Goal: Task Accomplishment & Management: Manage account settings

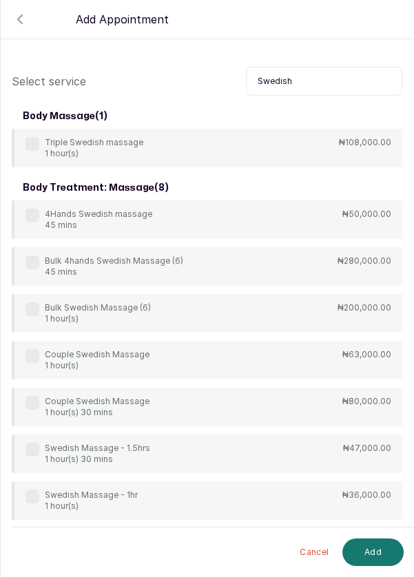
scroll to position [66, 0]
click at [33, 490] on label at bounding box center [32, 497] width 14 height 14
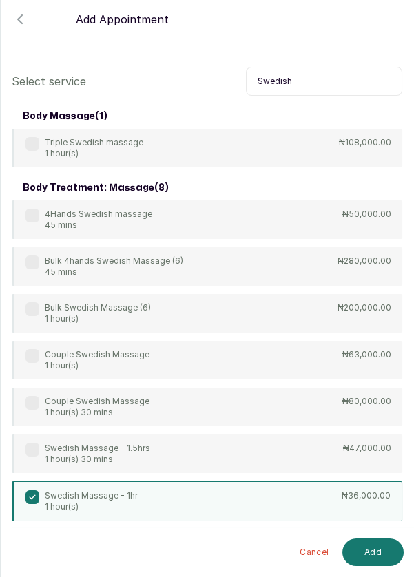
click at [378, 551] on button "Add" at bounding box center [372, 553] width 61 height 28
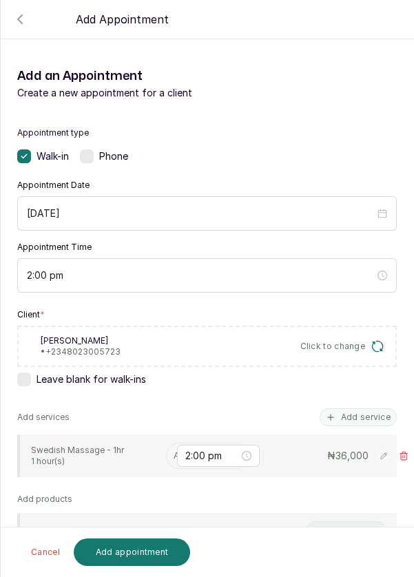
click at [178, 445] on div "2:00 pm" at bounding box center [218, 456] width 83 height 22
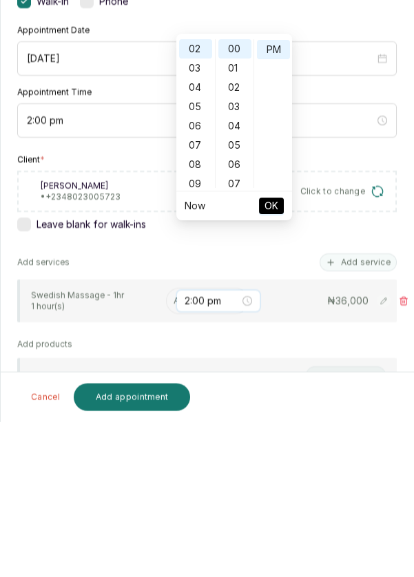
scroll to position [7, 0]
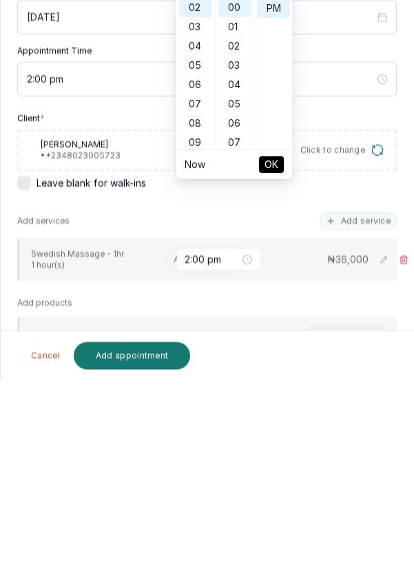
click at [174, 451] on input "text" at bounding box center [175, 456] width 2 height 10
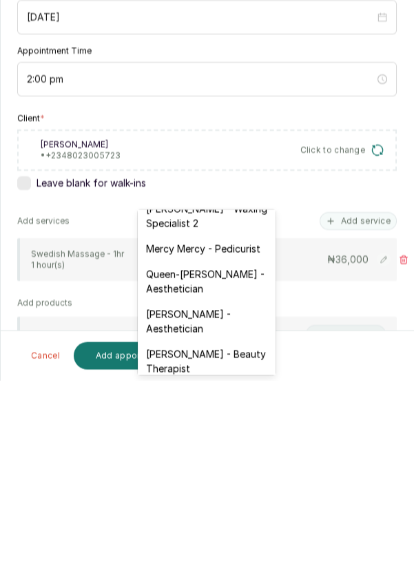
scroll to position [266, 0]
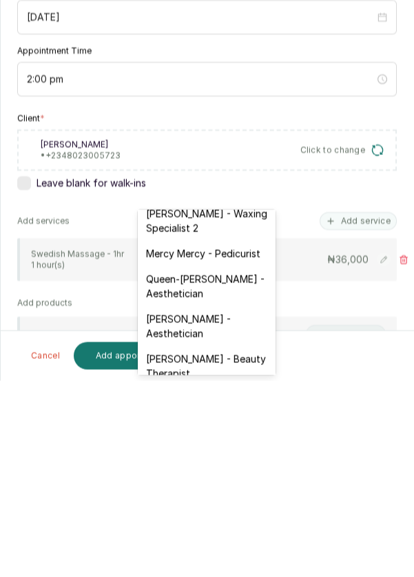
click at [198, 511] on div "[PERSON_NAME] - Aesthetician" at bounding box center [207, 523] width 138 height 40
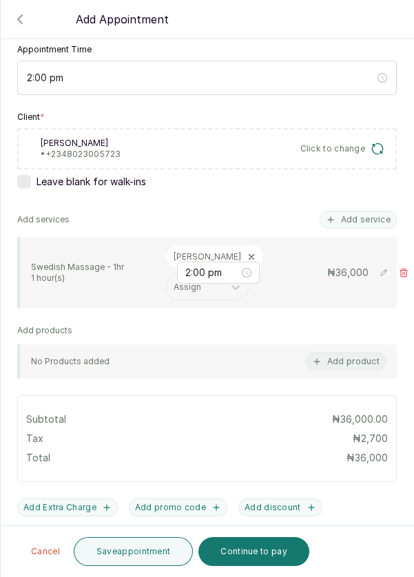
scroll to position [268, 0]
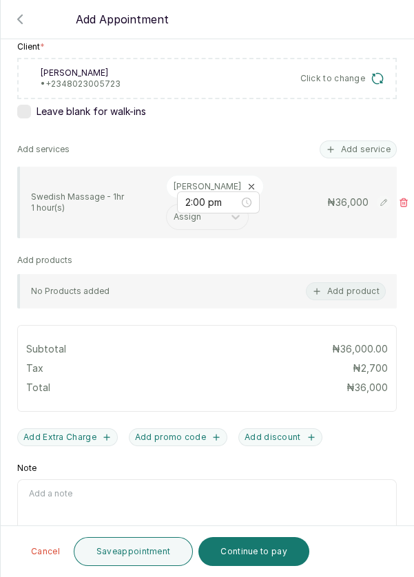
click at [270, 428] on button "Add discount" at bounding box center [280, 437] width 84 height 18
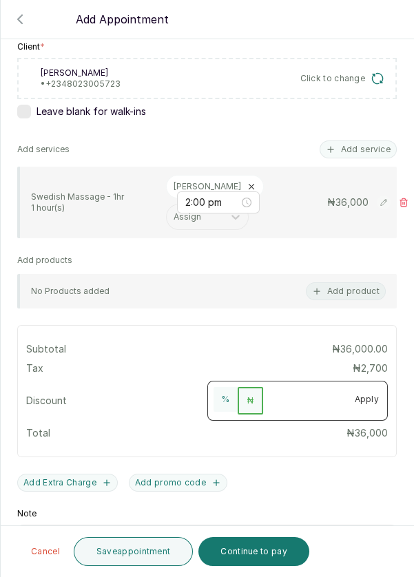
click at [299, 387] on input "number" at bounding box center [304, 398] width 83 height 22
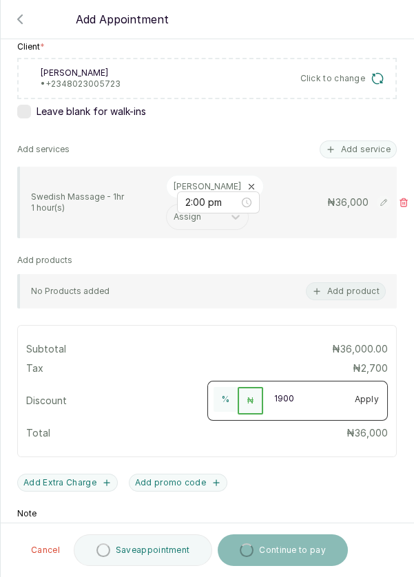
type input "19000"
click at [380, 387] on button "Apply" at bounding box center [366, 399] width 41 height 25
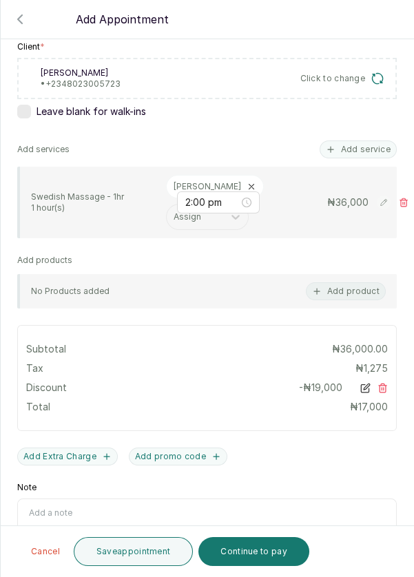
click at [258, 555] on button "Continue to pay" at bounding box center [253, 551] width 111 height 29
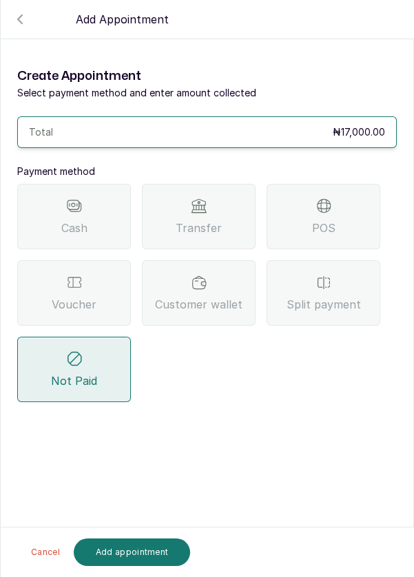
scroll to position [0, 0]
click at [92, 260] on div "Voucher" at bounding box center [74, 292] width 114 height 65
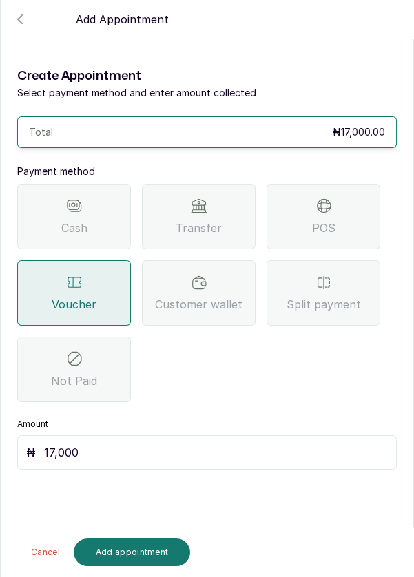
click at [143, 553] on button "Add appointment" at bounding box center [132, 553] width 117 height 28
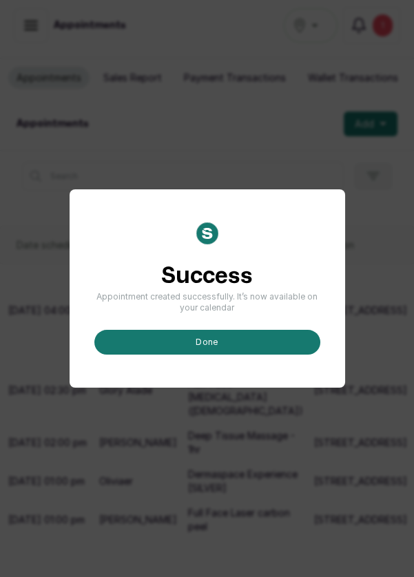
click at [229, 355] on button "done" at bounding box center [207, 342] width 226 height 25
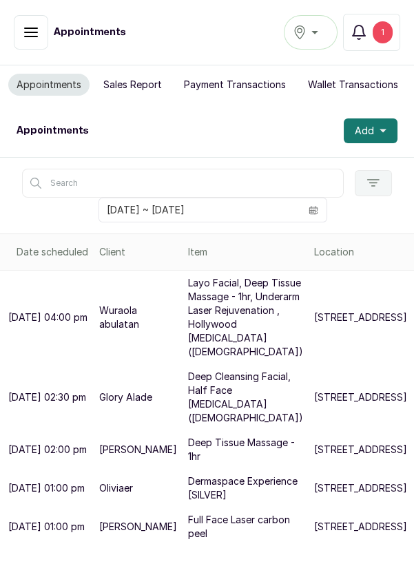
scroll to position [83, 0]
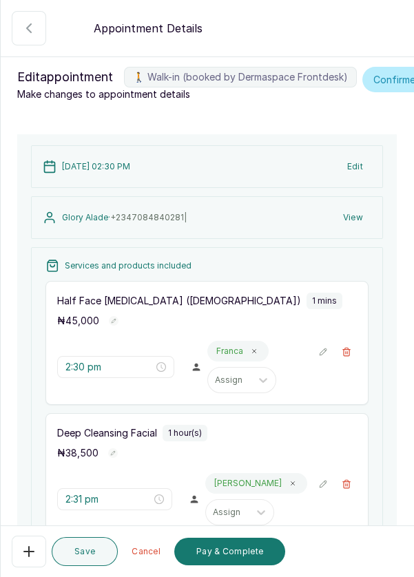
scroll to position [272, 0]
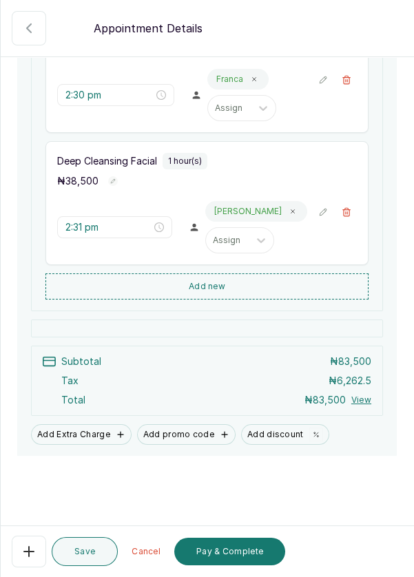
click at [231, 559] on button "Pay & Complete" at bounding box center [229, 552] width 111 height 28
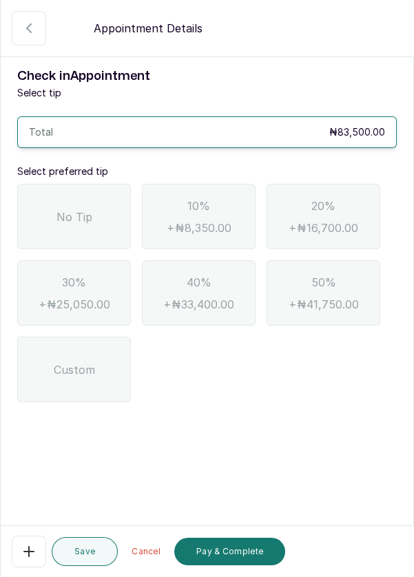
scroll to position [0, 0]
click at [89, 210] on span "No Tip" at bounding box center [74, 217] width 36 height 17
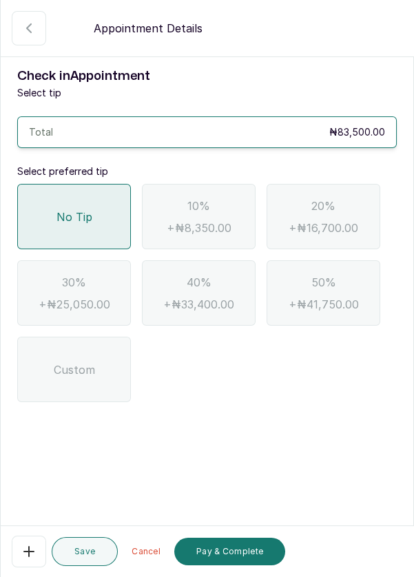
click at [219, 559] on button "Pay & Complete" at bounding box center [229, 552] width 111 height 28
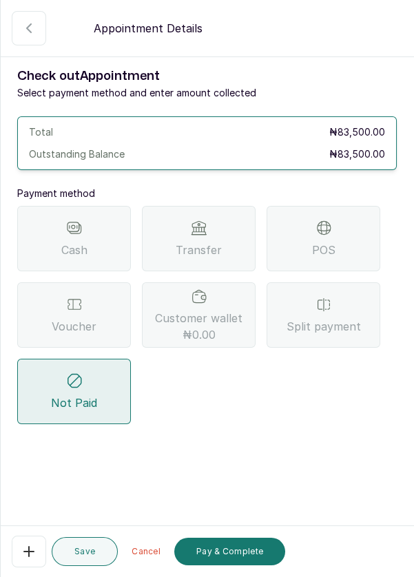
click at [329, 251] on span "POS" at bounding box center [323, 250] width 23 height 17
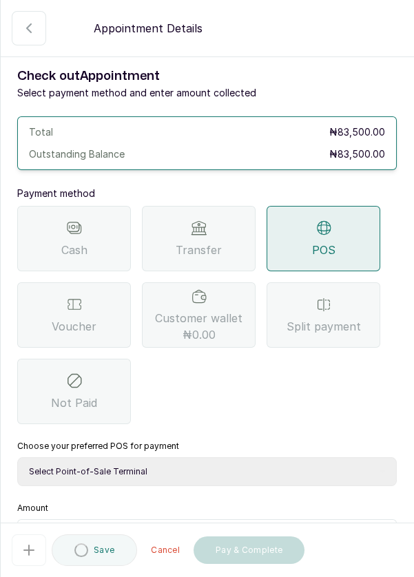
click at [195, 477] on select "Select Point-of-Sale Terminal Pos- Flutterwave Zenith Bank POS - Paga Paga POS …" at bounding box center [207, 471] width 380 height 29
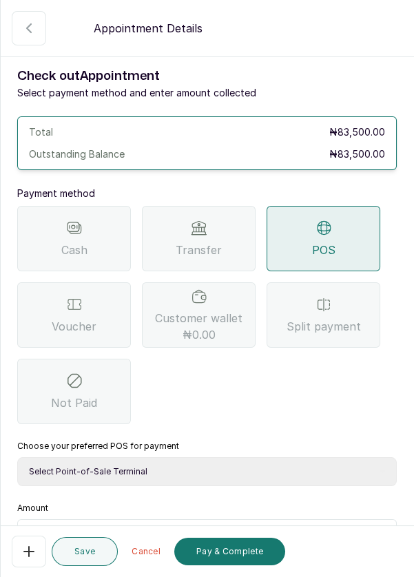
select select "ea021b39-a6bc-4e4d-b5d1-02cb72451b32"
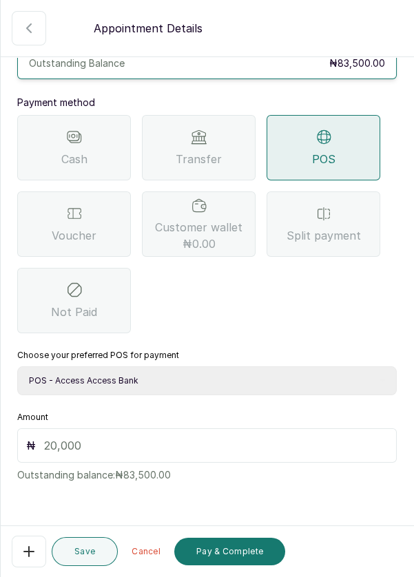
click at [173, 450] on input "text" at bounding box center [216, 445] width 344 height 17
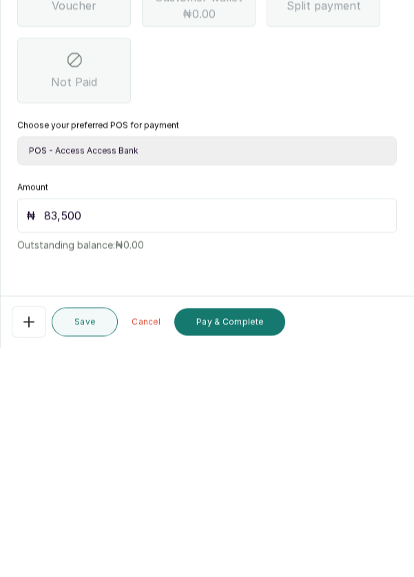
scroll to position [66, 0]
type input "83,500"
click at [231, 556] on button "Pay & Complete" at bounding box center [229, 552] width 111 height 28
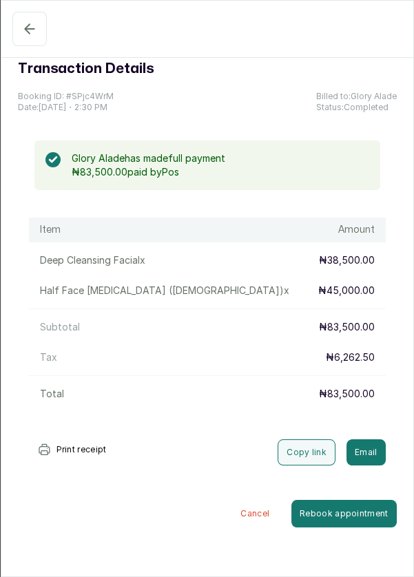
click at [19, 40] on button "Confirmed" at bounding box center [29, 29] width 34 height 34
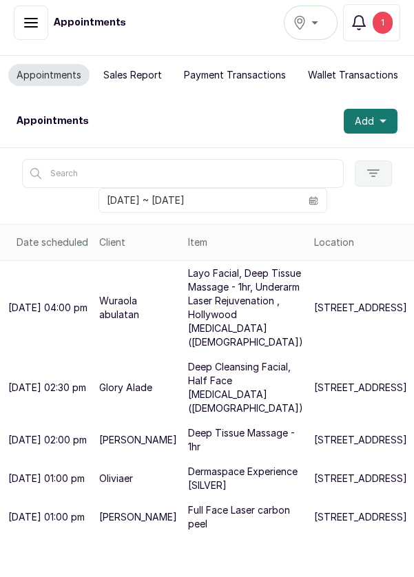
scroll to position [0, 0]
click at [383, 19] on div "1" at bounding box center [383, 23] width 20 height 22
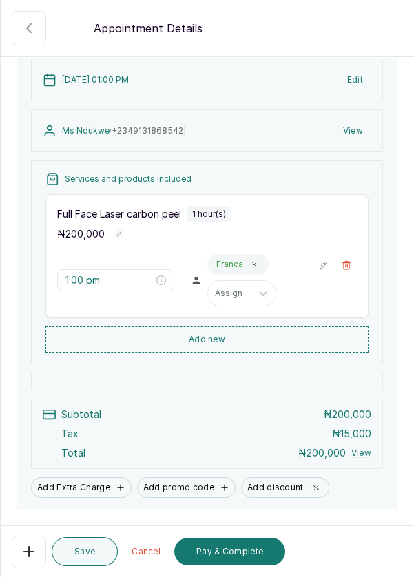
scroll to position [141, 0]
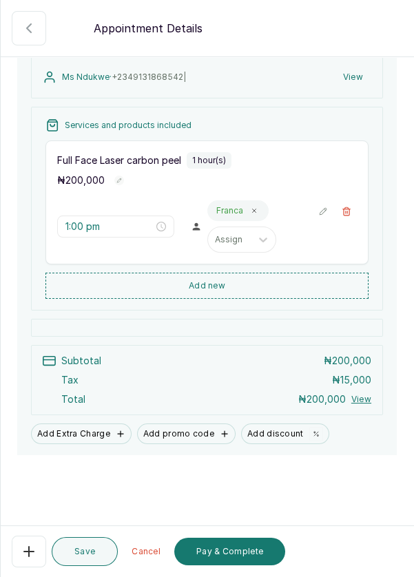
click at [264, 299] on button "Add new" at bounding box center [206, 286] width 323 height 26
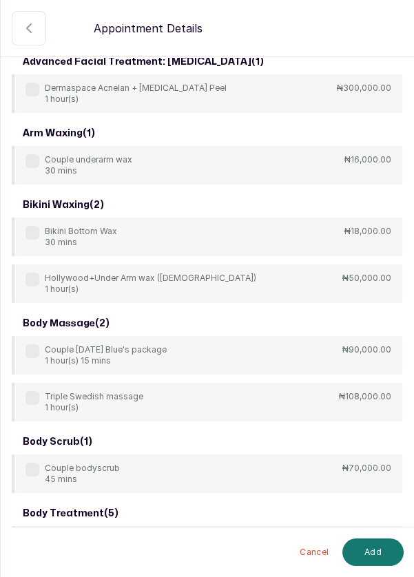
scroll to position [0, 0]
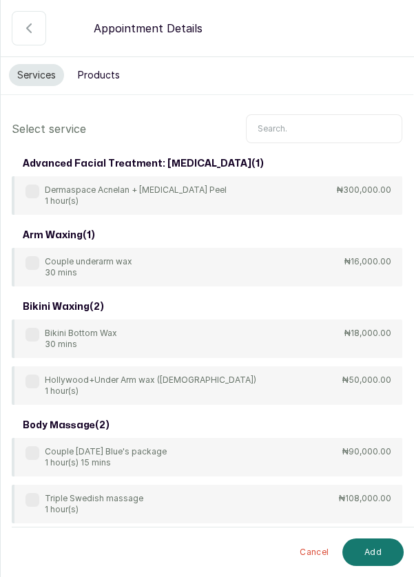
click at [324, 131] on input "text" at bounding box center [324, 128] width 156 height 29
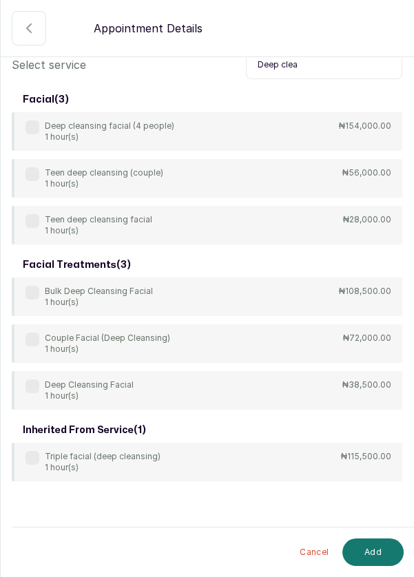
scroll to position [65, 0]
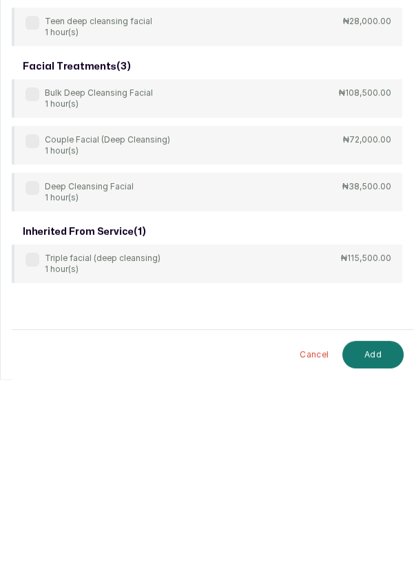
type input "Deep clea"
click at [25, 384] on label at bounding box center [32, 386] width 14 height 14
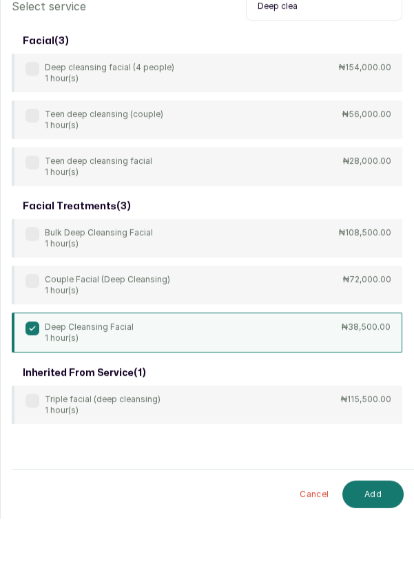
scroll to position [7, 0]
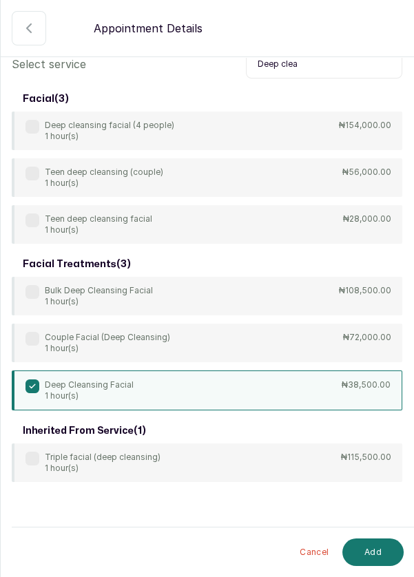
click at [377, 554] on button "Add" at bounding box center [372, 553] width 61 height 28
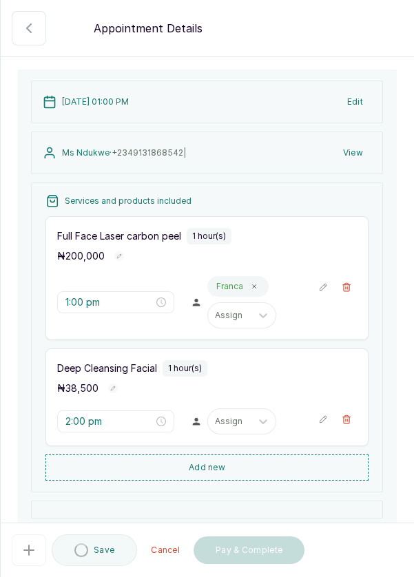
type input "2:00 pm"
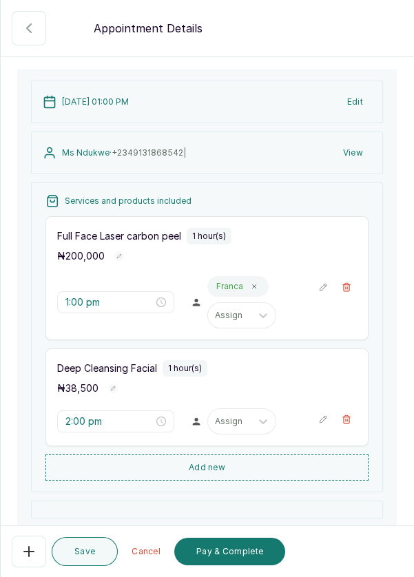
click at [347, 292] on icon "button" at bounding box center [347, 287] width 10 height 10
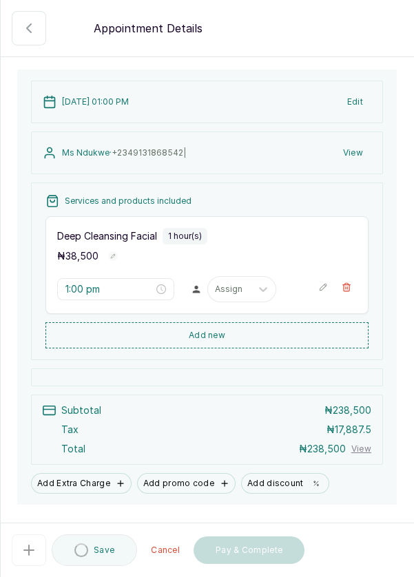
type input "2:00 pm"
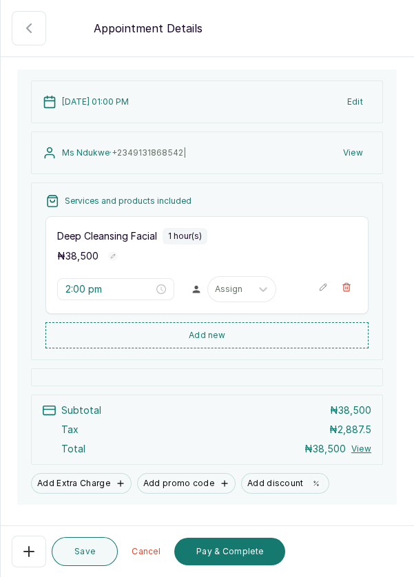
click at [162, 294] on icon "close-circle" at bounding box center [161, 289] width 10 height 10
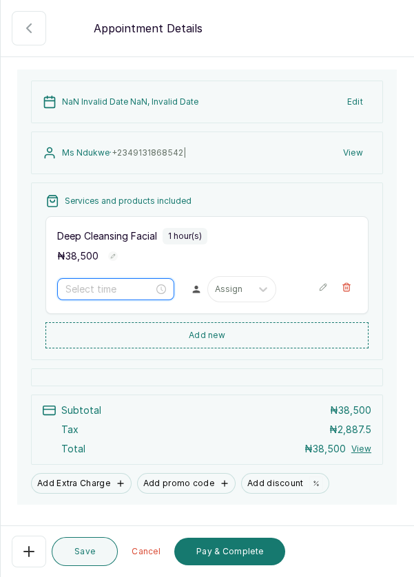
click at [152, 297] on input at bounding box center [109, 289] width 88 height 15
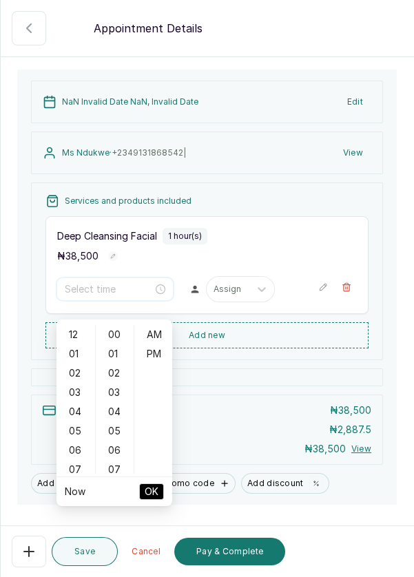
scroll to position [114, 0]
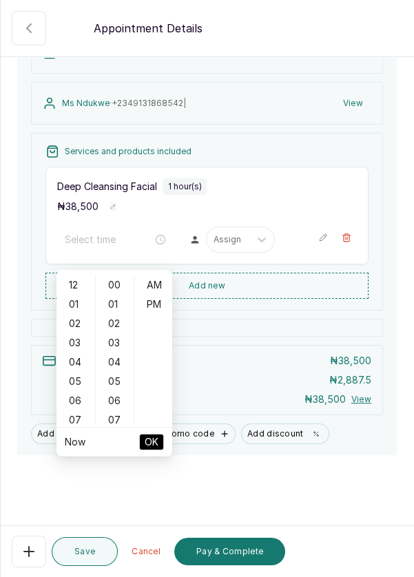
click at [71, 309] on div "01" at bounding box center [75, 304] width 33 height 19
click at [155, 299] on div "PM" at bounding box center [153, 304] width 33 height 19
type input "1:00 pm"
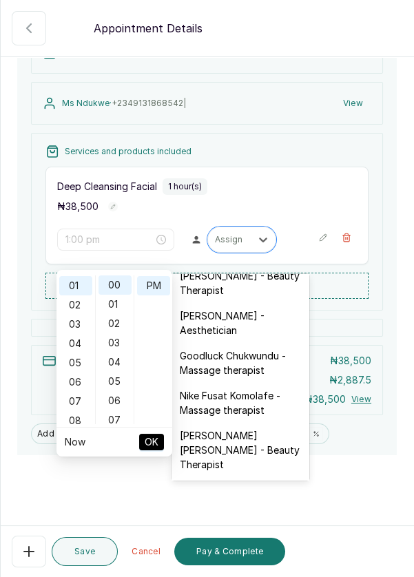
scroll to position [411, 0]
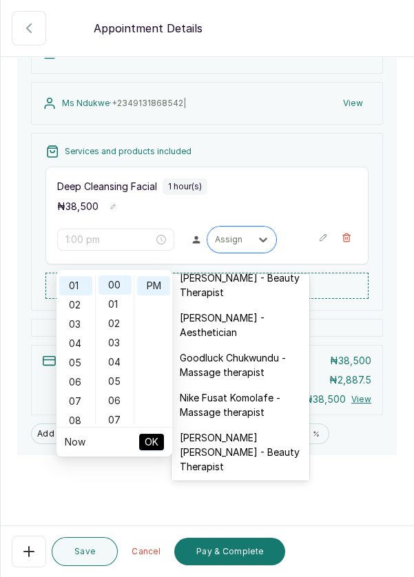
click at [231, 314] on div "[PERSON_NAME] - Aesthetician" at bounding box center [240, 325] width 138 height 40
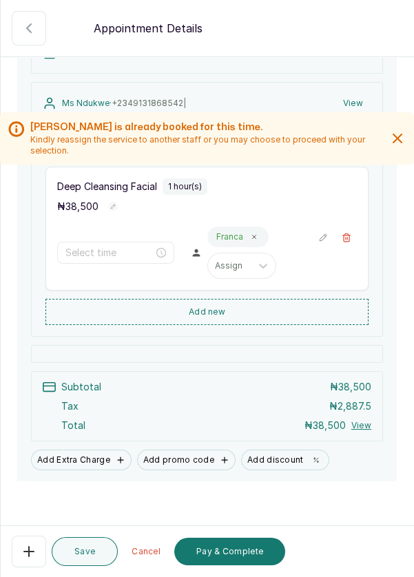
click at [225, 325] on button "Add new" at bounding box center [206, 312] width 323 height 26
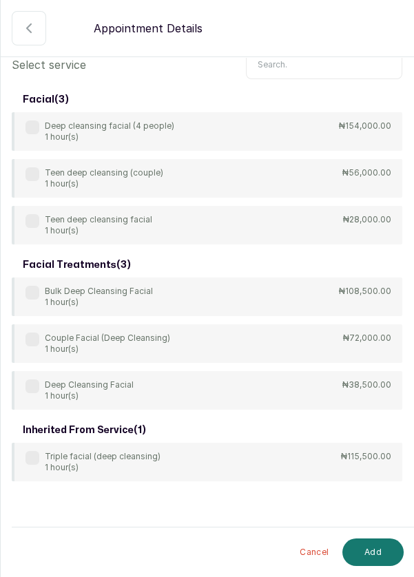
scroll to position [0, 0]
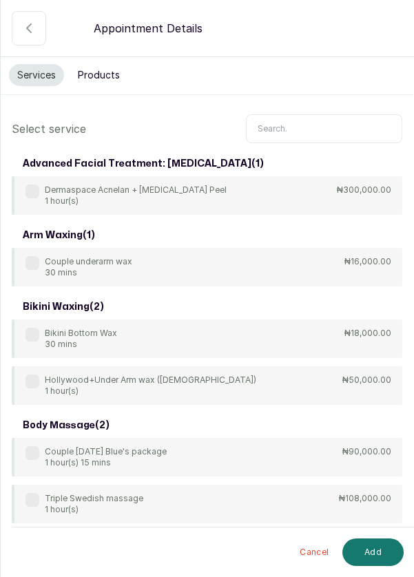
click at [307, 114] on input "text" at bounding box center [324, 128] width 156 height 29
click at [104, 70] on button "Products" at bounding box center [99, 75] width 59 height 22
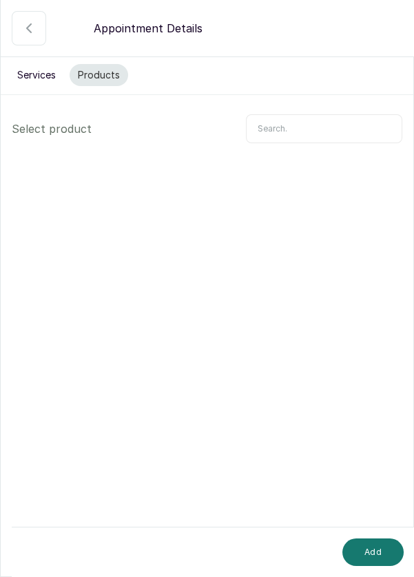
click at [309, 127] on input "text" at bounding box center [324, 128] width 156 height 29
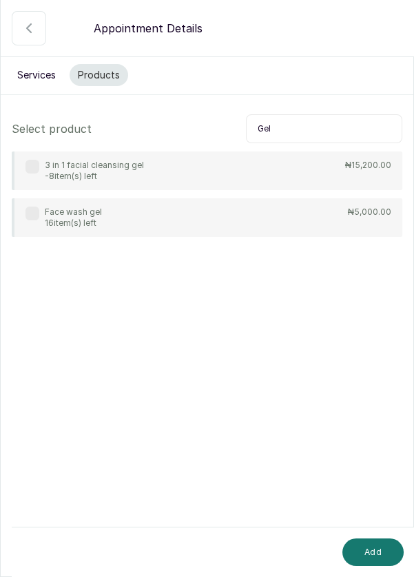
click at [38, 180] on div "3 in 1 facial cleansing gel -8 item(s) left" at bounding box center [84, 171] width 118 height 22
click at [307, 139] on input "Gel" at bounding box center [324, 128] width 156 height 29
type input "G"
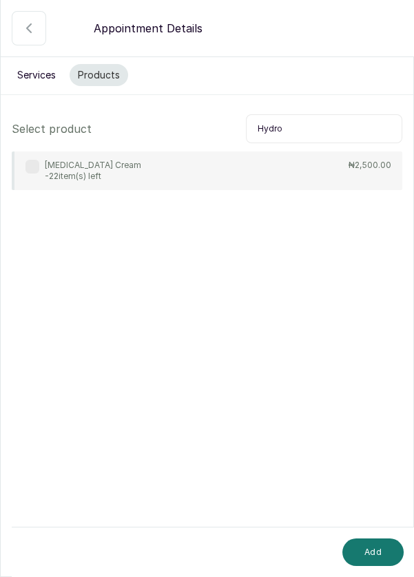
type input "Hydro"
click at [30, 179] on div "[MEDICAL_DATA] Cream -22 item(s) left" at bounding box center [83, 171] width 116 height 22
click at [379, 557] on button "Add" at bounding box center [372, 553] width 61 height 28
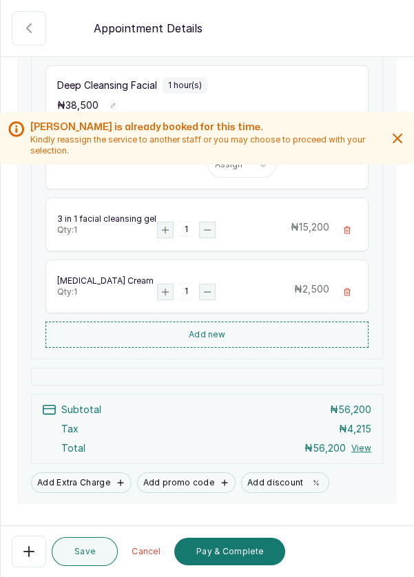
scroll to position [264, 0]
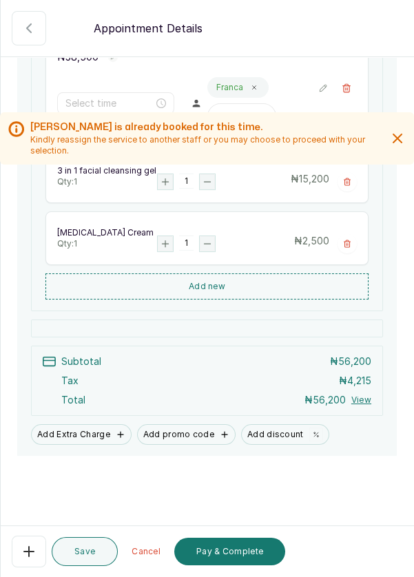
click at [217, 550] on button "Pay & Complete" at bounding box center [229, 552] width 111 height 28
click at [224, 558] on button "Pay & Complete" at bounding box center [229, 552] width 111 height 28
click at [393, 143] on icon "button" at bounding box center [397, 138] width 8 height 8
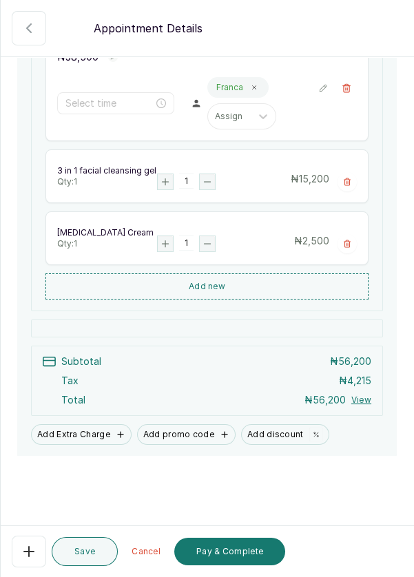
click at [218, 565] on button "Pay & Complete" at bounding box center [229, 552] width 111 height 28
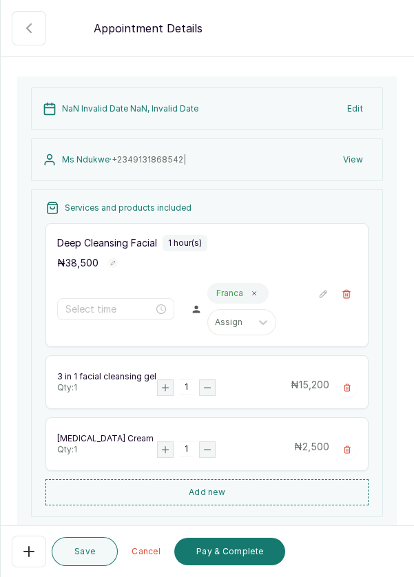
scroll to position [54, 0]
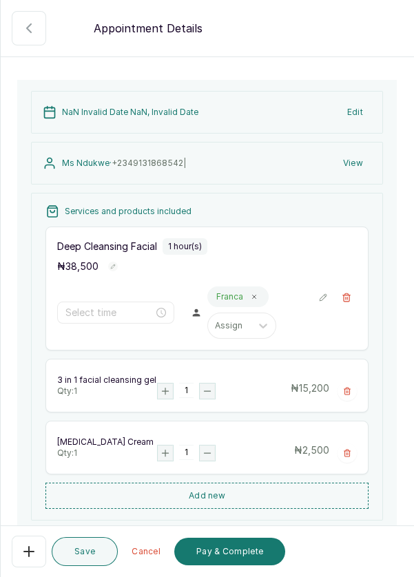
click at [221, 552] on button "Pay & Complete" at bounding box center [229, 552] width 111 height 28
click at [151, 320] on input at bounding box center [109, 312] width 88 height 15
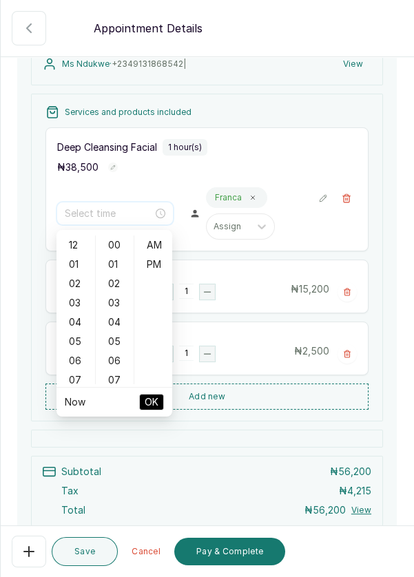
scroll to position [171, 0]
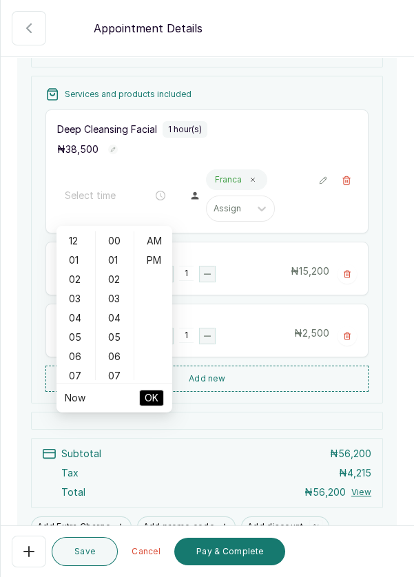
click at [76, 285] on div "02" at bounding box center [75, 279] width 33 height 19
click at [164, 262] on div "PM" at bounding box center [153, 260] width 33 height 19
type input "2:00 pm"
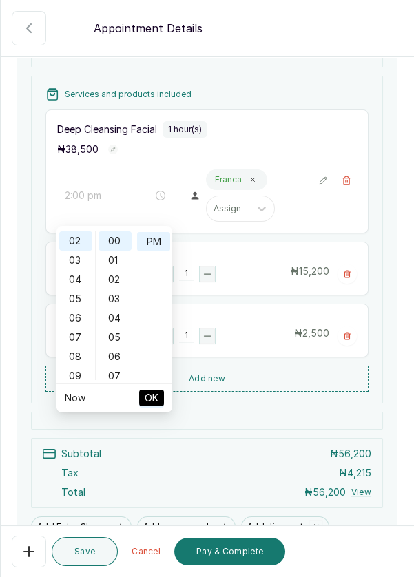
click at [156, 401] on span "OK" at bounding box center [152, 398] width 14 height 26
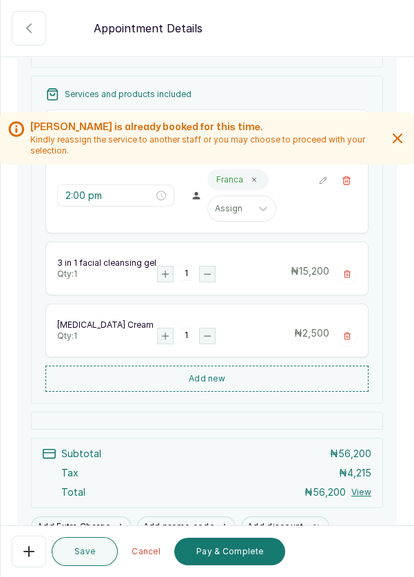
click at [231, 561] on button "Pay & Complete" at bounding box center [229, 552] width 111 height 28
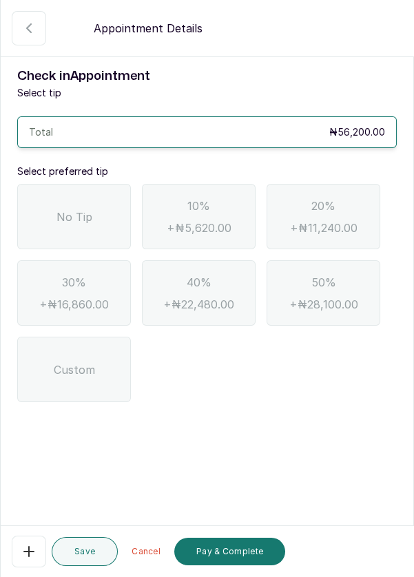
scroll to position [0, 0]
click at [87, 225] on div "No Tip" at bounding box center [74, 216] width 114 height 65
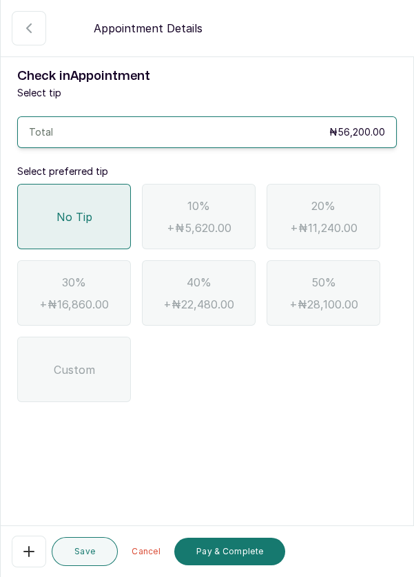
click at [222, 551] on button "Pay & Complete" at bounding box center [229, 552] width 111 height 28
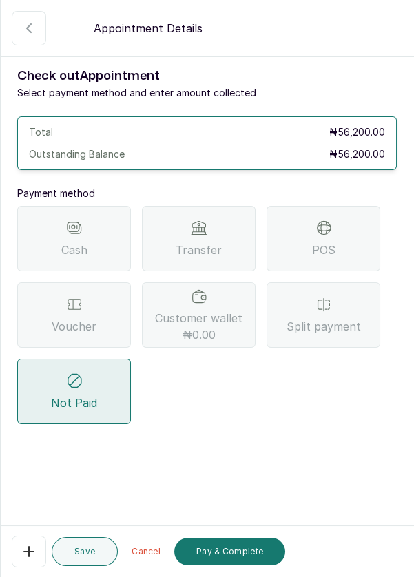
click at [83, 324] on span "Voucher" at bounding box center [74, 326] width 45 height 17
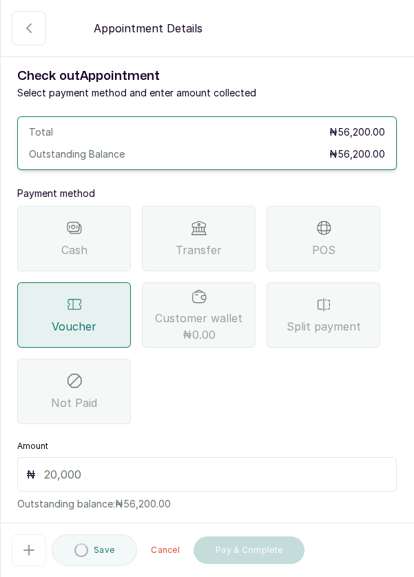
click at [175, 475] on input "text" at bounding box center [216, 474] width 344 height 17
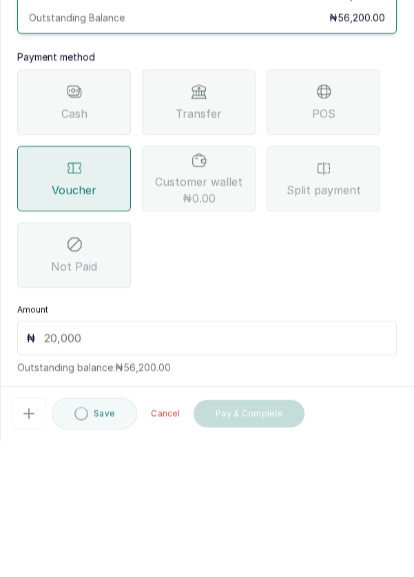
scroll to position [66, 0]
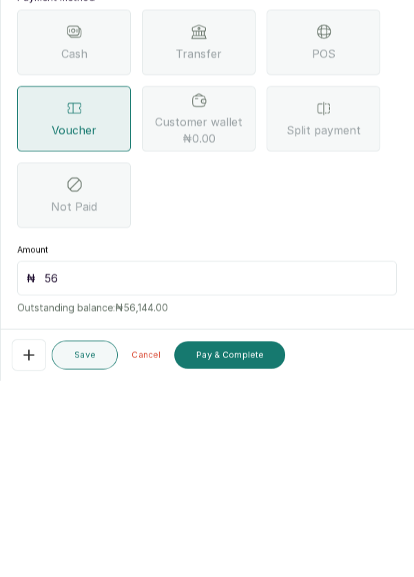
type input "5"
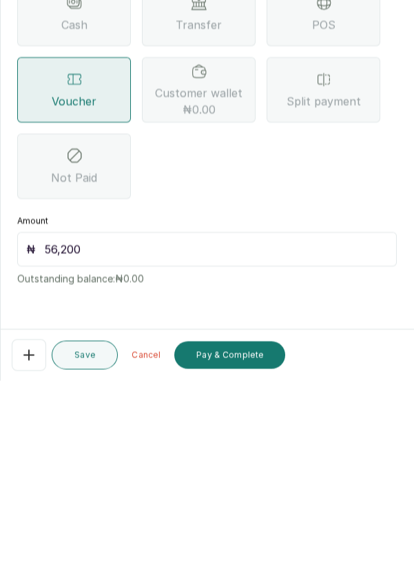
scroll to position [7, 0]
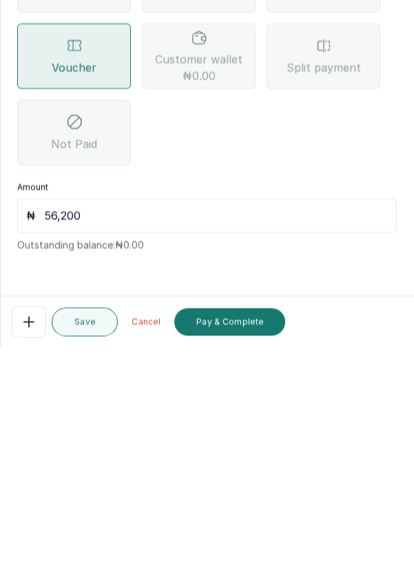
type input "56,200"
click at [222, 554] on button "Pay & Complete" at bounding box center [229, 552] width 111 height 28
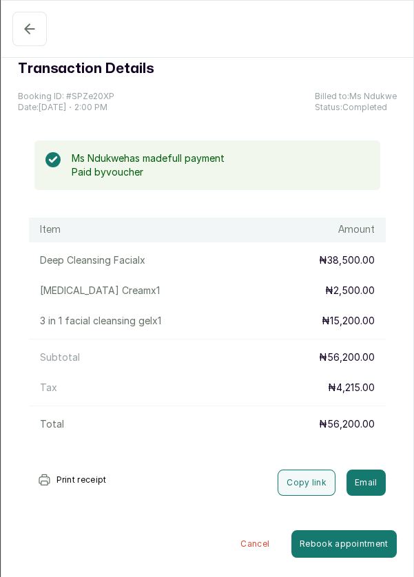
click at [17, 41] on button "Confirmed" at bounding box center [29, 29] width 34 height 34
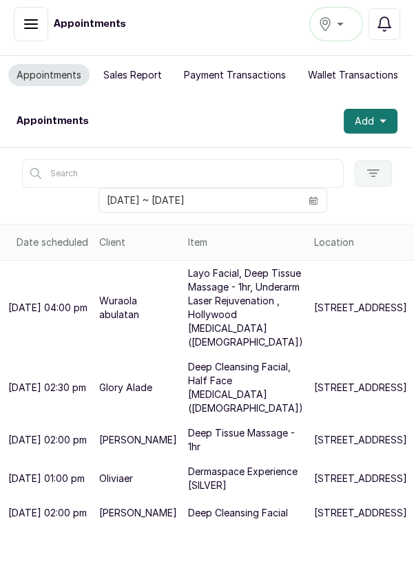
click at [309, 198] on icon "calendar" at bounding box center [313, 202] width 8 height 8
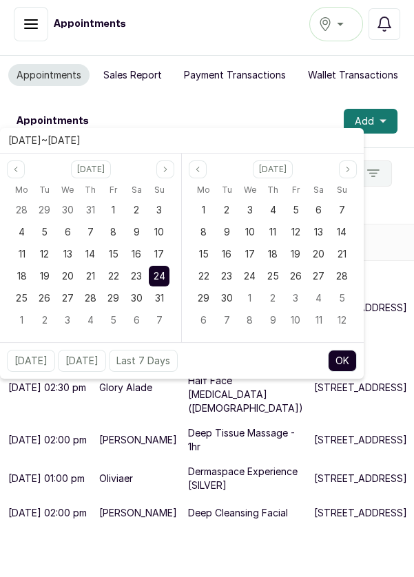
click at [397, 148] on div "Filter [DATE] ~ [DATE]" at bounding box center [207, 186] width 414 height 76
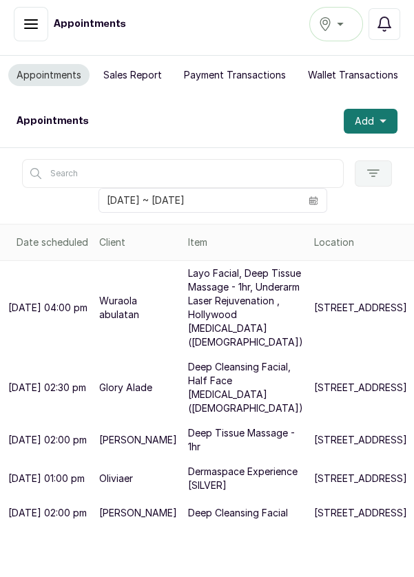
scroll to position [0, 0]
click at [372, 116] on span "Add" at bounding box center [364, 121] width 19 height 14
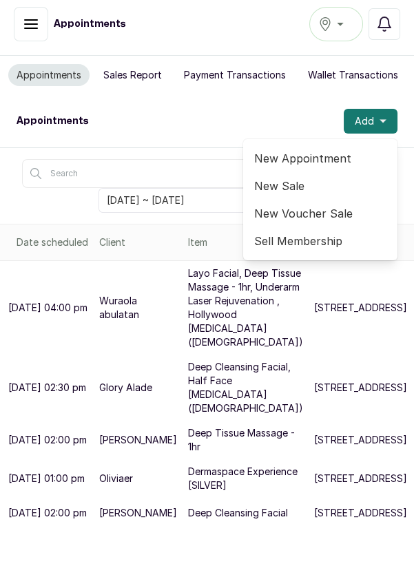
click at [326, 160] on span "New Appointment" at bounding box center [320, 158] width 132 height 17
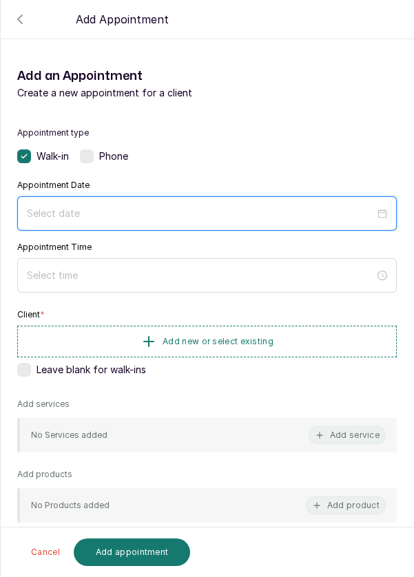
click at [287, 217] on input at bounding box center [201, 213] width 348 height 15
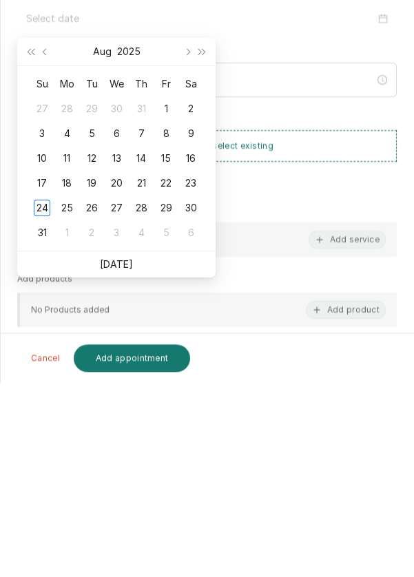
click at [37, 410] on td "24" at bounding box center [42, 402] width 25 height 25
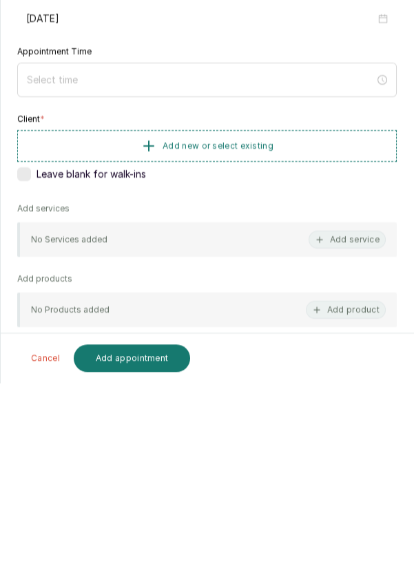
type input "[DATE]"
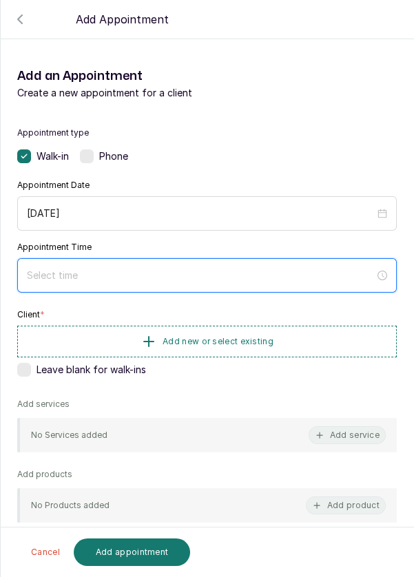
click at [251, 268] on input at bounding box center [201, 275] width 348 height 15
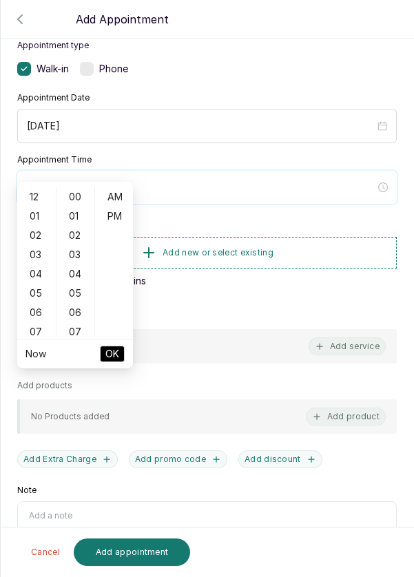
scroll to position [112, 0]
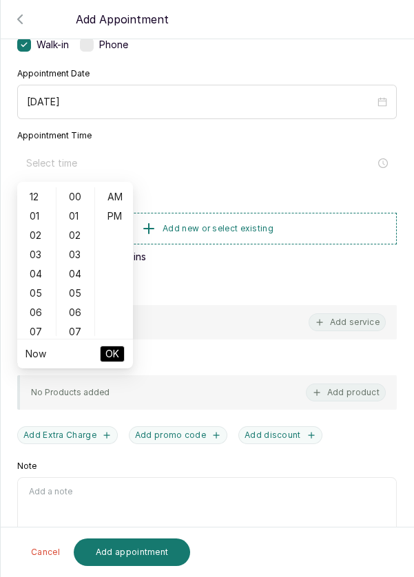
click at [34, 238] on div "02" at bounding box center [36, 235] width 33 height 19
click at [118, 217] on div "PM" at bounding box center [114, 216] width 33 height 19
type input "2:00 pm"
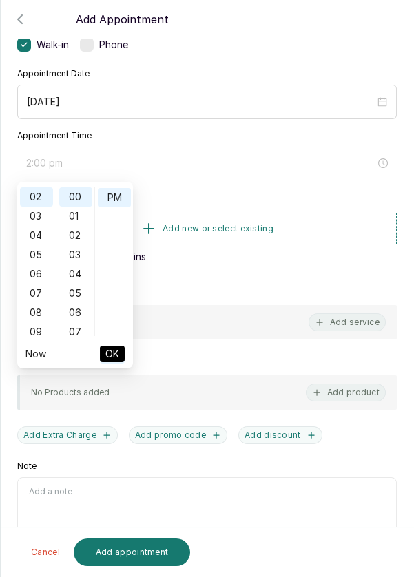
click at [112, 355] on span "OK" at bounding box center [112, 354] width 14 height 26
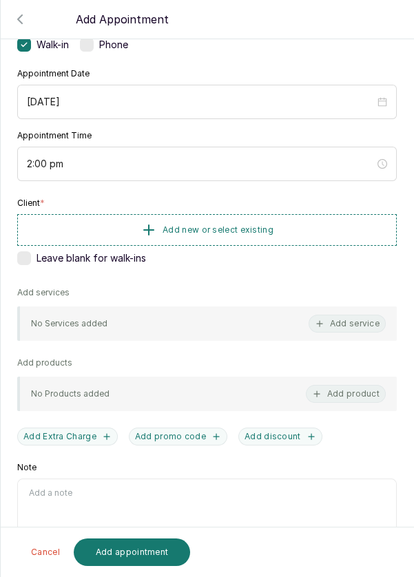
click at [284, 225] on button "Add new or select existing" at bounding box center [207, 230] width 380 height 32
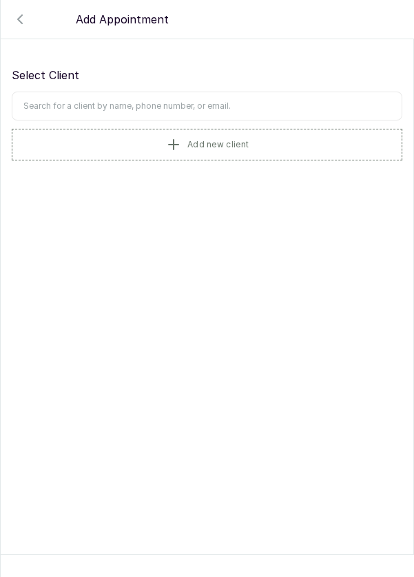
scroll to position [0, 0]
click at [320, 106] on input "text" at bounding box center [207, 106] width 391 height 29
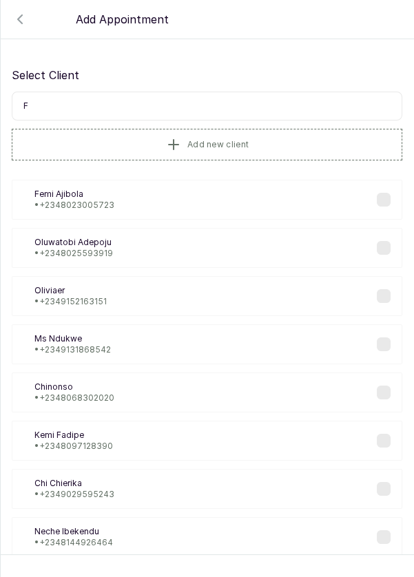
type input "Fe"
click at [296, 189] on div "FA [PERSON_NAME] • [PHONE_NUMBER]" at bounding box center [207, 200] width 391 height 40
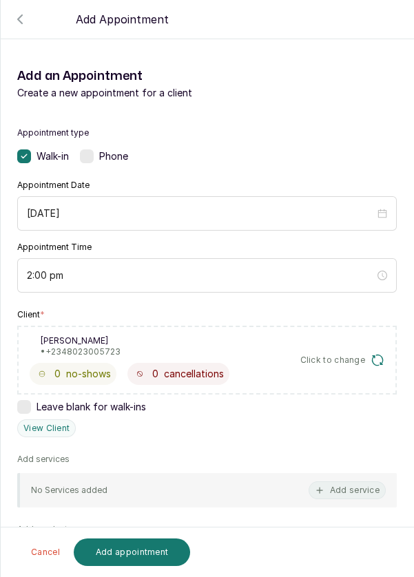
click at [341, 487] on button "Add service" at bounding box center [347, 490] width 77 height 18
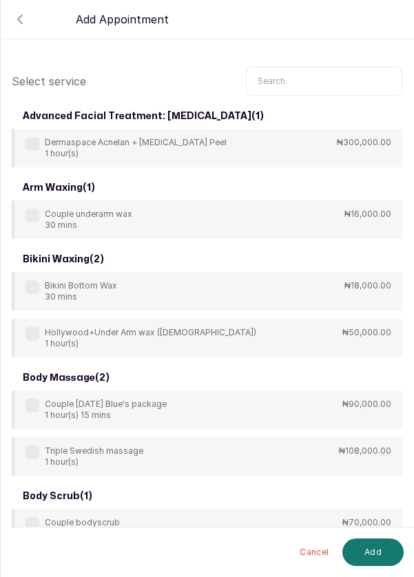
click at [315, 84] on input "text" at bounding box center [324, 81] width 156 height 29
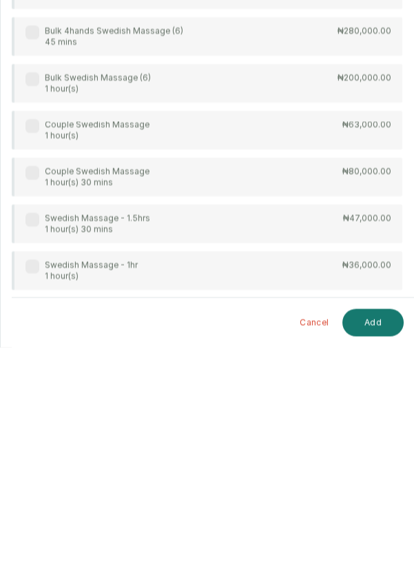
scroll to position [66, 0]
type input "Swedish"
click at [26, 490] on div "Swedish Massage - 1hr 1 hour(s)" at bounding box center [81, 501] width 112 height 22
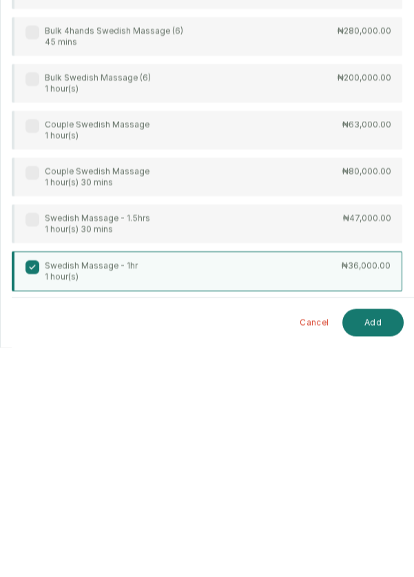
scroll to position [7, 0]
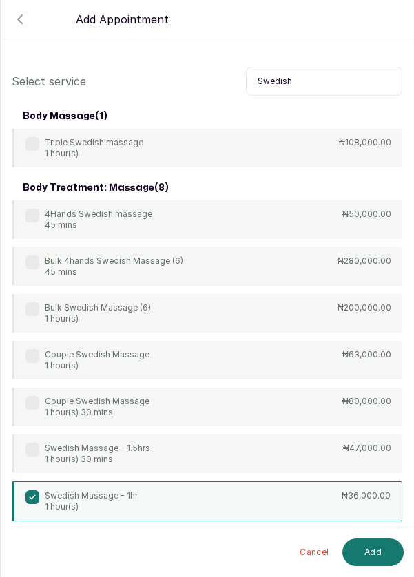
click at [380, 550] on button "Add" at bounding box center [372, 553] width 61 height 28
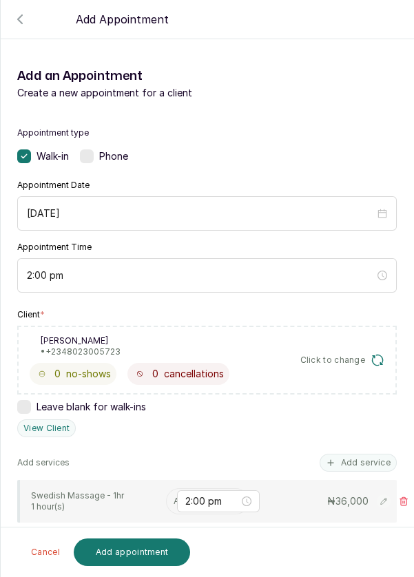
click at [174, 497] on input "text" at bounding box center [175, 502] width 2 height 10
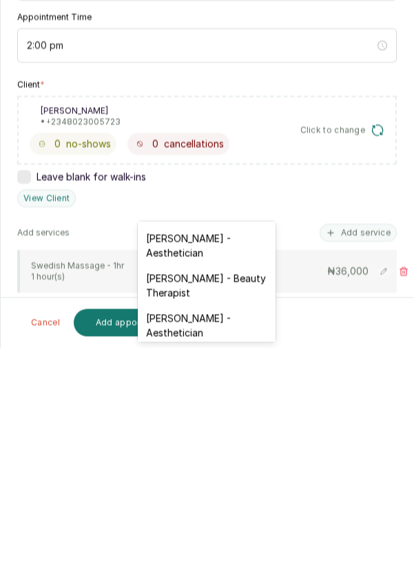
scroll to position [359, 0]
click at [222, 466] on div "[PERSON_NAME] - Aesthetician" at bounding box center [207, 475] width 138 height 40
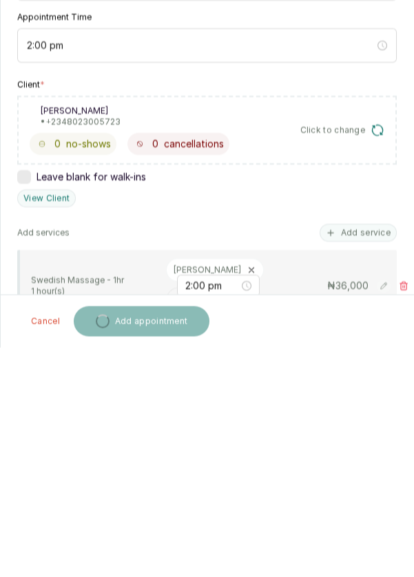
scroll to position [7, 0]
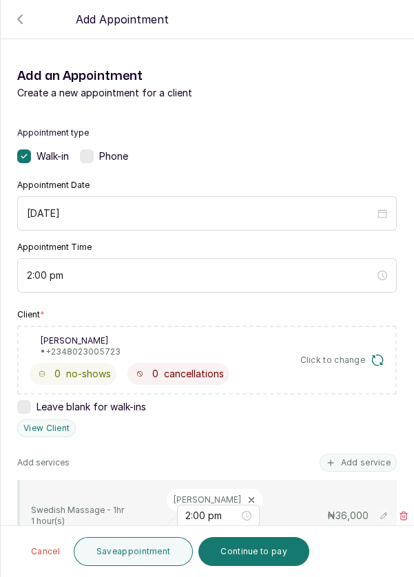
click at [107, 561] on button "Save appointment" at bounding box center [134, 551] width 120 height 29
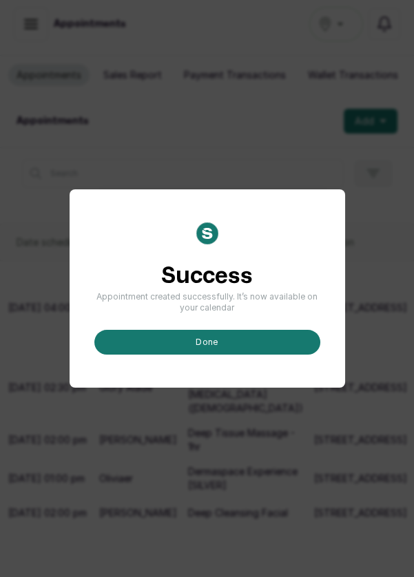
click at [199, 355] on button "done" at bounding box center [207, 342] width 226 height 25
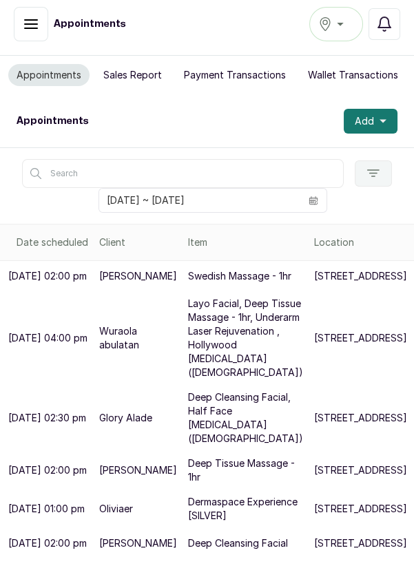
scroll to position [0, 0]
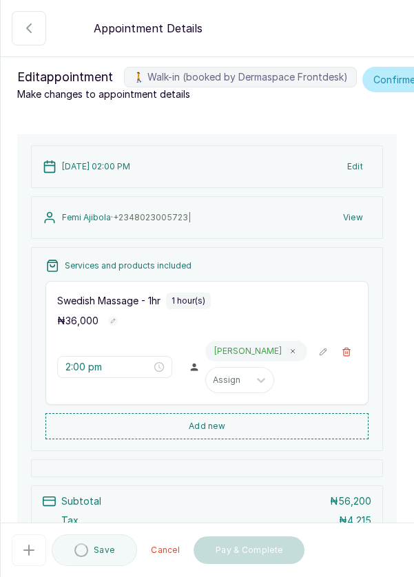
scroll to position [141, 0]
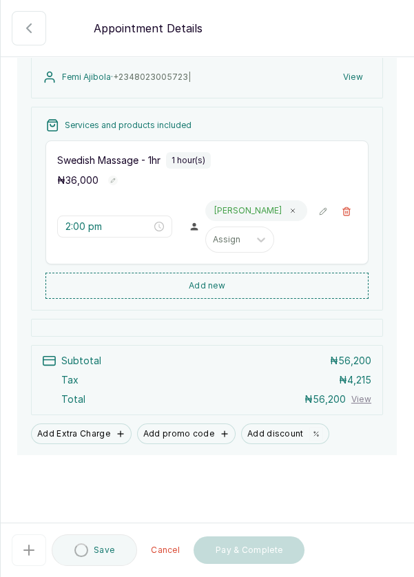
click at [276, 444] on button "Add discount" at bounding box center [285, 434] width 88 height 21
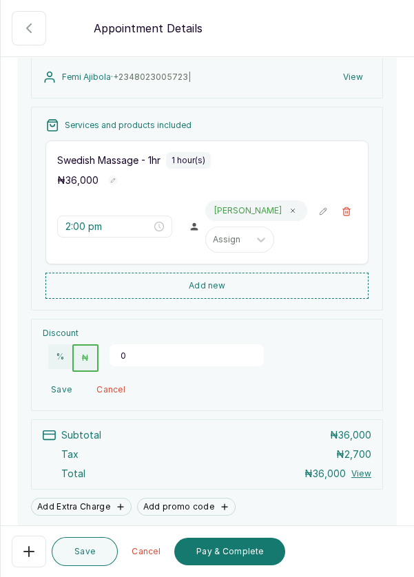
scroll to position [139, 0]
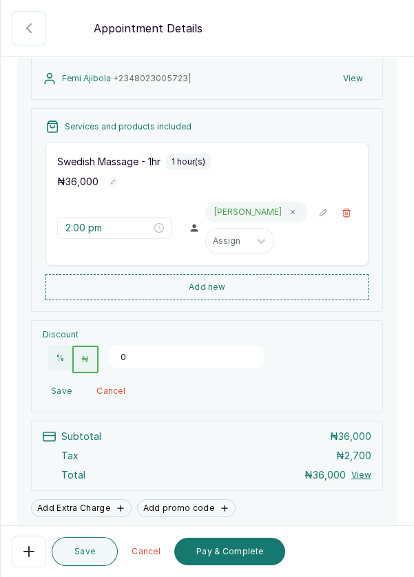
click at [171, 368] on input "0" at bounding box center [187, 357] width 154 height 22
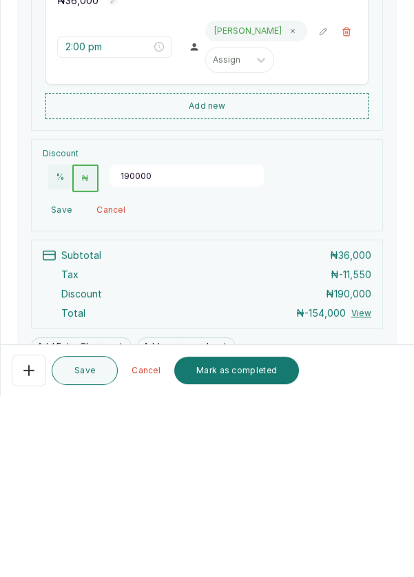
type input "19000"
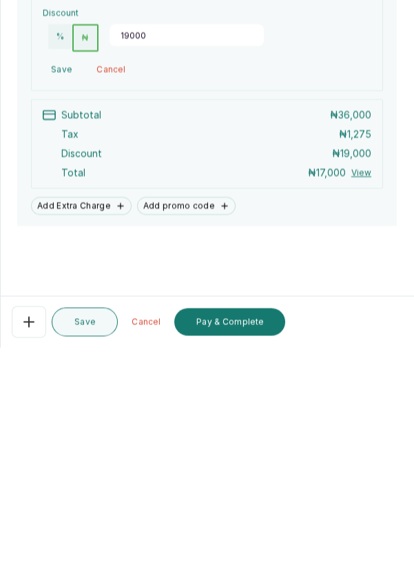
scroll to position [66, 0]
click at [236, 546] on button "Pay & Complete" at bounding box center [229, 552] width 111 height 28
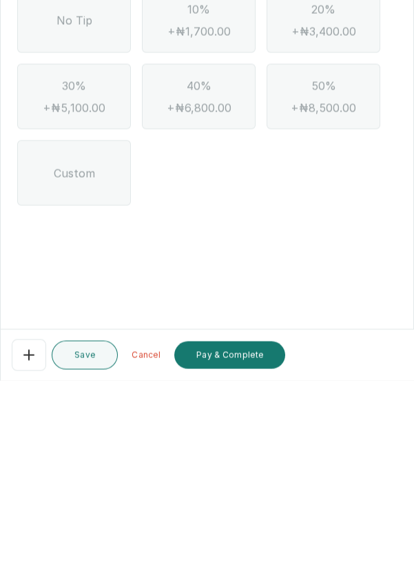
scroll to position [0, 0]
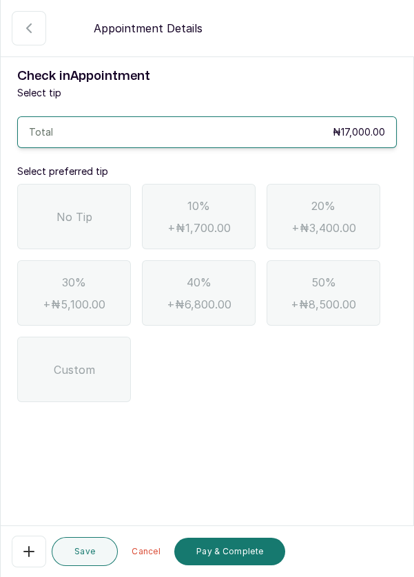
click at [71, 209] on span "No Tip" at bounding box center [74, 217] width 36 height 17
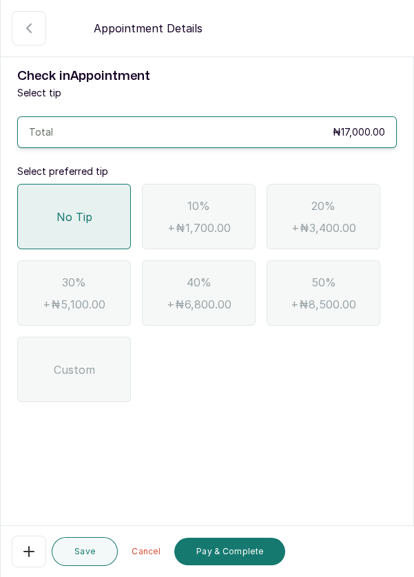
click at [221, 554] on button "Pay & Complete" at bounding box center [229, 552] width 111 height 28
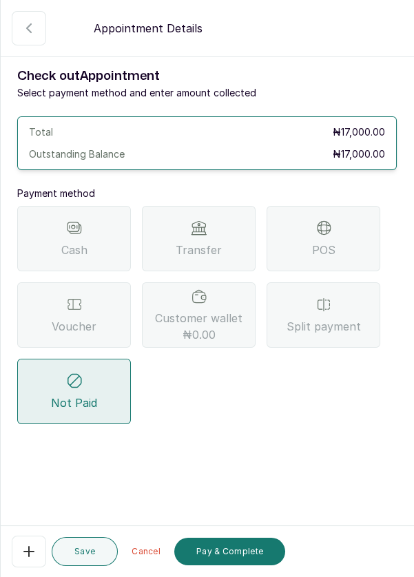
click at [93, 282] on div "Voucher" at bounding box center [74, 314] width 114 height 65
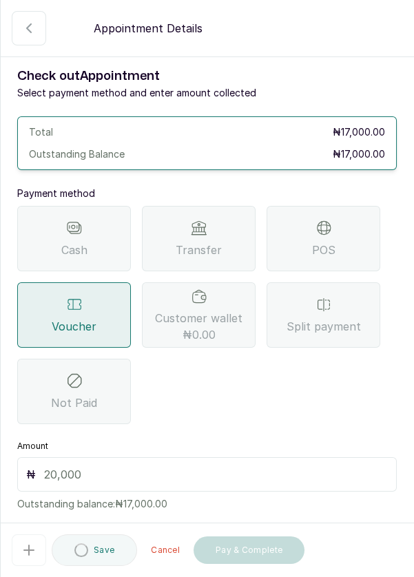
click at [223, 466] on input "text" at bounding box center [216, 474] width 344 height 17
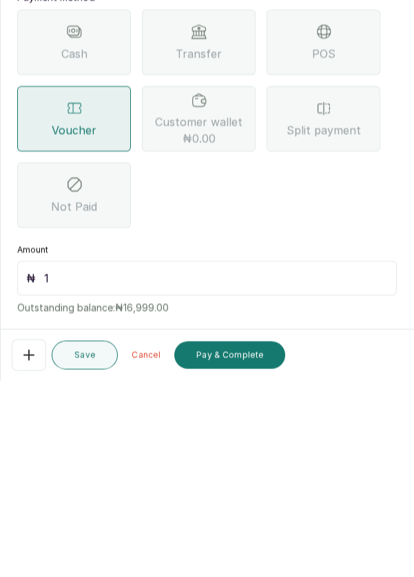
type input "17"
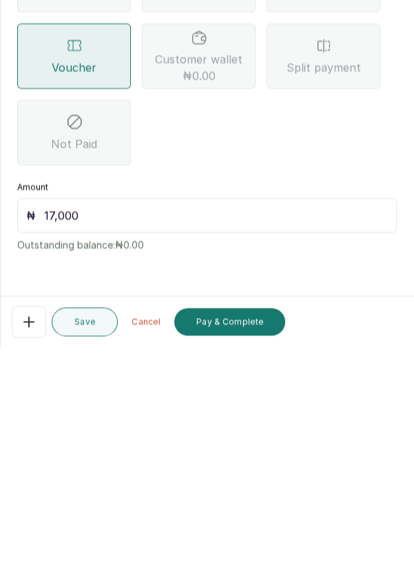
type input "17,000"
click at [235, 554] on button "Pay & Complete" at bounding box center [229, 552] width 111 height 28
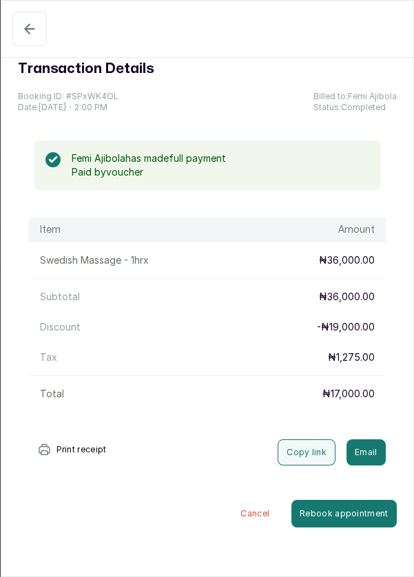
click at [27, 26] on icon "button" at bounding box center [29, 29] width 17 height 17
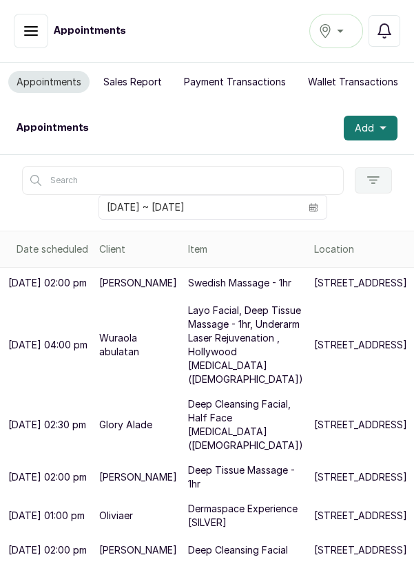
scroll to position [7, 0]
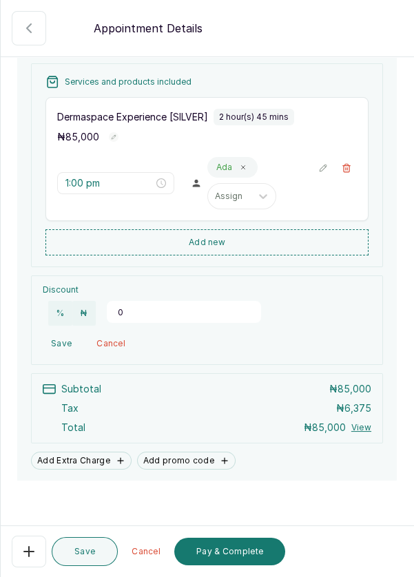
scroll to position [209, 0]
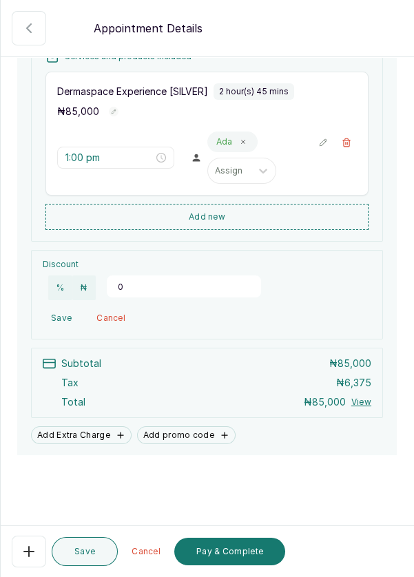
click at [247, 565] on button "Pay & Complete" at bounding box center [229, 552] width 111 height 28
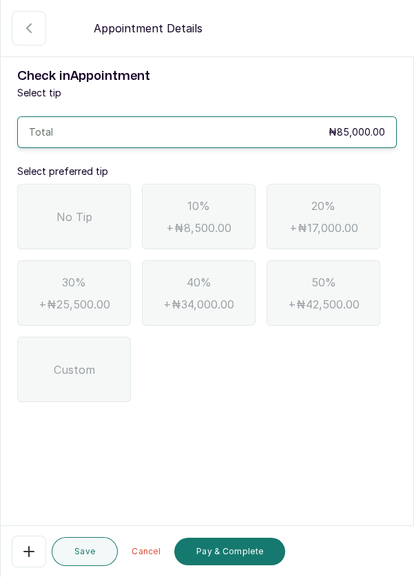
scroll to position [0, 0]
click at [74, 224] on span "No Tip" at bounding box center [74, 217] width 36 height 17
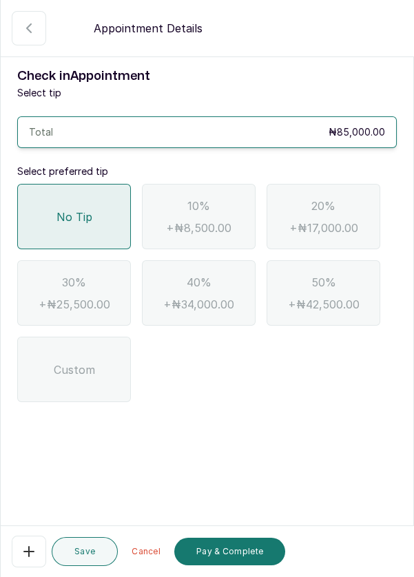
click at [232, 565] on button "Pay & Complete" at bounding box center [229, 552] width 111 height 28
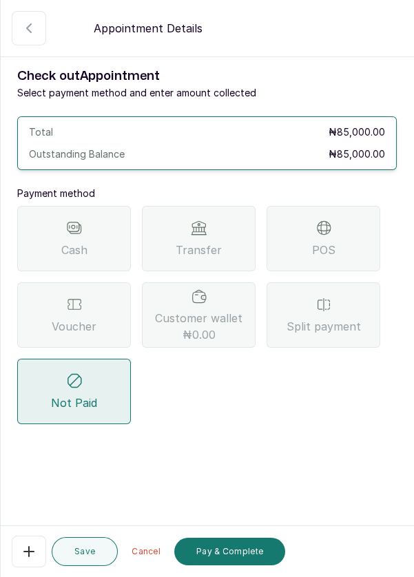
click at [333, 239] on div "POS" at bounding box center [324, 238] width 114 height 65
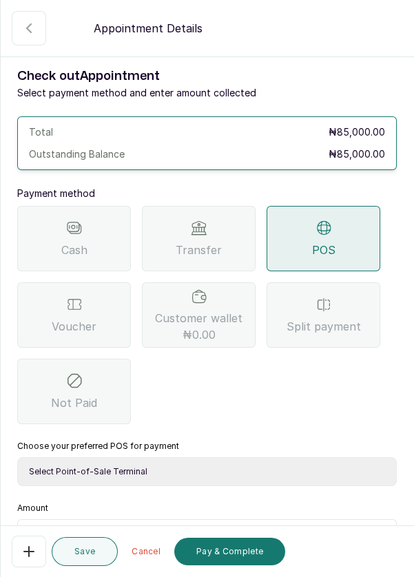
click at [186, 470] on select "Select Point-of-Sale Terminal Pos- Flutterwave Zenith Bank POS - Paga Paga POS …" at bounding box center [207, 471] width 380 height 29
select select "ea021b39-a6bc-4e4d-b5d1-02cb72451b32"
click at [192, 541] on input "text" at bounding box center [216, 536] width 344 height 17
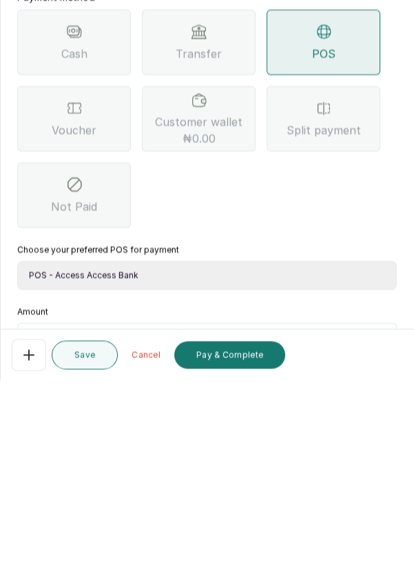
scroll to position [66, 0]
type input "85"
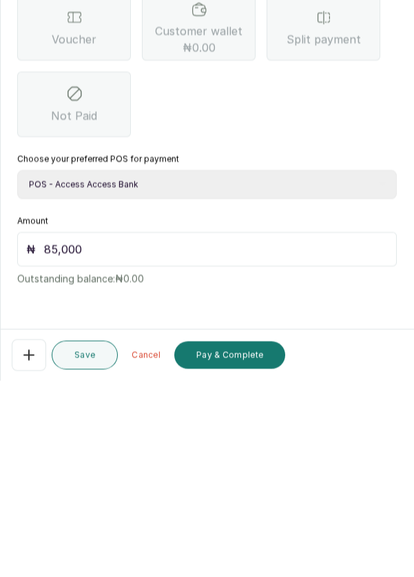
scroll to position [7, 0]
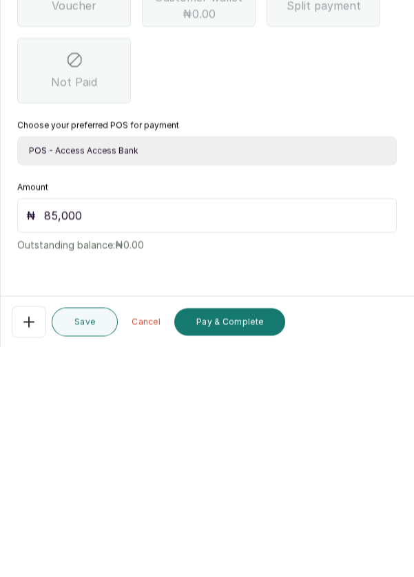
type input "85,000"
click at [233, 556] on button "Pay & Complete" at bounding box center [229, 552] width 111 height 28
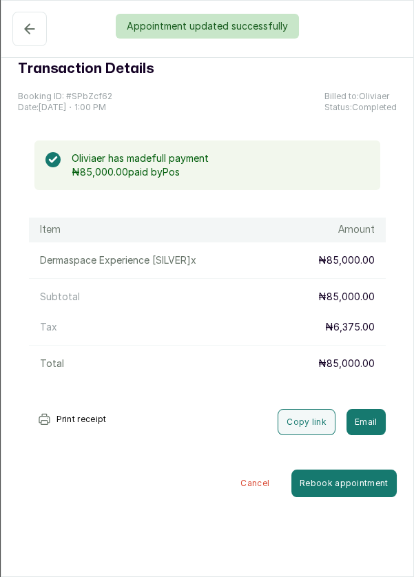
click at [23, 41] on button "Completed" at bounding box center [29, 29] width 34 height 34
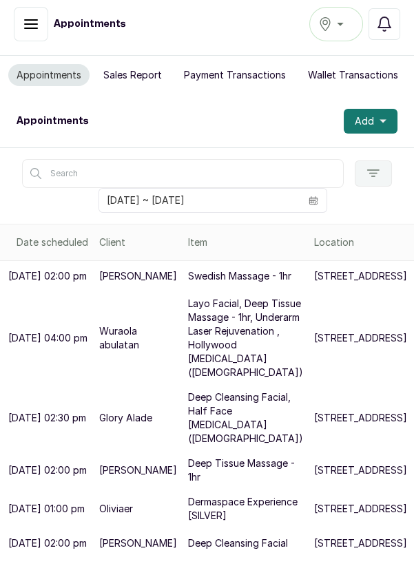
scroll to position [0, 0]
click at [378, 122] on button "Add" at bounding box center [371, 121] width 54 height 25
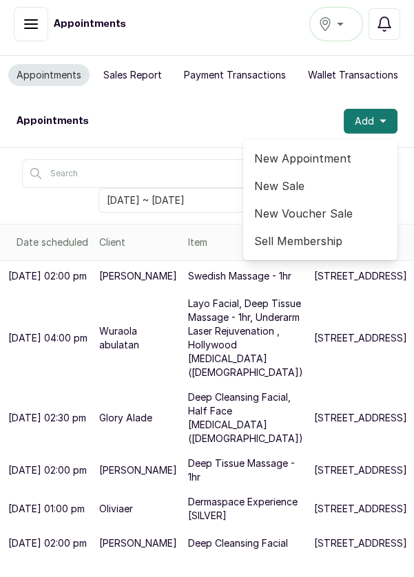
click at [318, 163] on span "New Appointment" at bounding box center [320, 158] width 132 height 17
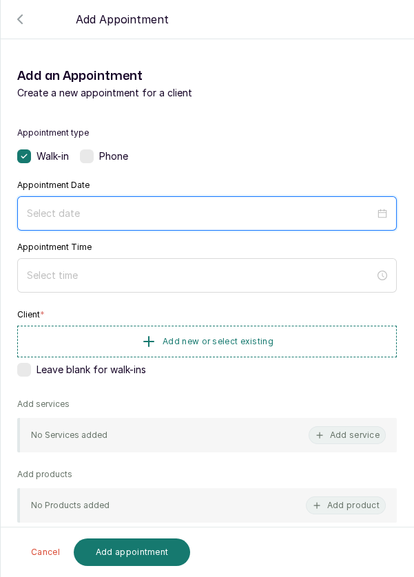
click at [270, 206] on input at bounding box center [201, 213] width 348 height 15
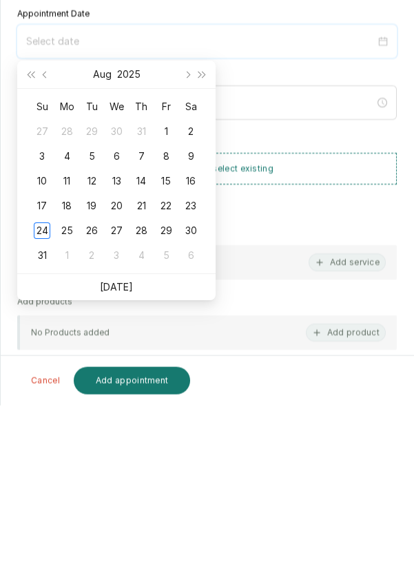
scroll to position [7, 0]
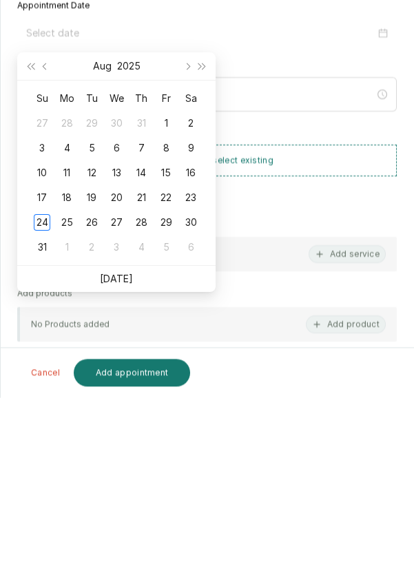
click at [36, 401] on div "24" at bounding box center [42, 402] width 17 height 17
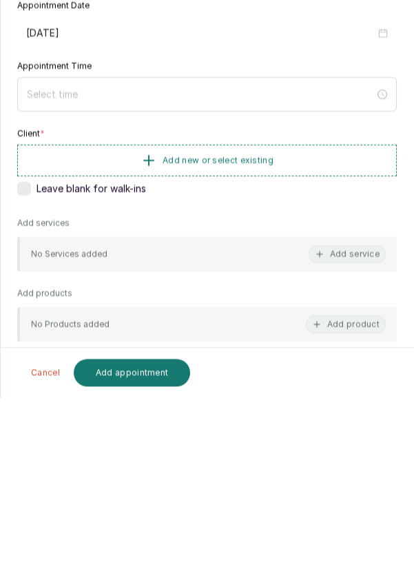
type input "[DATE]"
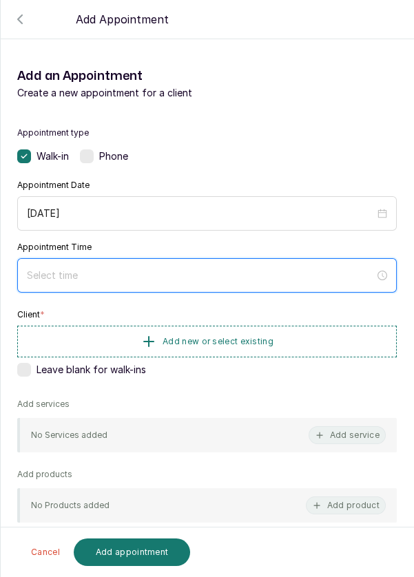
click at [236, 275] on input at bounding box center [201, 275] width 348 height 15
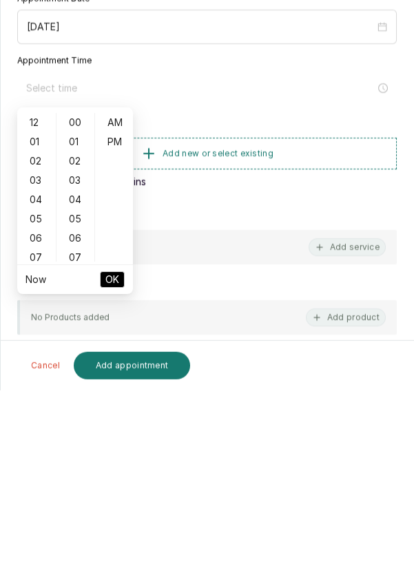
click at [36, 366] on div "03" at bounding box center [36, 366] width 33 height 19
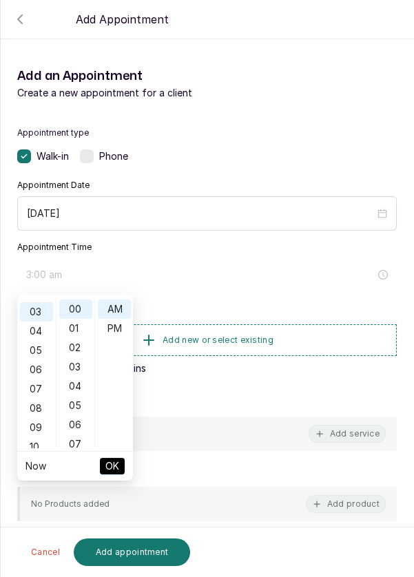
scroll to position [58, 0]
click at [80, 441] on div "07" at bounding box center [75, 444] width 33 height 19
click at [81, 441] on div "14" at bounding box center [75, 444] width 33 height 19
click at [77, 442] on div "21" at bounding box center [75, 444] width 33 height 19
click at [78, 443] on div "28" at bounding box center [75, 444] width 33 height 19
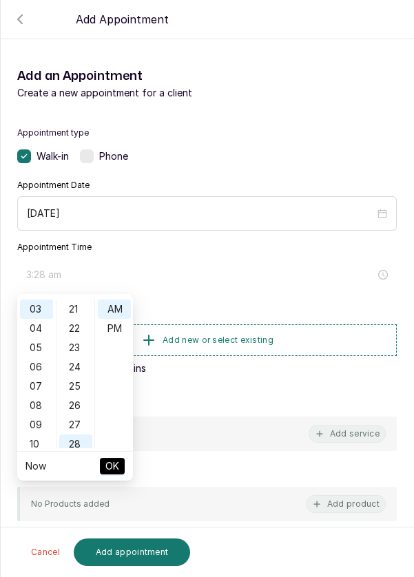
scroll to position [540, 0]
click at [74, 349] on div "30" at bounding box center [75, 347] width 33 height 19
click at [118, 328] on div "PM" at bounding box center [114, 328] width 33 height 19
type input "3:30 pm"
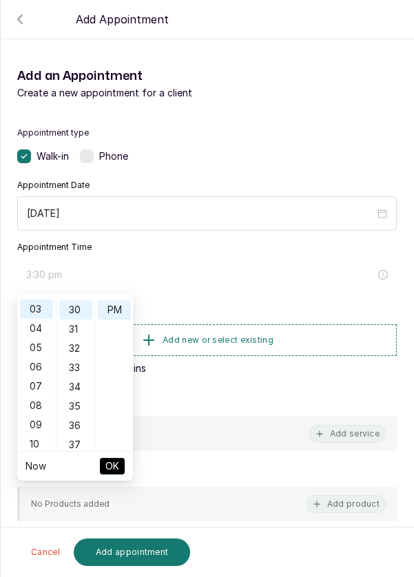
scroll to position [19, 0]
click at [118, 457] on span "OK" at bounding box center [112, 466] width 14 height 26
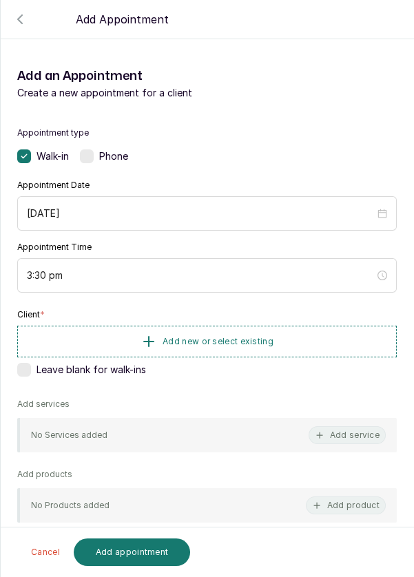
click at [236, 333] on button "Add new or select existing" at bounding box center [207, 342] width 380 height 32
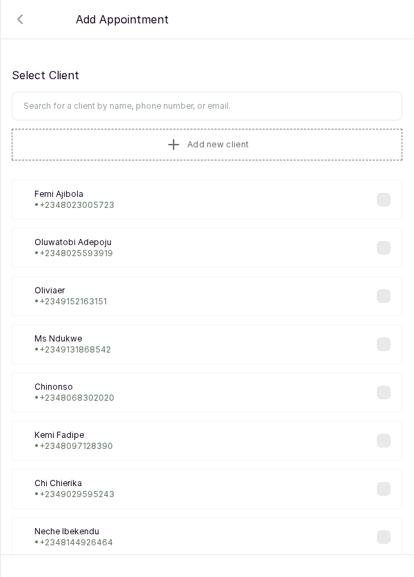
click at [261, 103] on input "text" at bounding box center [207, 106] width 391 height 29
type input "Atomori"
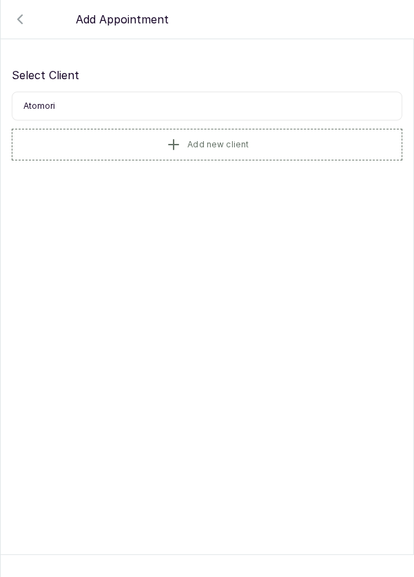
click at [266, 153] on button "Add new client" at bounding box center [207, 145] width 391 height 32
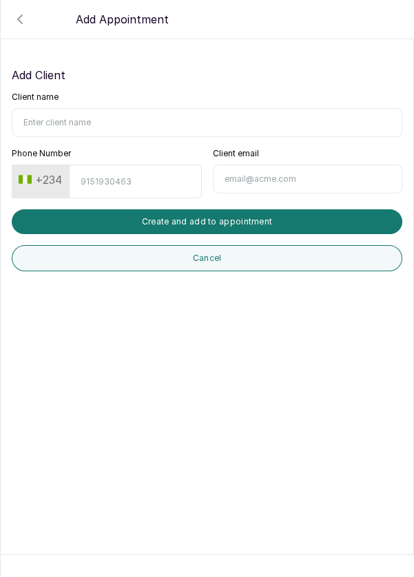
click at [149, 123] on input "Client name" at bounding box center [207, 122] width 391 height 29
type input "[PERSON_NAME]"
click at [125, 168] on input "Phone Number" at bounding box center [135, 182] width 132 height 34
type input "8137509362"
click at [320, 217] on button "Create and add to appointment" at bounding box center [207, 221] width 391 height 25
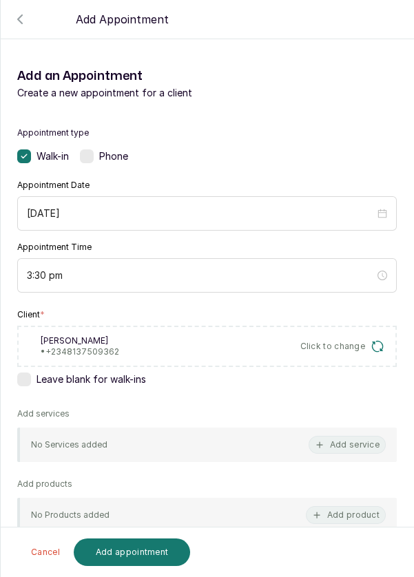
click at [347, 449] on button "Add service" at bounding box center [347, 445] width 77 height 18
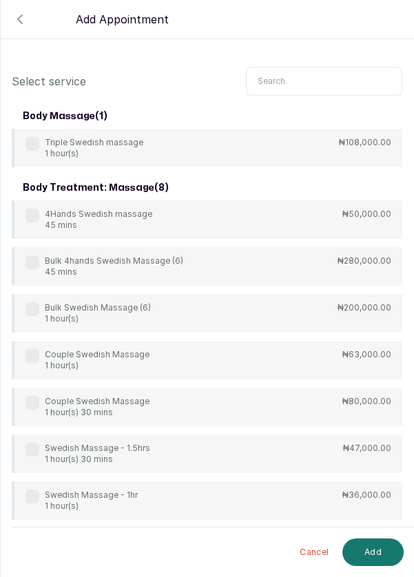
scroll to position [0, 0]
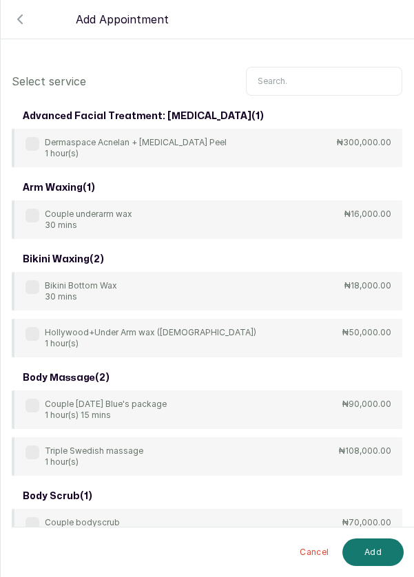
click at [345, 76] on input "text" at bounding box center [324, 81] width 156 height 29
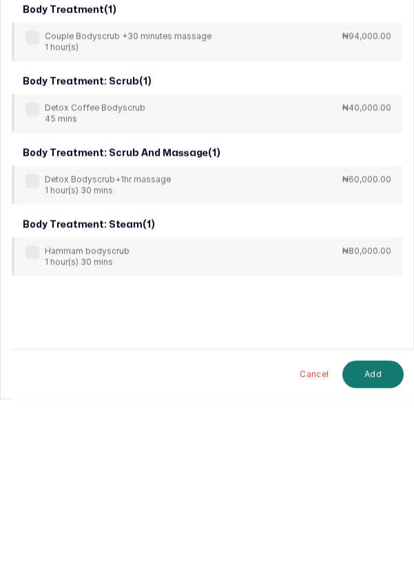
scroll to position [7, 0]
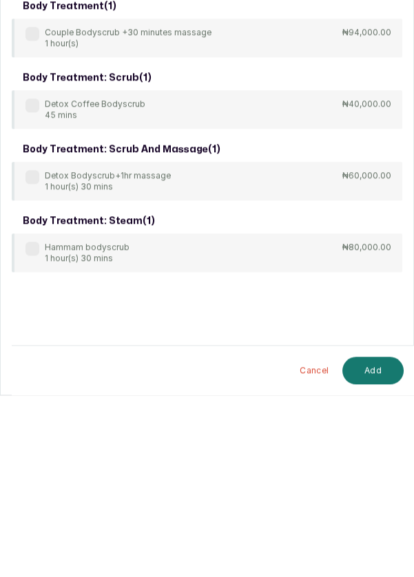
click at [17, 364] on div "Detox Bodyscrub+1hr massage 1 hour(s) 30 mins ₦60,000.00" at bounding box center [207, 363] width 391 height 39
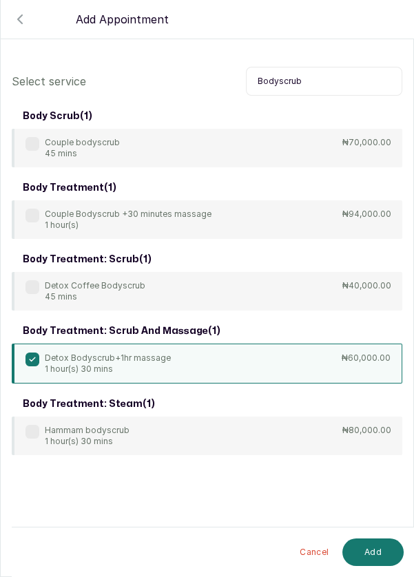
click at [337, 86] on input "Bodyscrub" at bounding box center [324, 81] width 156 height 29
type input "B"
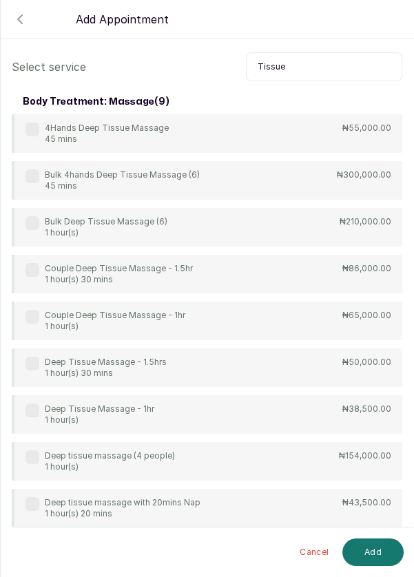
scroll to position [36, 0]
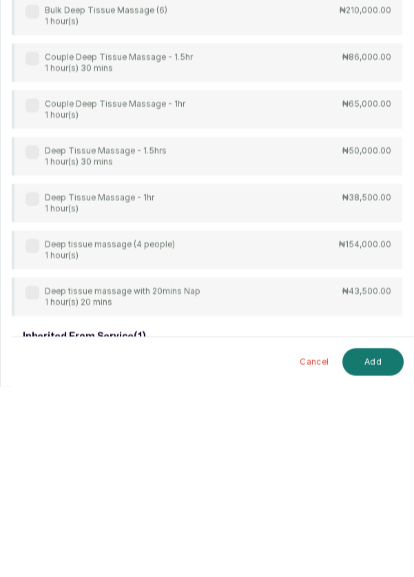
type input "Tissue"
click at [31, 382] on label at bounding box center [32, 389] width 14 height 14
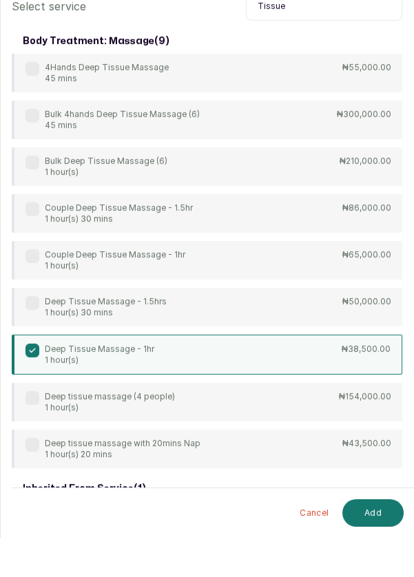
scroll to position [7, 0]
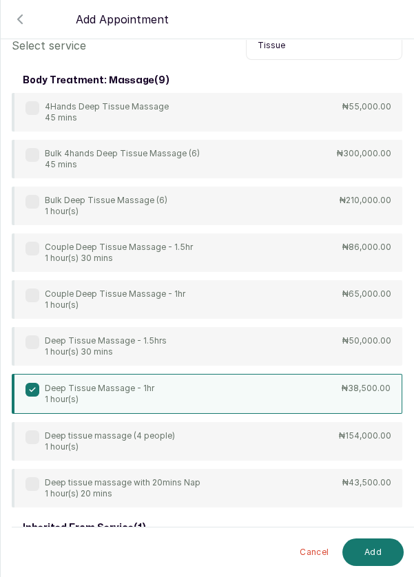
click at [371, 556] on button "Add" at bounding box center [372, 553] width 61 height 28
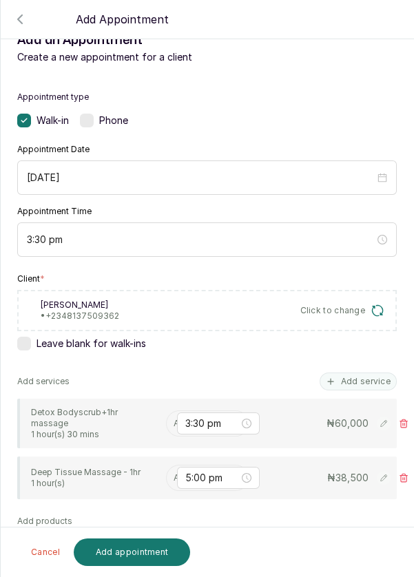
click at [174, 419] on input "text" at bounding box center [175, 424] width 2 height 10
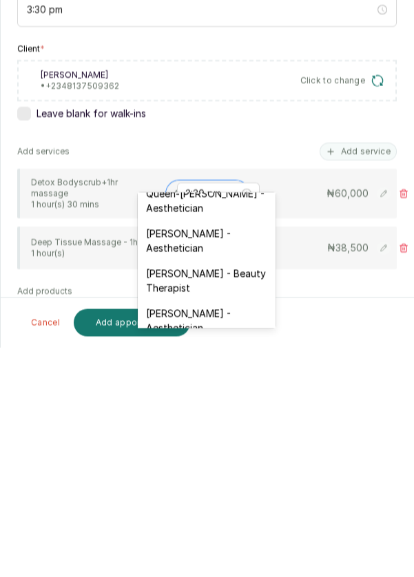
scroll to position [335, 0]
click at [229, 456] on div "[PERSON_NAME] - Aesthetician" at bounding box center [207, 470] width 138 height 40
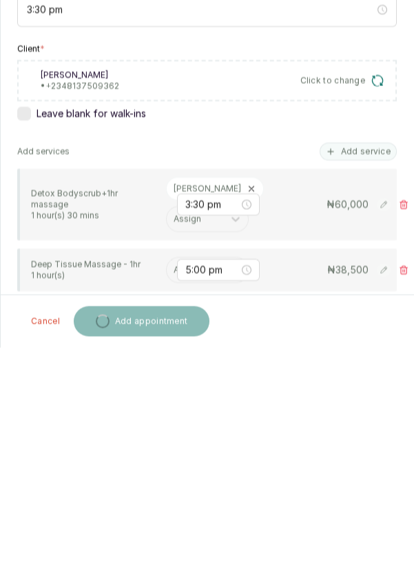
scroll to position [7, 0]
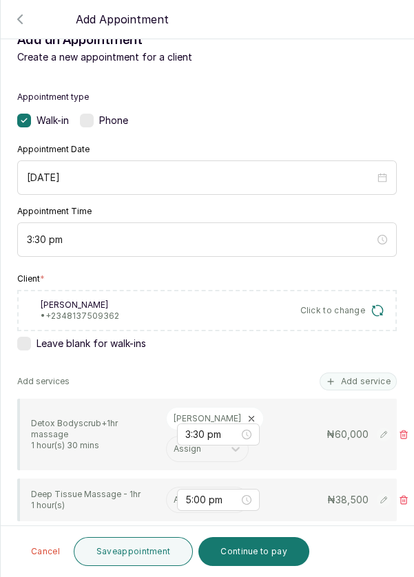
click at [174, 495] on input "text" at bounding box center [175, 500] width 2 height 10
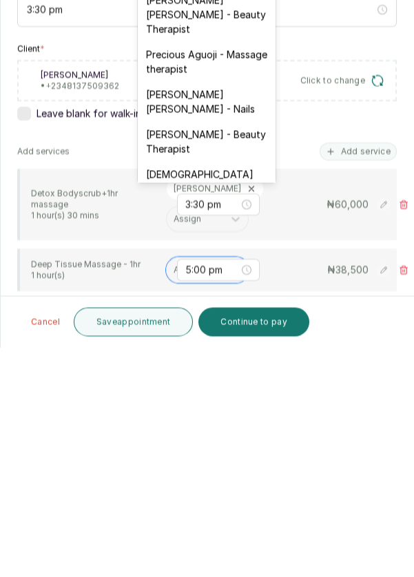
scroll to position [568, 0]
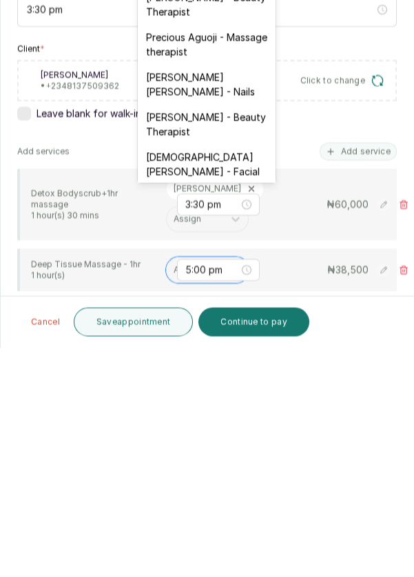
click at [209, 414] on div "[PERSON_NAME] Constant - Massage therapist" at bounding box center [207, 441] width 138 height 54
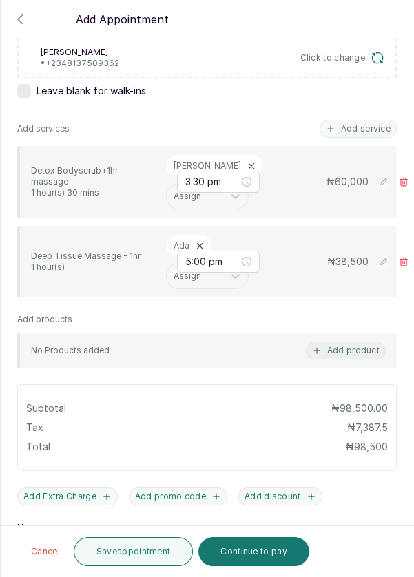
scroll to position [291, 0]
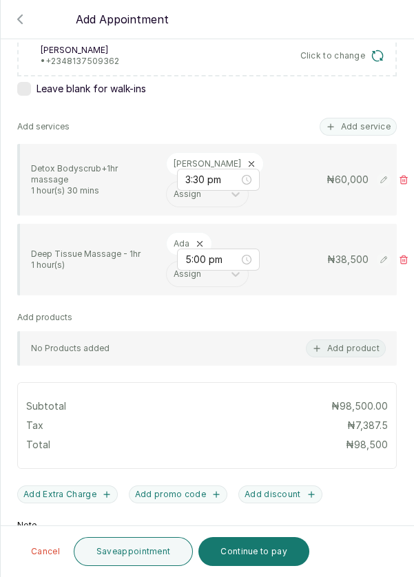
click at [251, 558] on button "Continue to pay" at bounding box center [253, 551] width 111 height 29
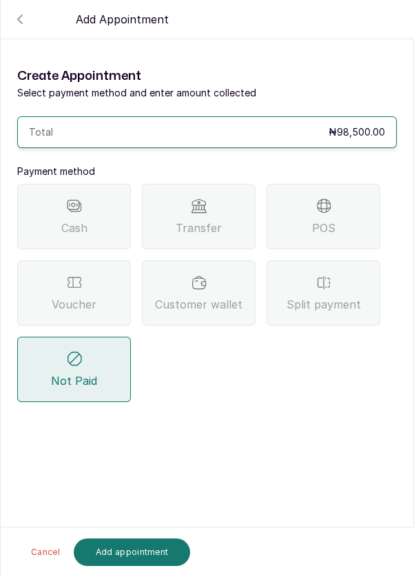
scroll to position [0, 0]
click at [70, 260] on div "Voucher" at bounding box center [74, 292] width 114 height 65
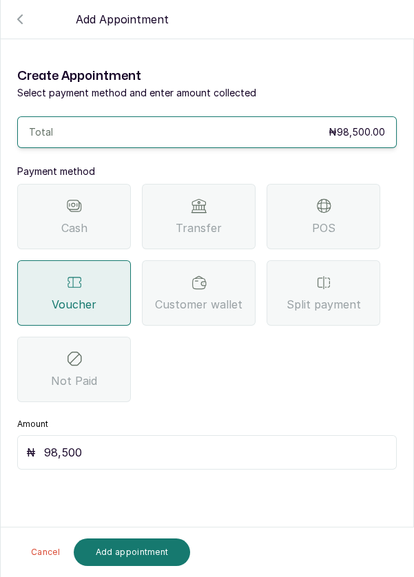
click at [365, 260] on div "Split payment" at bounding box center [324, 292] width 114 height 65
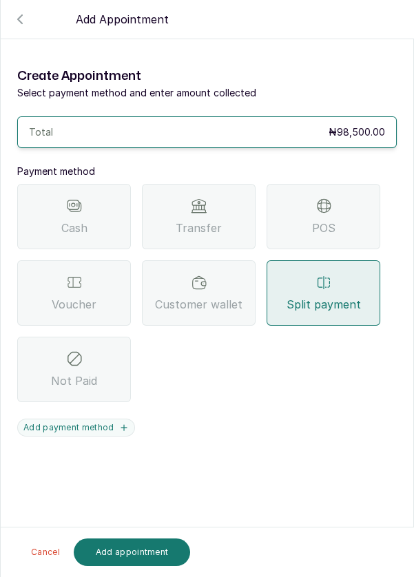
click at [101, 419] on button "Add payment method" at bounding box center [76, 428] width 118 height 18
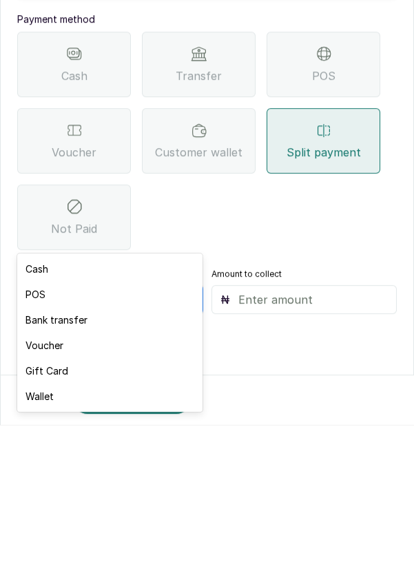
scroll to position [7, 0]
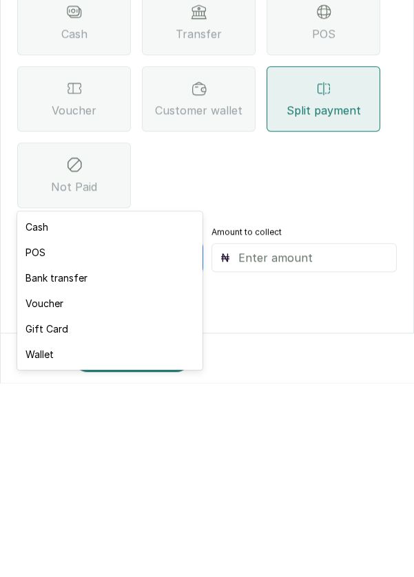
click at [93, 499] on div "Voucher" at bounding box center [109, 497] width 185 height 25
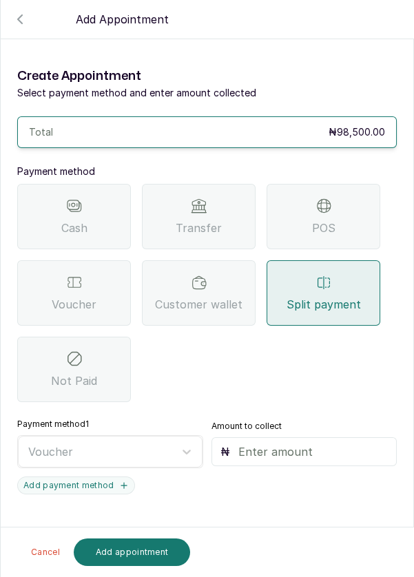
click at [289, 444] on input "text" at bounding box center [313, 452] width 150 height 17
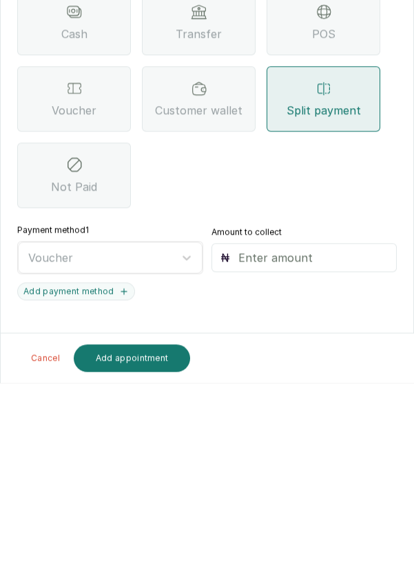
type input "0"
type input "60"
type input "60,000"
click at [101, 477] on button "Add payment method" at bounding box center [76, 486] width 118 height 18
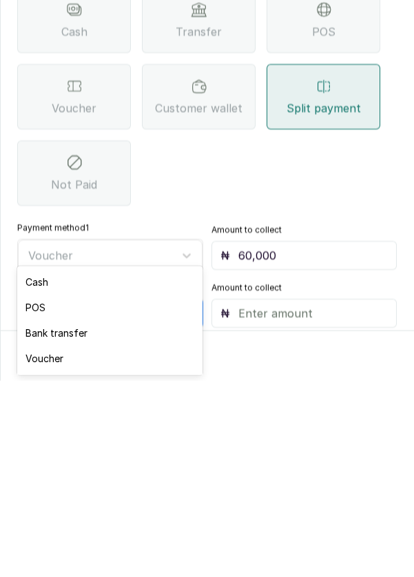
click at [87, 534] on div "Bank transfer" at bounding box center [109, 529] width 185 height 25
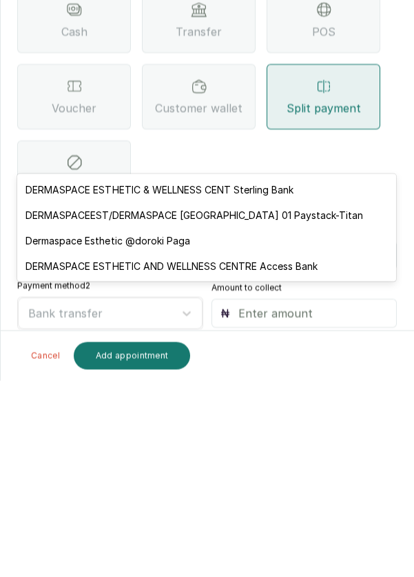
click at [333, 420] on div "DERMASPACEEST/DERMASPACE [GEOGRAPHIC_DATA] 01 Paystack-Titan" at bounding box center [206, 411] width 379 height 25
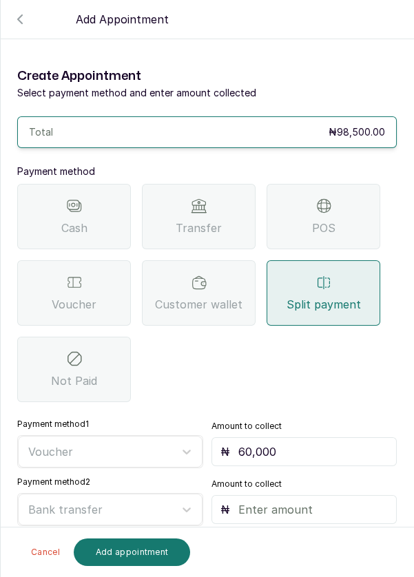
click at [291, 501] on input "text" at bounding box center [313, 509] width 150 height 17
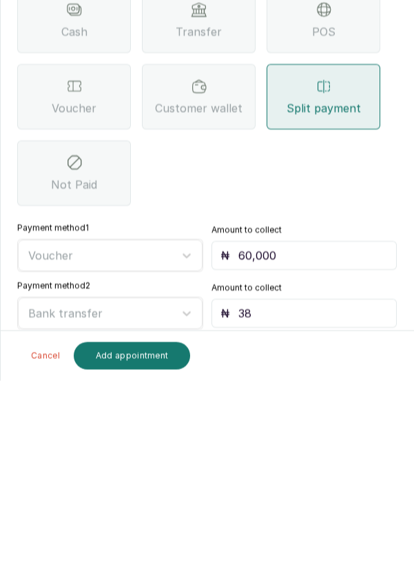
type input "385"
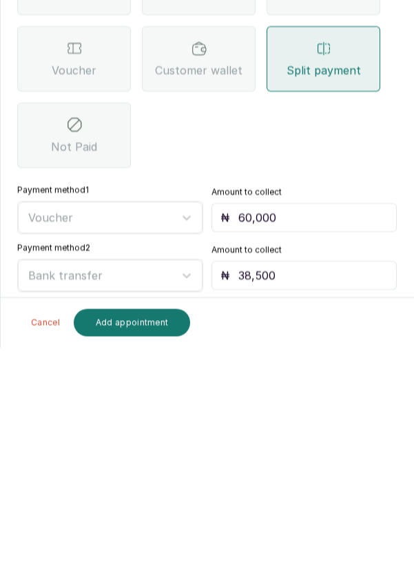
type input "38,500"
click at [137, 549] on button "Add appointment" at bounding box center [132, 553] width 117 height 28
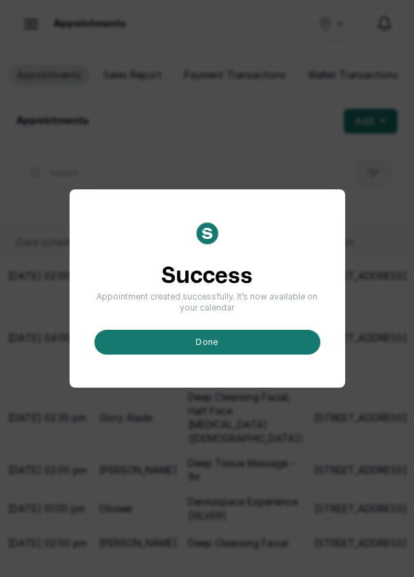
click at [209, 355] on button "done" at bounding box center [207, 342] width 226 height 25
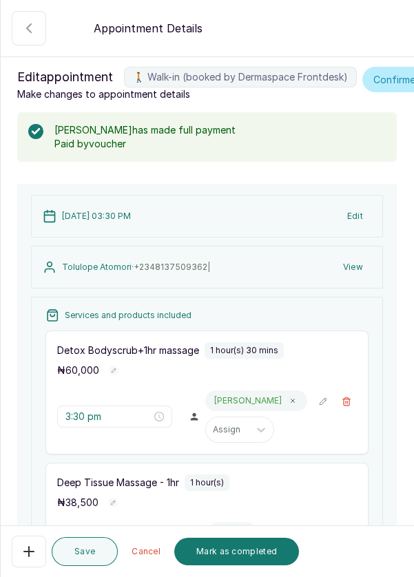
click at [235, 555] on button "Mark as completed" at bounding box center [236, 552] width 125 height 28
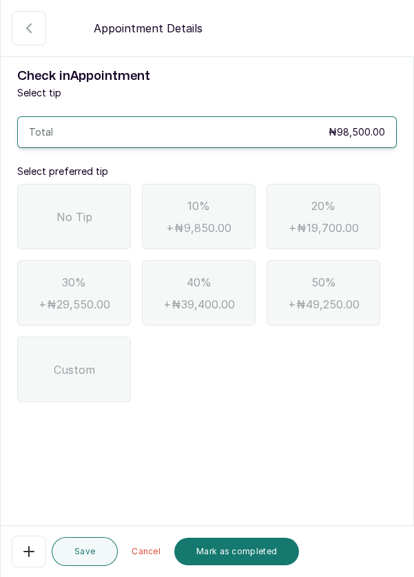
click at [89, 214] on span "No Tip" at bounding box center [74, 217] width 36 height 17
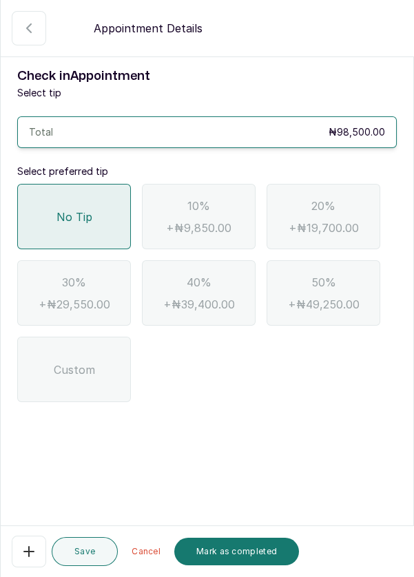
click at [235, 553] on button "Mark as completed" at bounding box center [236, 552] width 125 height 28
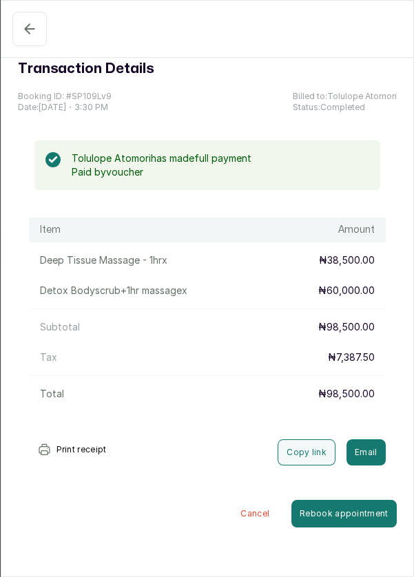
click at [25, 42] on button "Completed" at bounding box center [29, 29] width 34 height 34
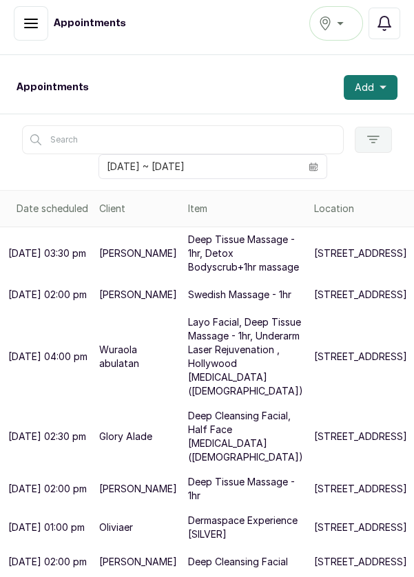
scroll to position [201, 0]
click at [314, 482] on p "[STREET_ADDRESS]" at bounding box center [360, 489] width 93 height 14
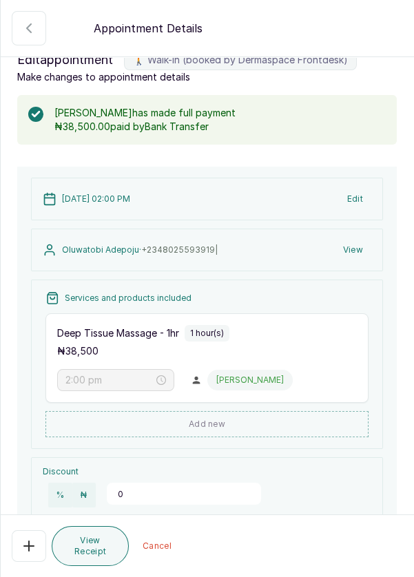
scroll to position [0, 0]
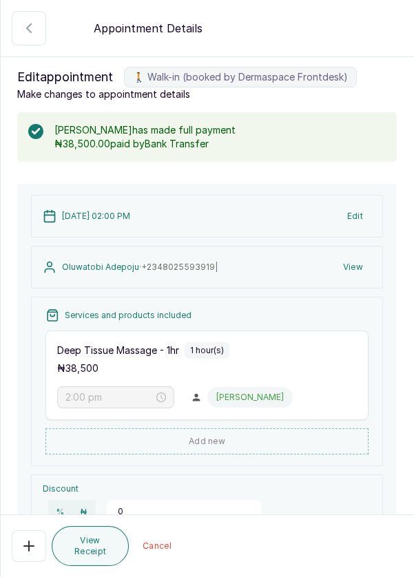
click at [32, 37] on button "🚶 Walk-in (booked by Dermaspace Frontdesk)" at bounding box center [29, 28] width 34 height 34
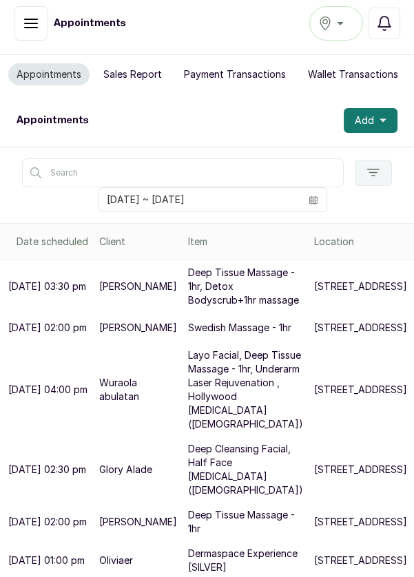
click at [376, 108] on button "Add" at bounding box center [371, 120] width 54 height 25
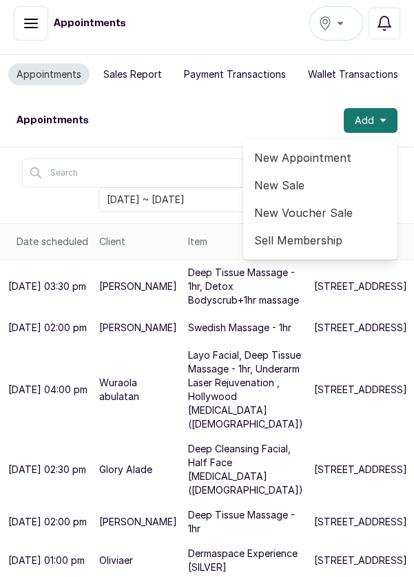
click at [331, 149] on span "New Appointment" at bounding box center [320, 157] width 132 height 17
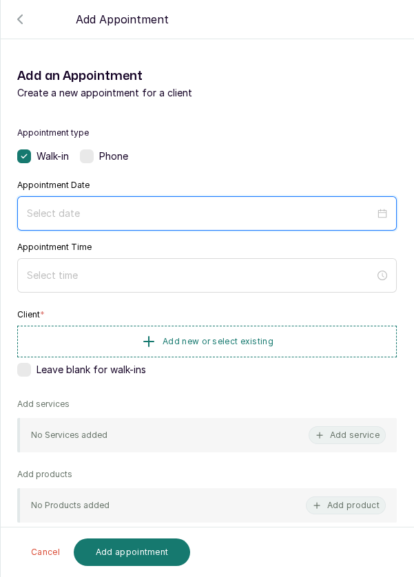
click at [324, 218] on input at bounding box center [201, 213] width 348 height 15
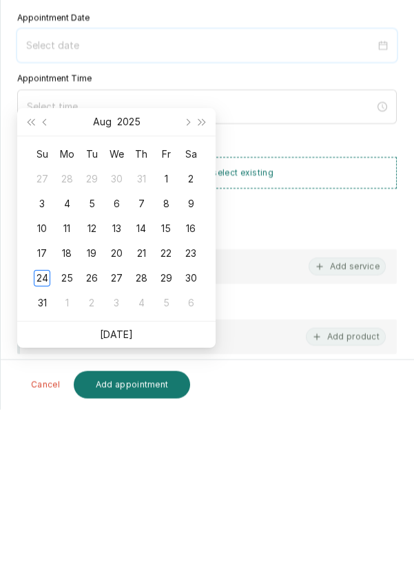
scroll to position [51, 0]
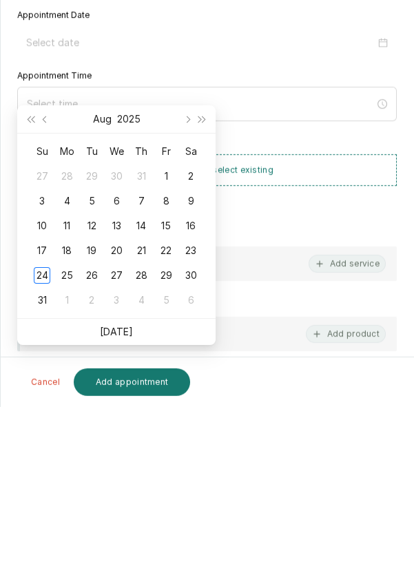
click at [60, 433] on td "25" at bounding box center [66, 445] width 25 height 25
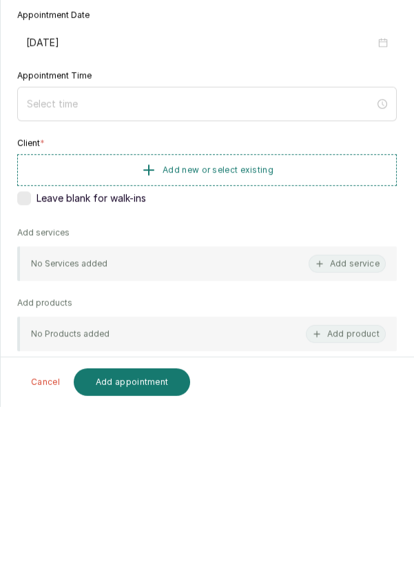
type input "[DATE]"
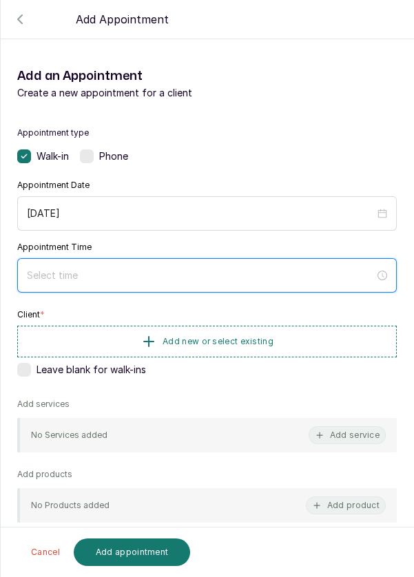
click at [252, 275] on input at bounding box center [201, 275] width 348 height 15
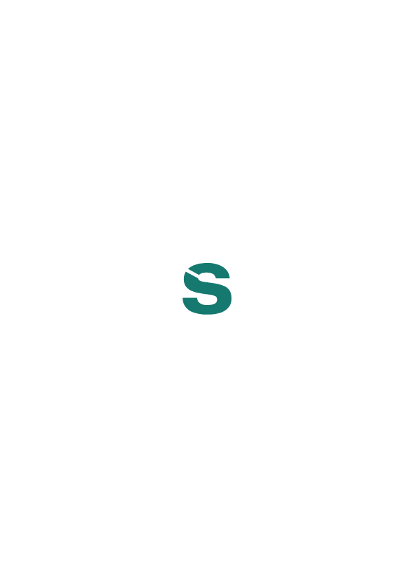
scroll to position [28, 0]
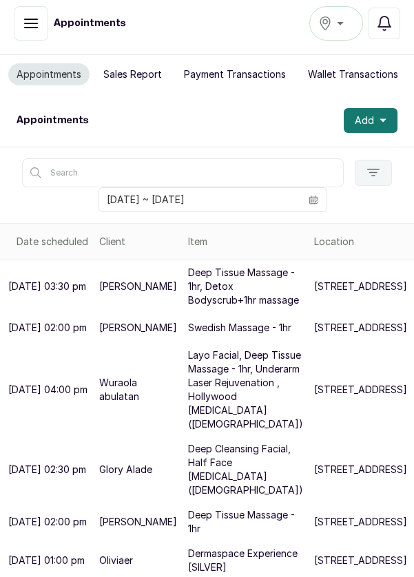
click at [376, 108] on button "Add" at bounding box center [371, 120] width 54 height 25
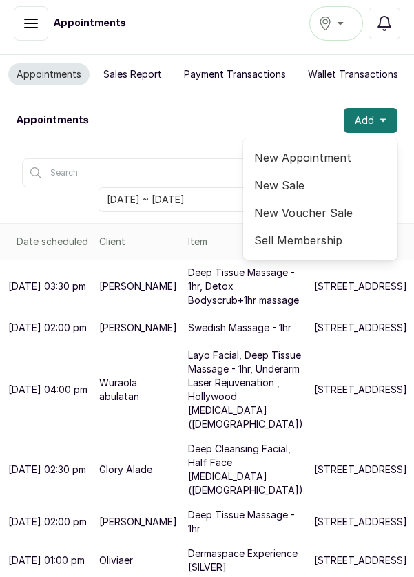
click at [340, 149] on span "New Appointment" at bounding box center [320, 157] width 132 height 17
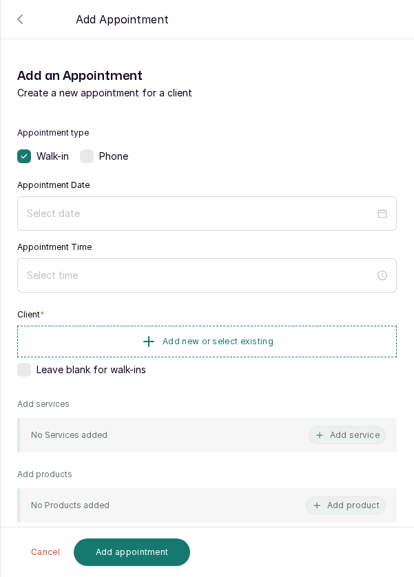
click at [225, 229] on div at bounding box center [207, 213] width 380 height 34
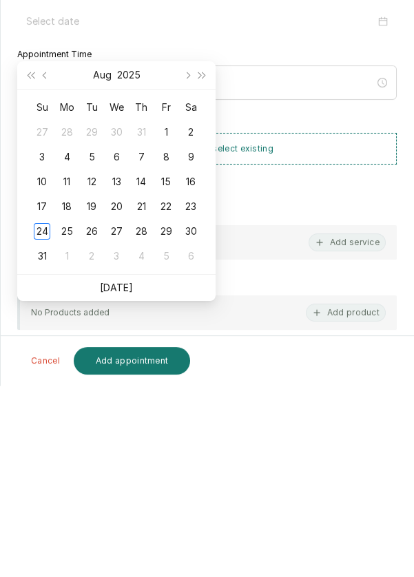
click at [76, 410] on td "25" at bounding box center [66, 422] width 25 height 25
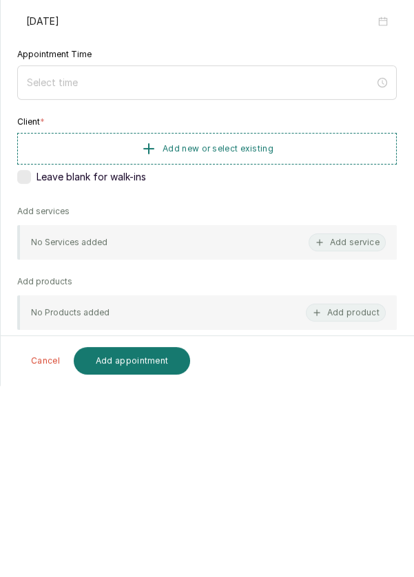
type input "[DATE]"
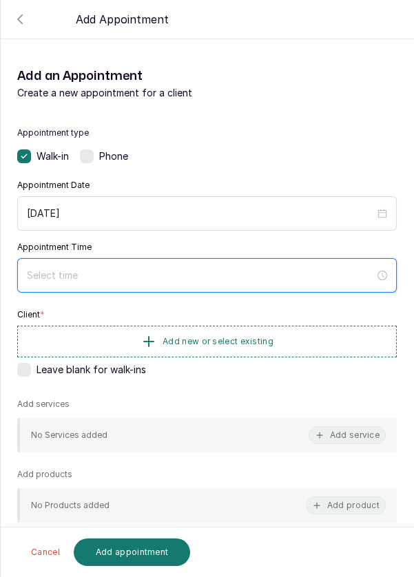
click at [260, 282] on div at bounding box center [207, 275] width 380 height 34
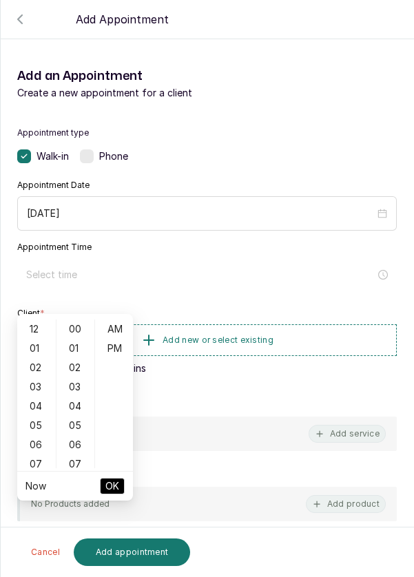
click at [30, 339] on div "01" at bounding box center [36, 348] width 33 height 19
click at [116, 339] on div "PM" at bounding box center [114, 348] width 33 height 19
type input "1:00 pm"
click at [118, 473] on span "OK" at bounding box center [112, 486] width 14 height 26
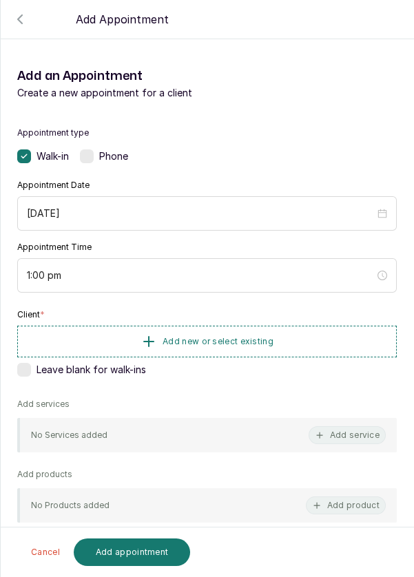
click at [239, 340] on span "Add new or select existing" at bounding box center [218, 341] width 111 height 11
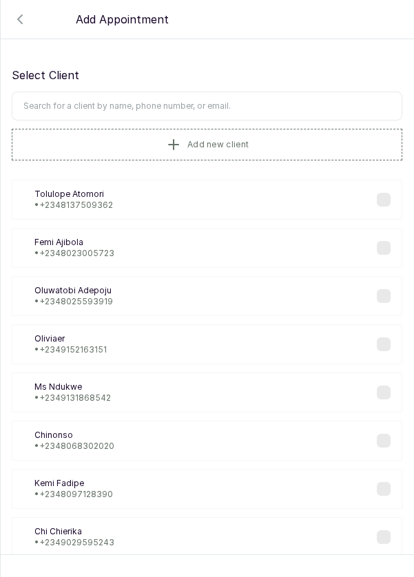
click at [262, 110] on input "text" at bounding box center [207, 106] width 391 height 29
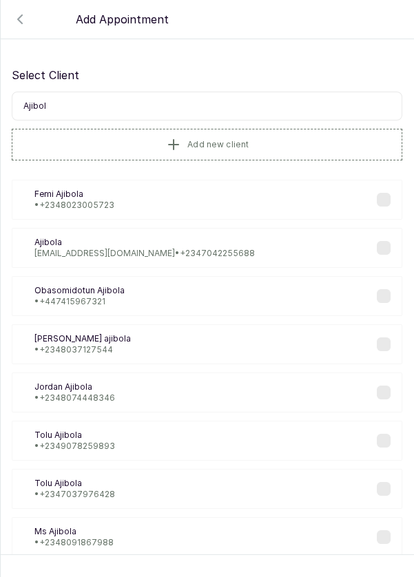
type input "Ajibola"
click at [392, 258] on div "Aj Ajibola bol.fab2024@gmail.com • +234 7042255688" at bounding box center [207, 248] width 391 height 40
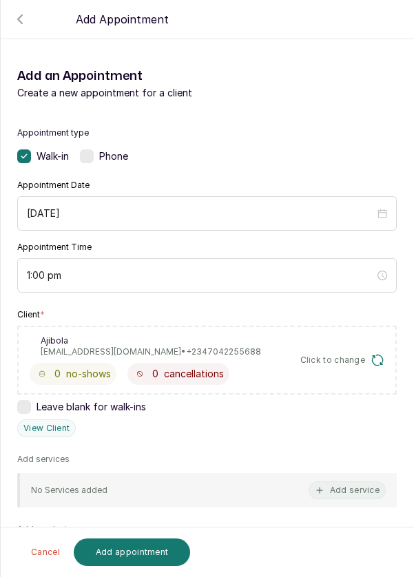
click at [337, 484] on button "Add service" at bounding box center [347, 490] width 77 height 18
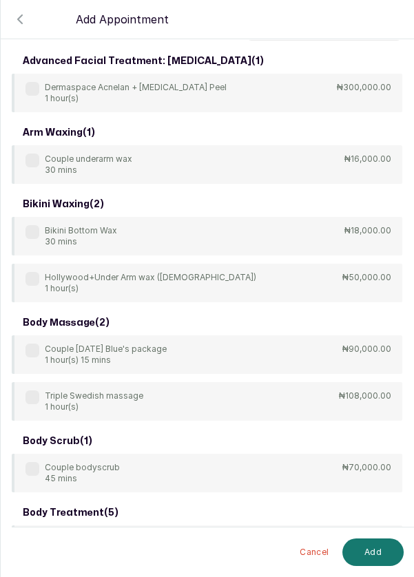
scroll to position [0, 0]
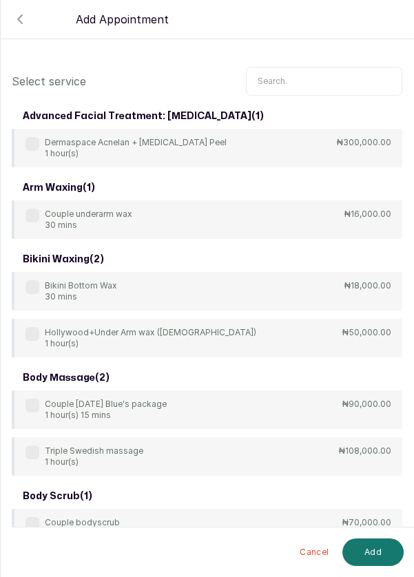
click at [318, 83] on input "text" at bounding box center [324, 81] width 156 height 29
type input "I"
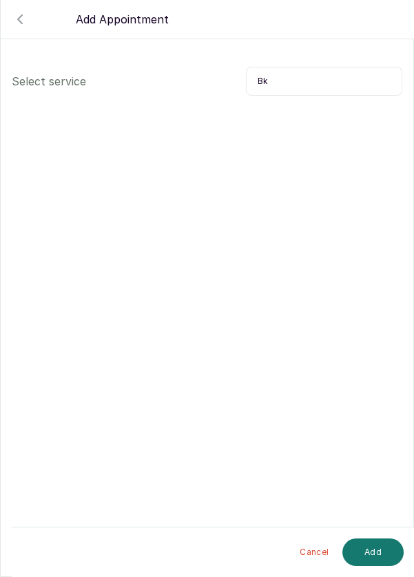
click at [320, 79] on input "Bk" at bounding box center [324, 81] width 156 height 29
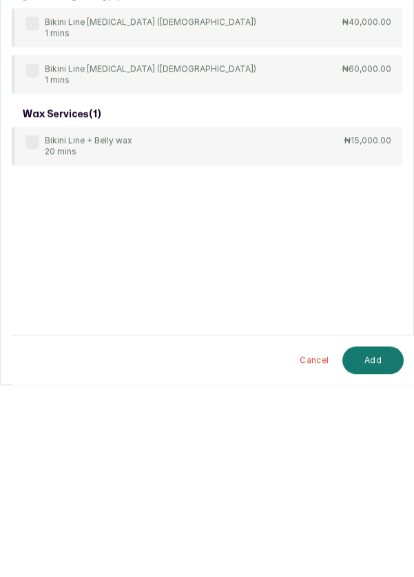
scroll to position [28, 0]
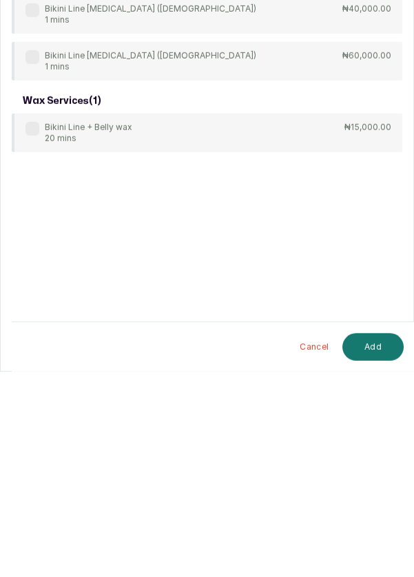
click at [32, 338] on label at bounding box center [32, 334] width 14 height 14
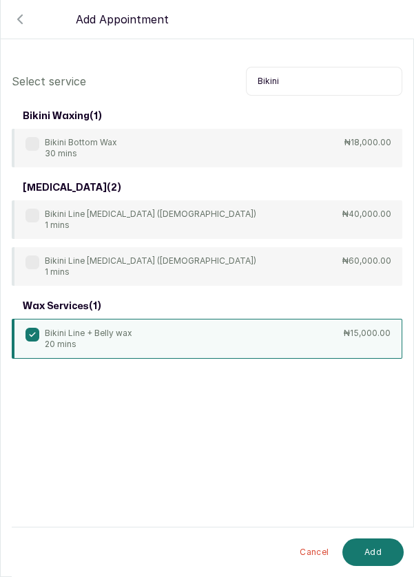
click at [337, 83] on input "Bikini" at bounding box center [324, 81] width 156 height 29
type input "B"
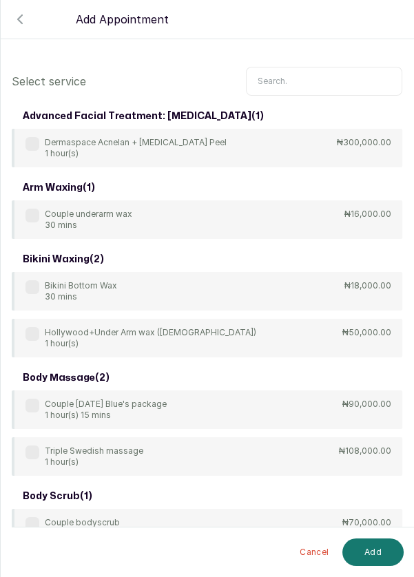
type input "U"
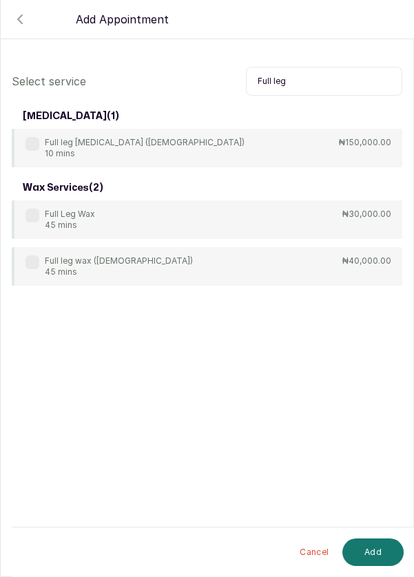
type input "Full leg"
click at [29, 227] on div "Full Leg Wax 45 mins" at bounding box center [60, 220] width 70 height 22
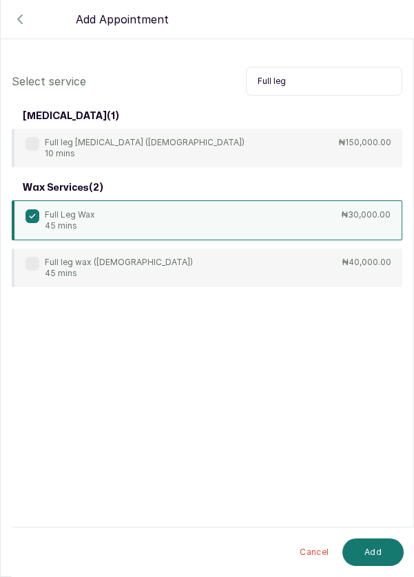
click at [386, 550] on button "Add" at bounding box center [372, 553] width 61 height 28
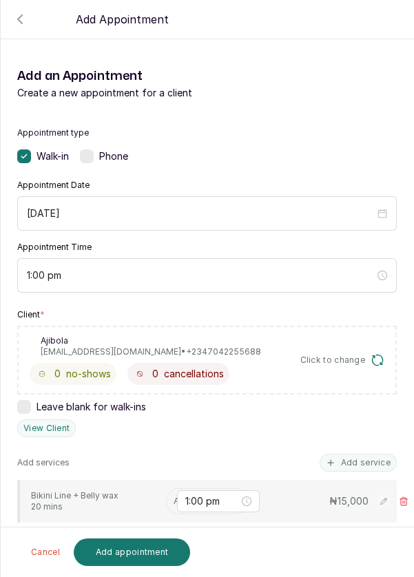
click at [174, 498] on input "text" at bounding box center [175, 502] width 2 height 10
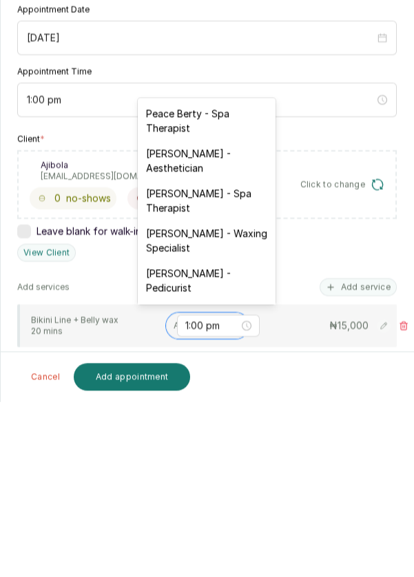
scroll to position [66, 0]
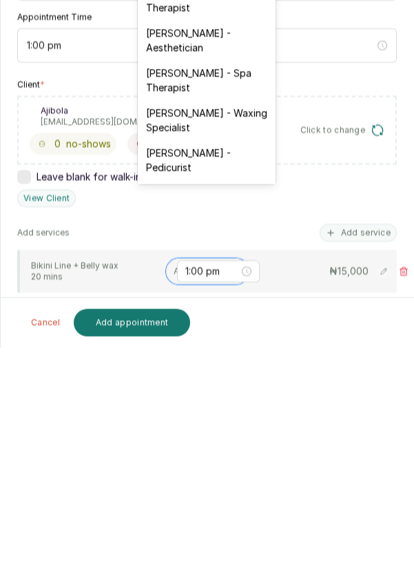
click at [225, 351] on div "[PERSON_NAME] - Waxing Specialist" at bounding box center [207, 350] width 138 height 40
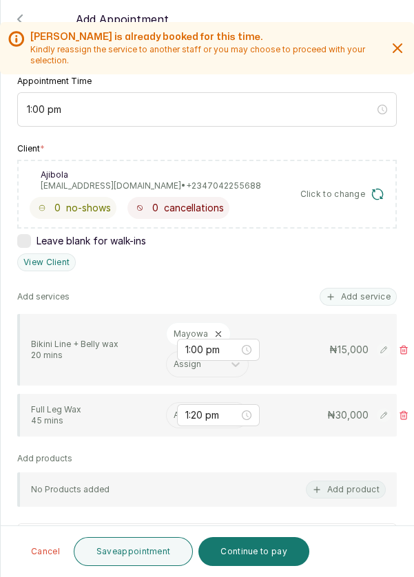
scroll to position [176, 0]
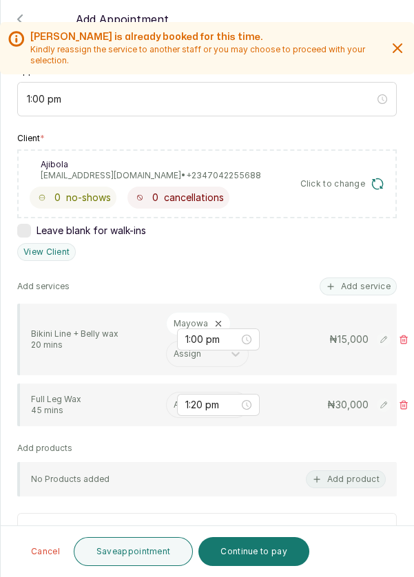
click at [174, 400] on input "text" at bounding box center [175, 405] width 2 height 10
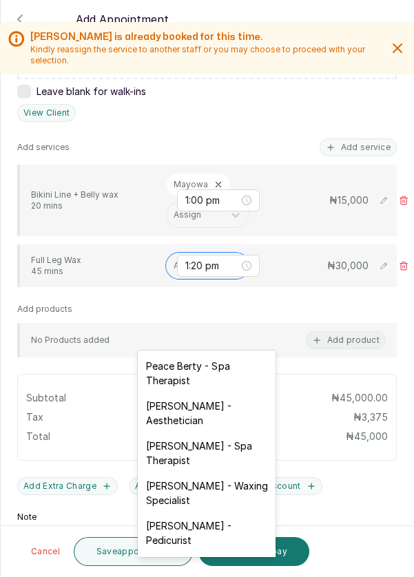
scroll to position [364, 0]
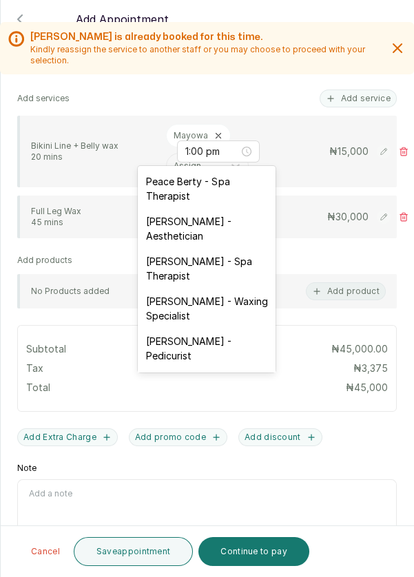
click at [214, 307] on div "[PERSON_NAME] - Waxing Specialist" at bounding box center [207, 309] width 138 height 40
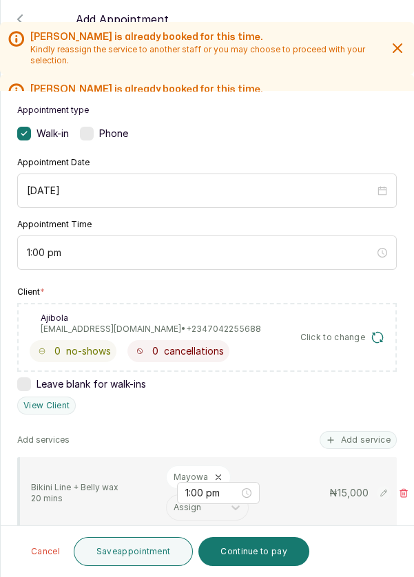
scroll to position [19, 0]
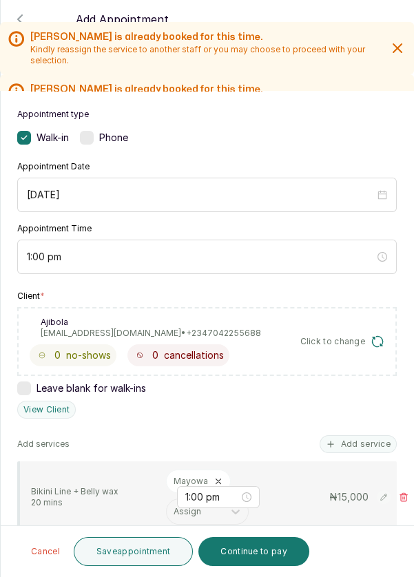
click at [125, 550] on button "Save appointment" at bounding box center [134, 551] width 120 height 29
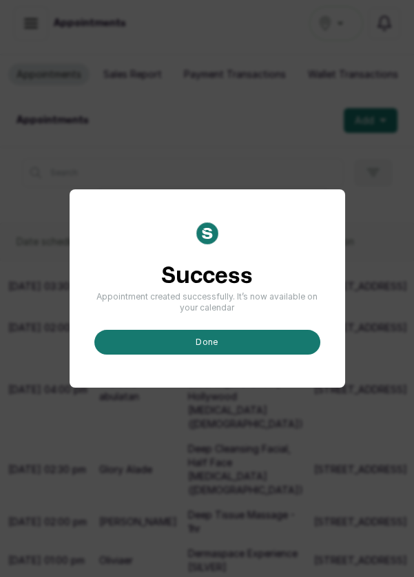
click at [266, 355] on button "done" at bounding box center [207, 342] width 226 height 25
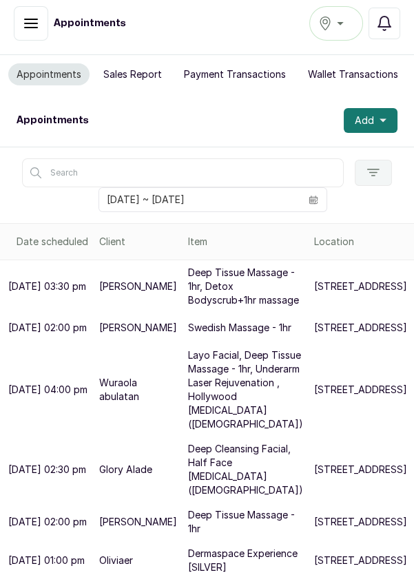
click at [366, 114] on span "Add" at bounding box center [364, 121] width 19 height 14
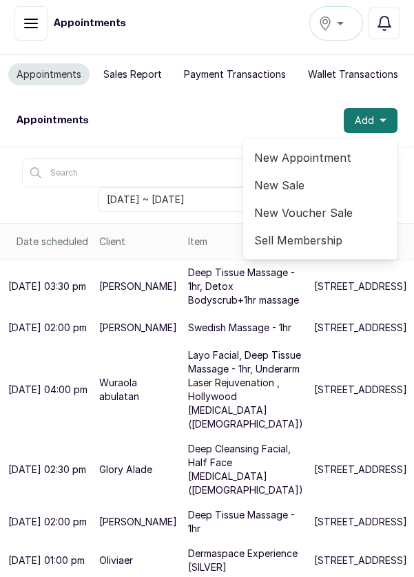
click at [317, 149] on span "New Appointment" at bounding box center [320, 157] width 132 height 17
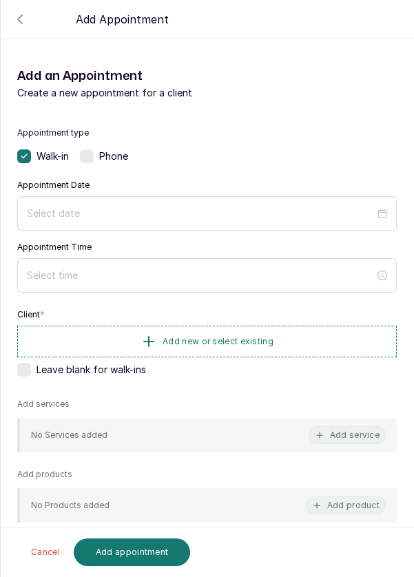
click at [273, 229] on div at bounding box center [207, 213] width 380 height 34
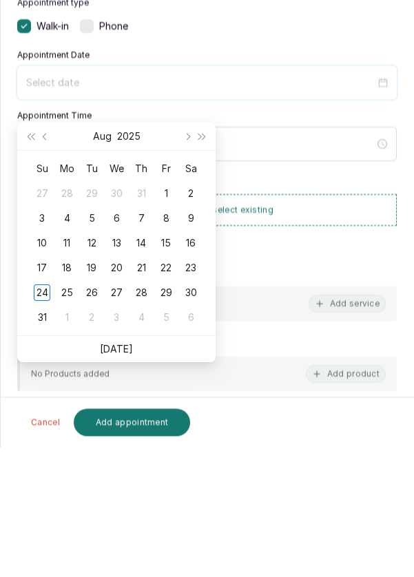
scroll to position [28, 0]
click at [67, 415] on div "25" at bounding box center [67, 423] width 17 height 17
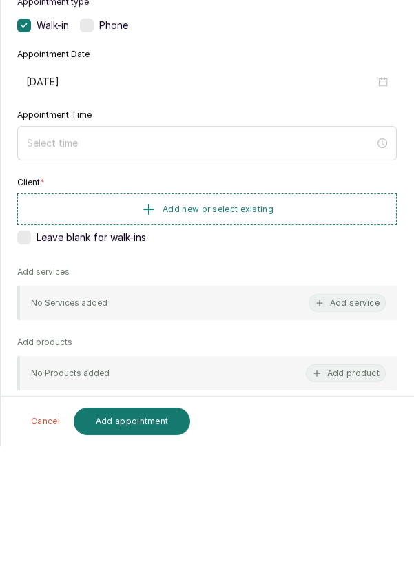
type input "[DATE]"
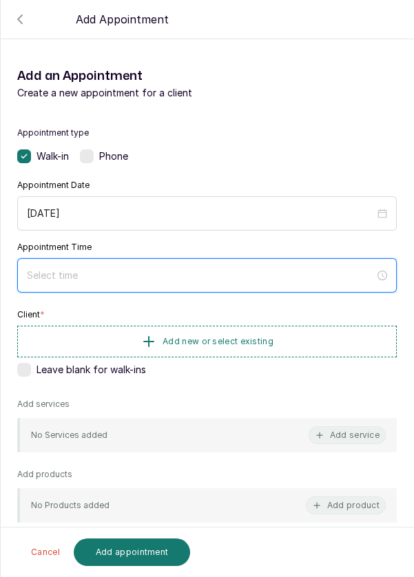
click at [153, 278] on input at bounding box center [201, 275] width 348 height 15
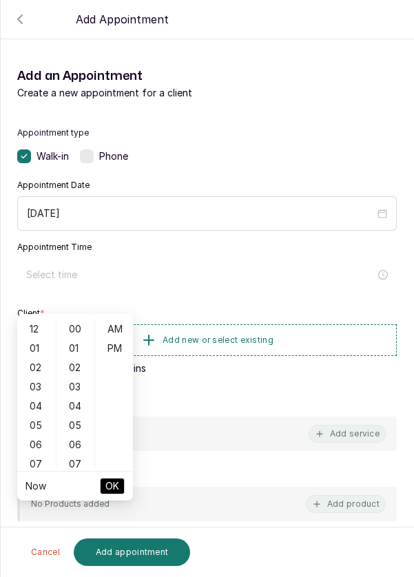
click at [43, 339] on div "01" at bounding box center [36, 348] width 33 height 19
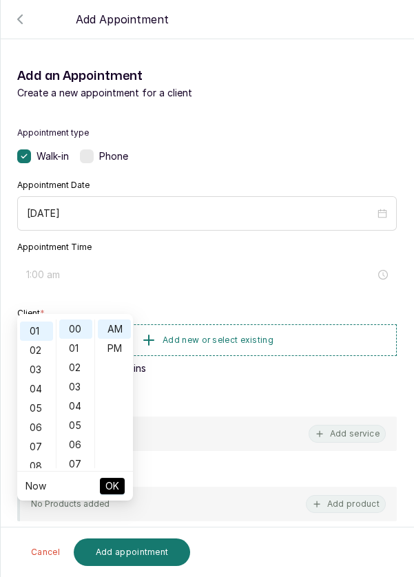
scroll to position [19, 0]
click at [118, 339] on div "PM" at bounding box center [114, 348] width 33 height 19
type input "1:00 pm"
click at [110, 473] on span "OK" at bounding box center [112, 486] width 14 height 26
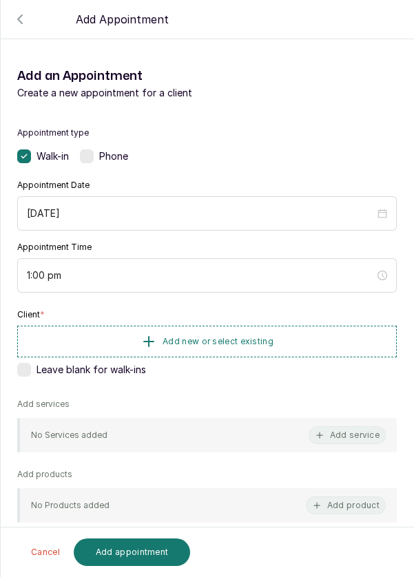
click at [232, 349] on button "Add new or select existing" at bounding box center [207, 342] width 380 height 32
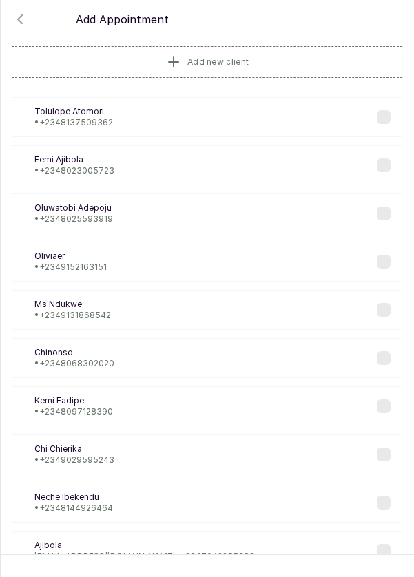
scroll to position [81, 0]
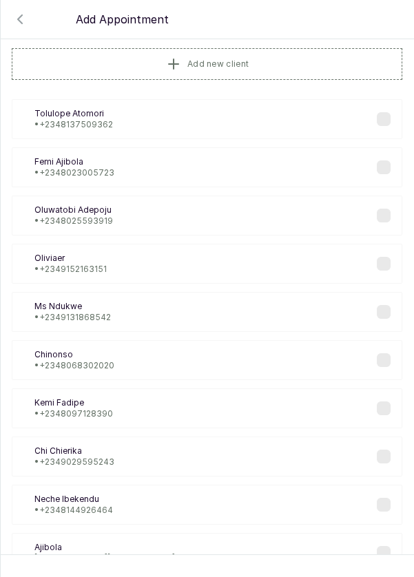
click at [256, 264] on div "Ol Oliviaer • +234 9152163151" at bounding box center [207, 264] width 391 height 40
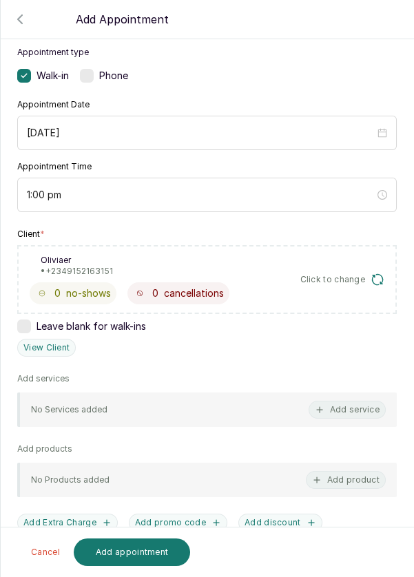
click at [376, 282] on icon "button" at bounding box center [377, 279] width 10 height 10
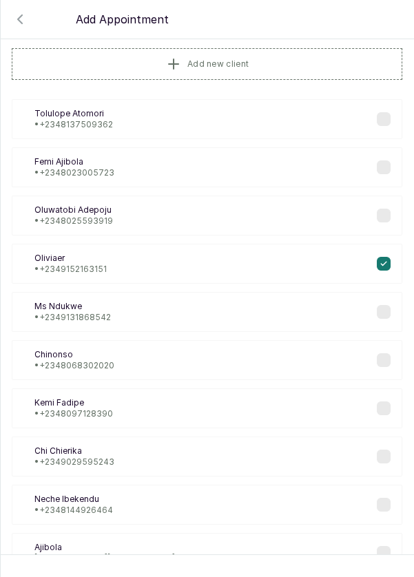
click at [268, 231] on div "OA Oluwatobi Adepoju • +234 8025593919" at bounding box center [207, 216] width 391 height 40
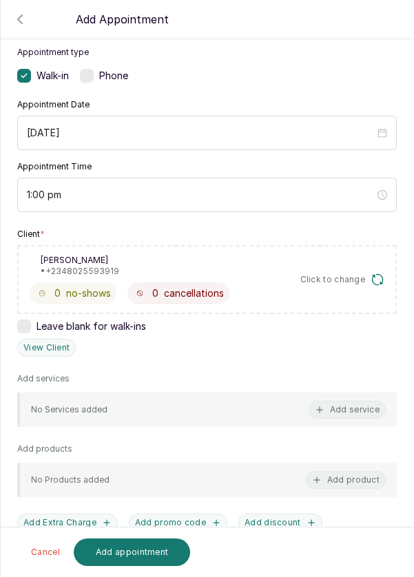
click at [369, 280] on button "Click to change" at bounding box center [342, 280] width 85 height 14
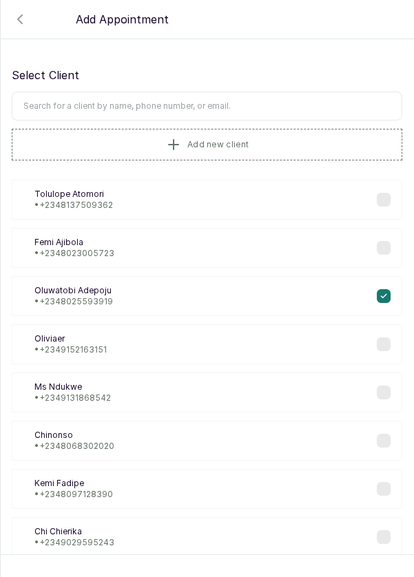
scroll to position [0, 0]
click at [278, 106] on input "text" at bounding box center [207, 106] width 391 height 29
type input "Mark"
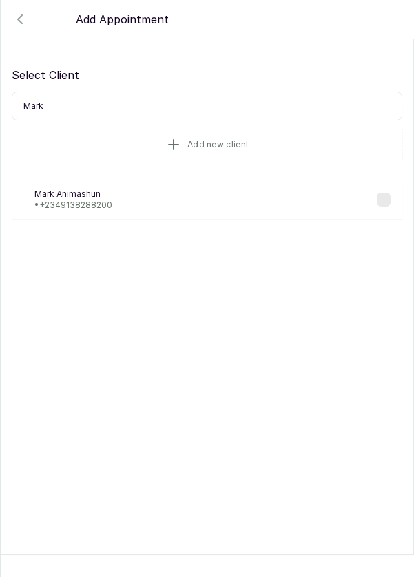
click at [264, 151] on button "Add new client" at bounding box center [207, 145] width 391 height 32
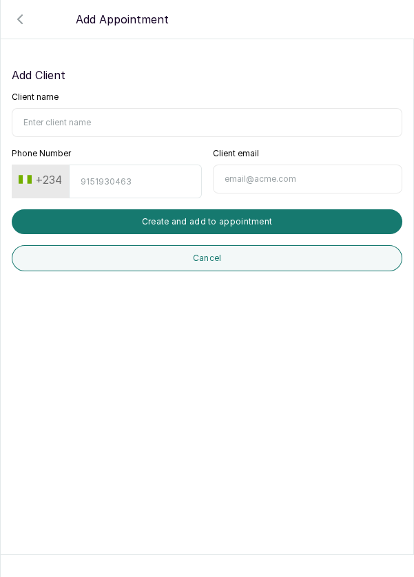
click at [150, 125] on input "Client name" at bounding box center [207, 122] width 391 height 29
type input "Mark Ehidiamen"
click at [158, 180] on input "Phone Number" at bounding box center [135, 182] width 132 height 34
type input "8161602670"
click at [353, 220] on button "Create and add to appointment" at bounding box center [207, 221] width 391 height 25
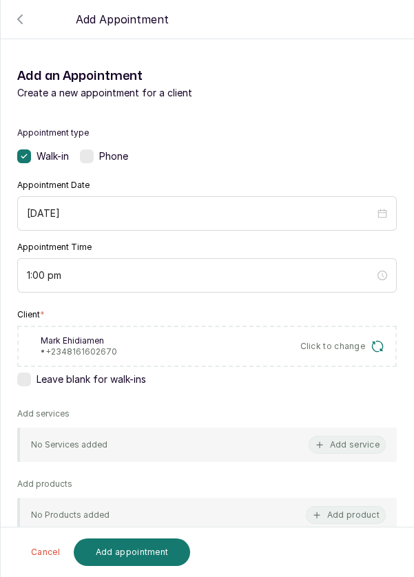
click at [329, 450] on button "Add service" at bounding box center [347, 445] width 77 height 18
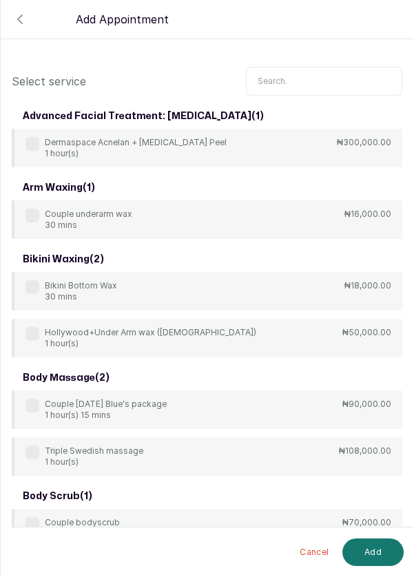
click at [335, 83] on input "text" at bounding box center [324, 81] width 156 height 29
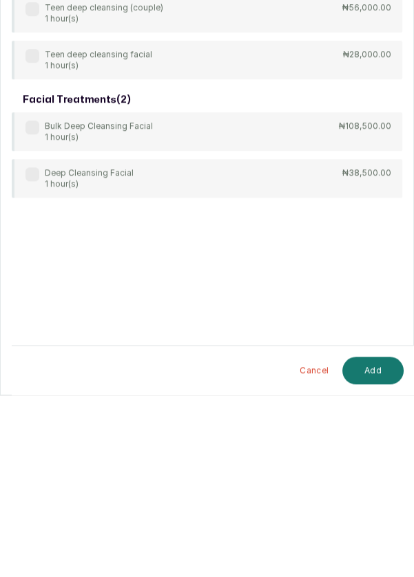
scroll to position [28, 0]
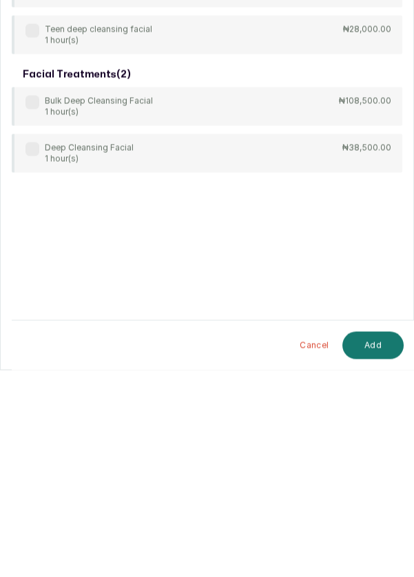
type input "Cleansing"
click at [35, 357] on label at bounding box center [32, 356] width 14 height 14
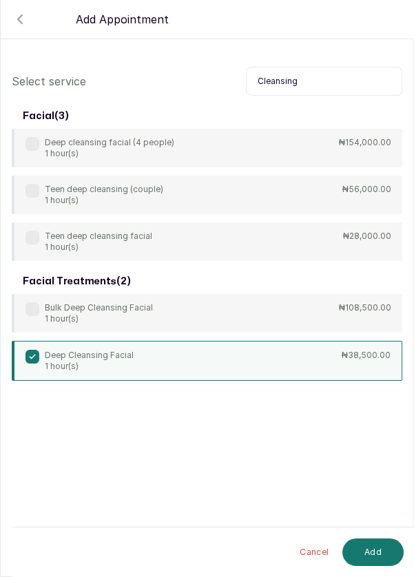
click at [366, 541] on button "Add" at bounding box center [372, 553] width 61 height 28
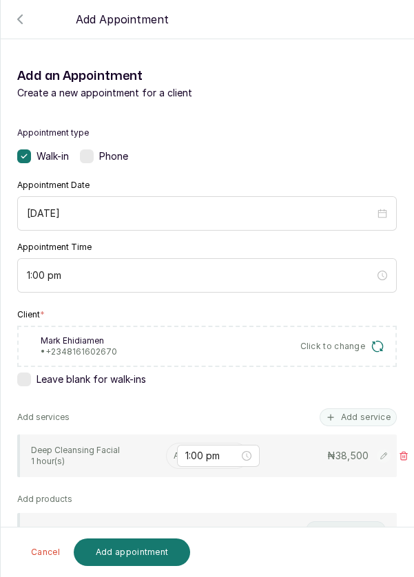
click at [365, 550] on div "TOTAL: ₦ Cancel Add appointment" at bounding box center [208, 553] width 414 height 50
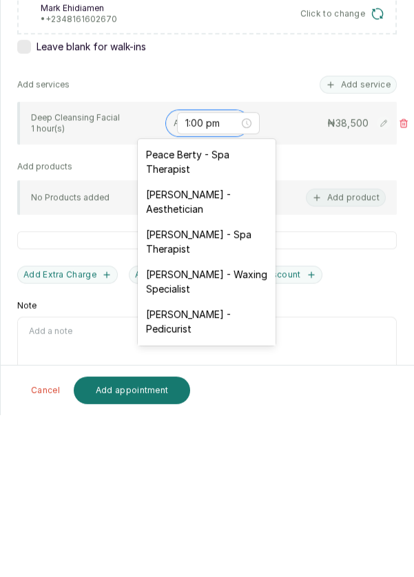
click at [210, 372] on div "[PERSON_NAME] - Aesthetician" at bounding box center [207, 364] width 138 height 40
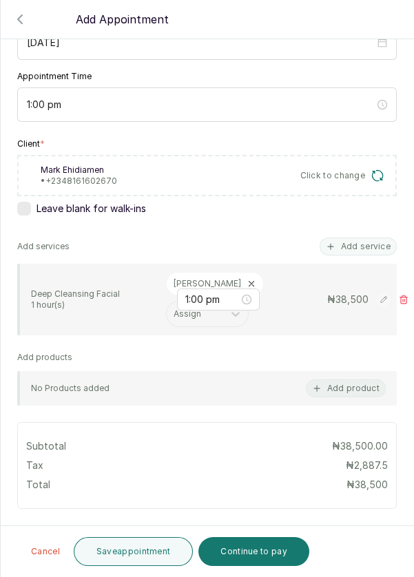
click at [124, 560] on button "Save appointment" at bounding box center [134, 551] width 120 height 29
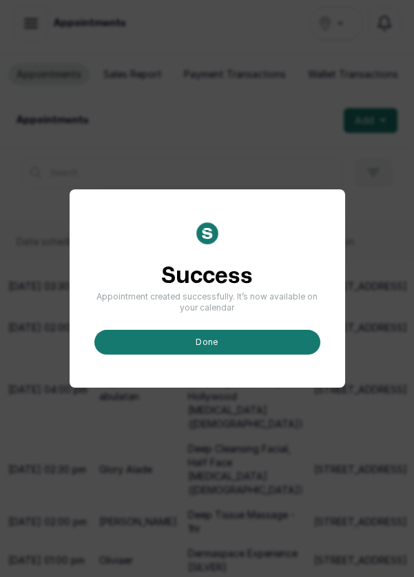
click at [263, 355] on button "done" at bounding box center [207, 342] width 226 height 25
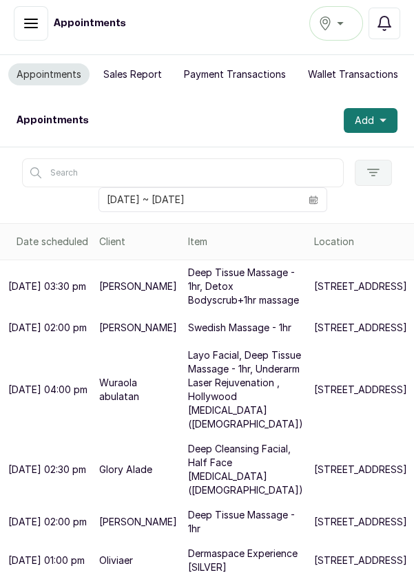
click at [372, 114] on span "Add" at bounding box center [364, 121] width 19 height 14
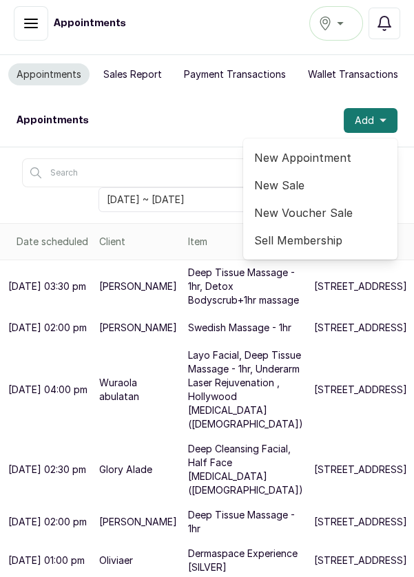
click at [316, 149] on span "New Appointment" at bounding box center [320, 157] width 132 height 17
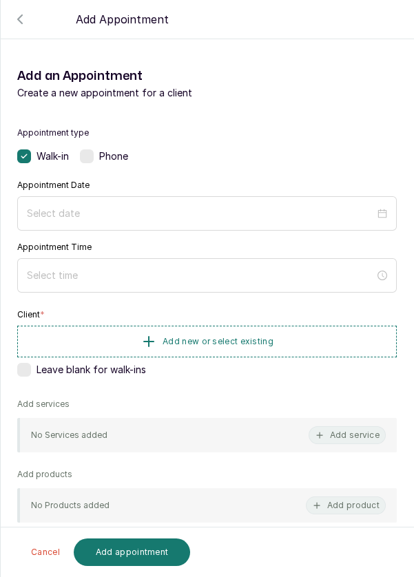
click at [299, 145] on div "Appointment type Walk-in Phone" at bounding box center [207, 145] width 380 height 36
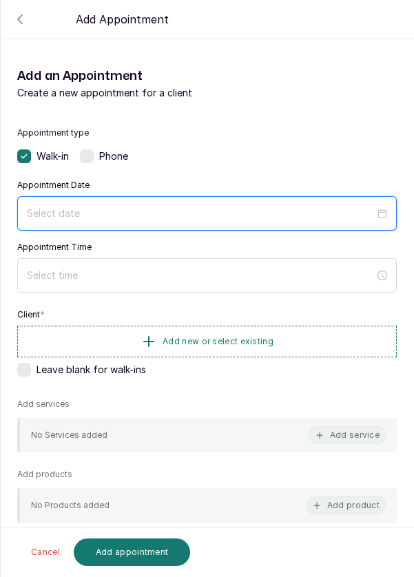
click at [249, 218] on input at bounding box center [201, 213] width 348 height 15
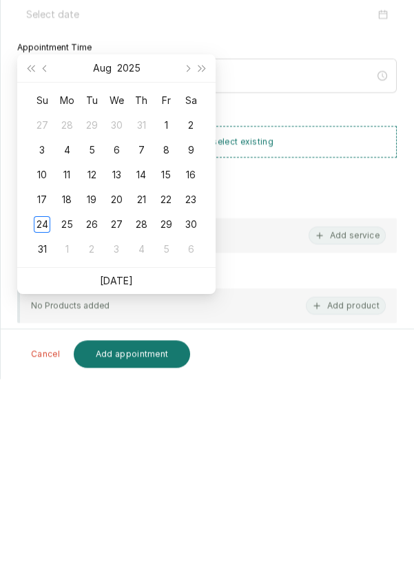
click at [72, 415] on div "25" at bounding box center [67, 423] width 17 height 17
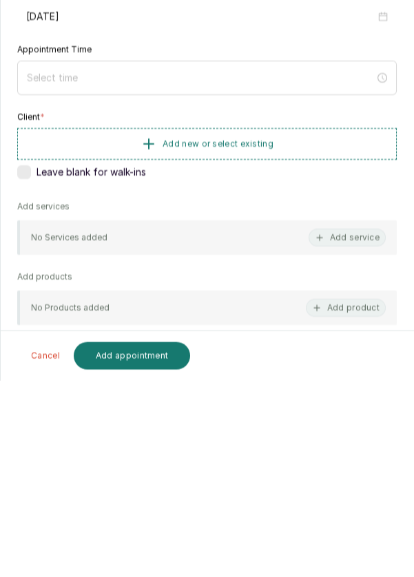
type input "[DATE]"
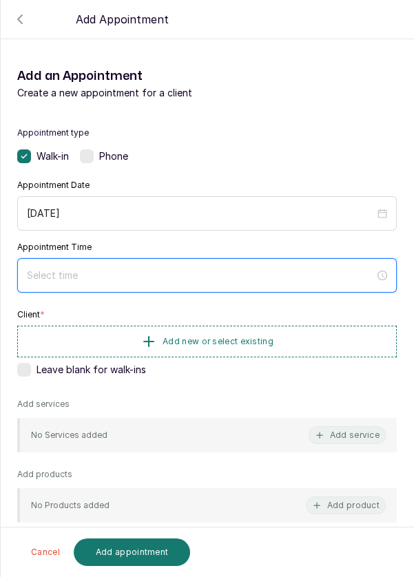
click at [253, 279] on input at bounding box center [201, 275] width 348 height 15
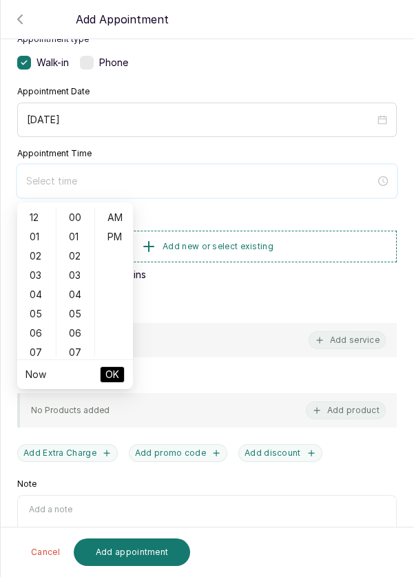
scroll to position [112, 0]
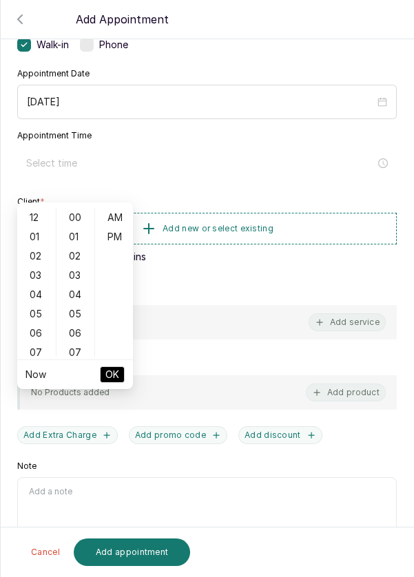
click at [35, 247] on div "02" at bounding box center [36, 256] width 33 height 19
click at [118, 227] on div "PM" at bounding box center [114, 236] width 33 height 19
type input "2:00 pm"
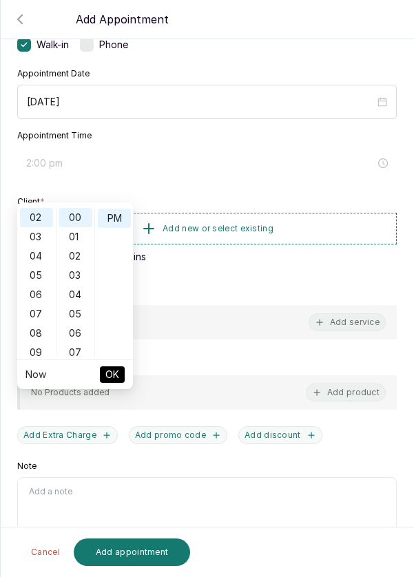
click at [113, 362] on span "OK" at bounding box center [112, 375] width 14 height 26
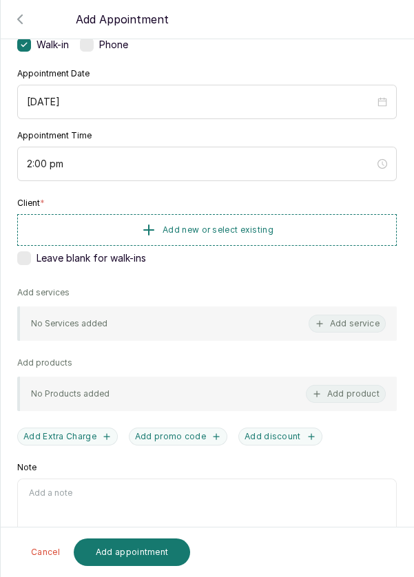
click at [249, 230] on span "Add new or select existing" at bounding box center [218, 230] width 111 height 11
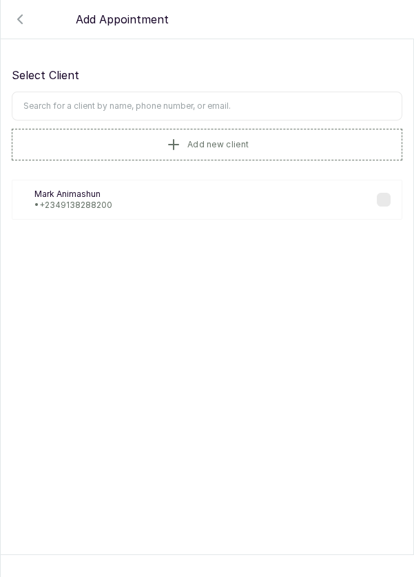
scroll to position [0, 0]
click at [267, 110] on input "text" at bounding box center [207, 106] width 391 height 29
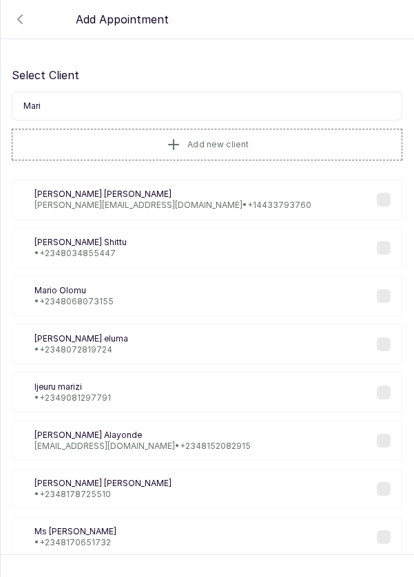
type input "Maris"
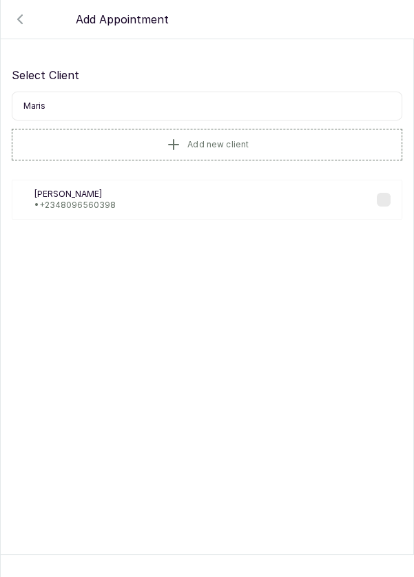
click at [261, 145] on button "Add new client" at bounding box center [207, 145] width 391 height 32
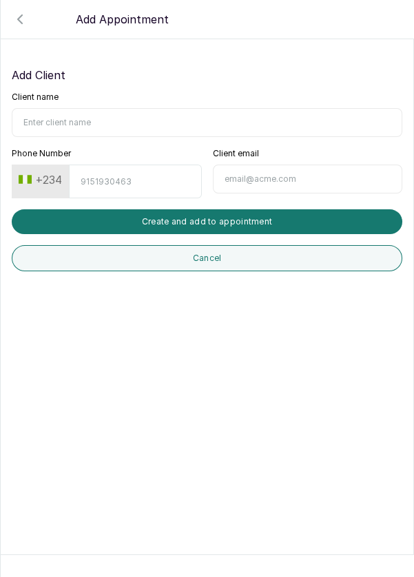
click at [270, 118] on input "Client name" at bounding box center [207, 122] width 391 height 29
type input "Marisa Edet"
click at [147, 185] on input "Phone Number" at bounding box center [135, 182] width 132 height 34
type input "8149573820"
click at [323, 213] on button "Create and add to appointment" at bounding box center [207, 221] width 391 height 25
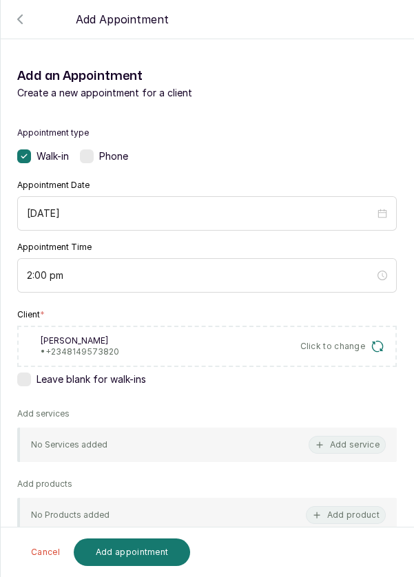
click at [357, 445] on button "Add service" at bounding box center [347, 445] width 77 height 18
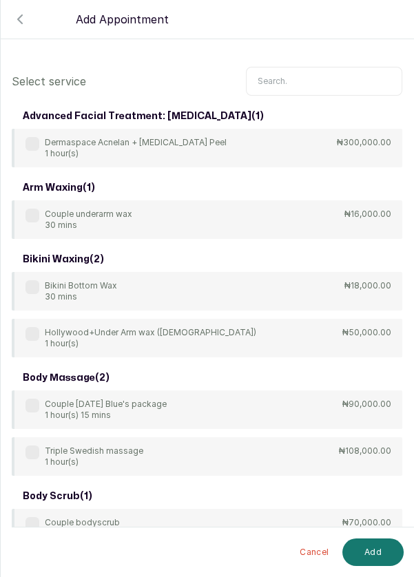
click at [356, 85] on input "text" at bounding box center [324, 81] width 156 height 29
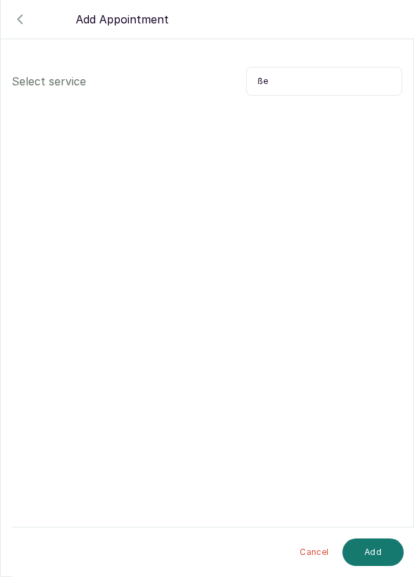
type input "ß"
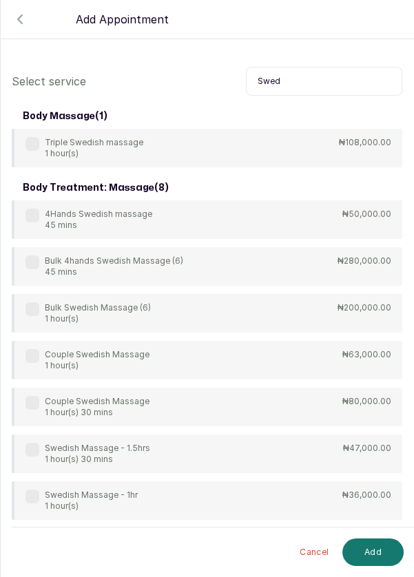
scroll to position [28, 0]
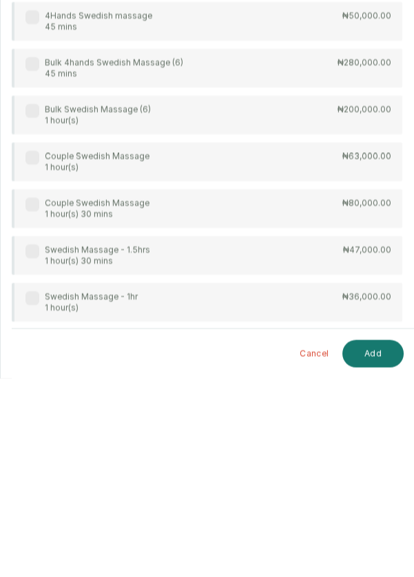
click at [33, 505] on div "Swedish Massage - 1hr 1 hour(s)" at bounding box center [81, 501] width 112 height 22
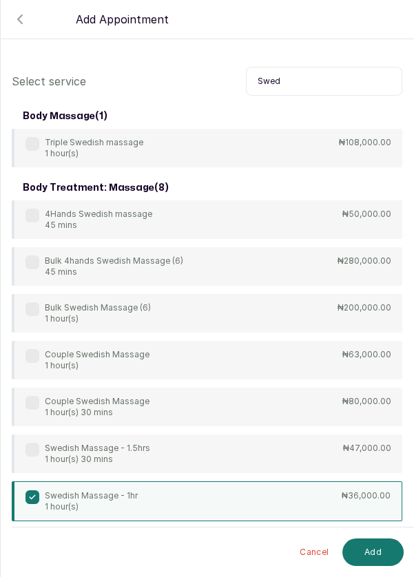
click at [311, 93] on input "Swed" at bounding box center [324, 81] width 156 height 29
type input "S"
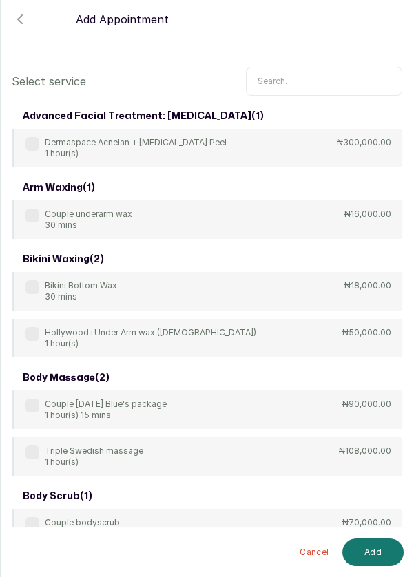
type input "L"
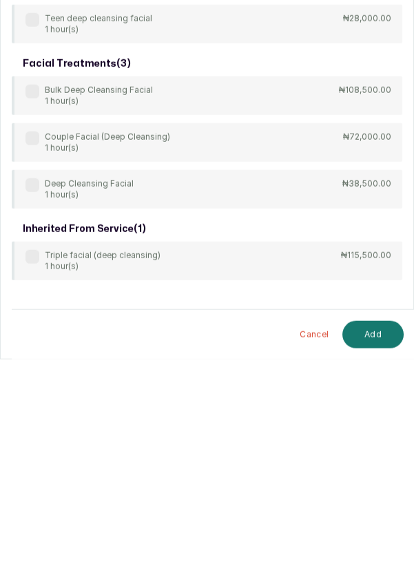
type input "Cle"
click at [37, 405] on label at bounding box center [32, 403] width 14 height 14
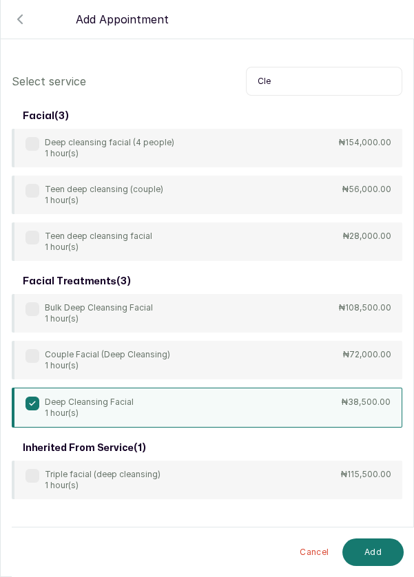
click at [378, 557] on button "Add" at bounding box center [372, 553] width 61 height 28
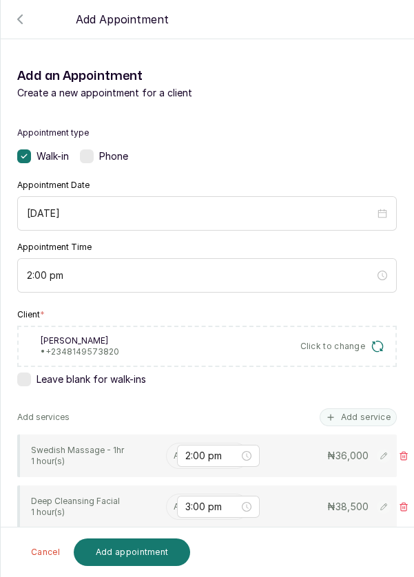
click at [174, 455] on input "text" at bounding box center [175, 456] width 2 height 10
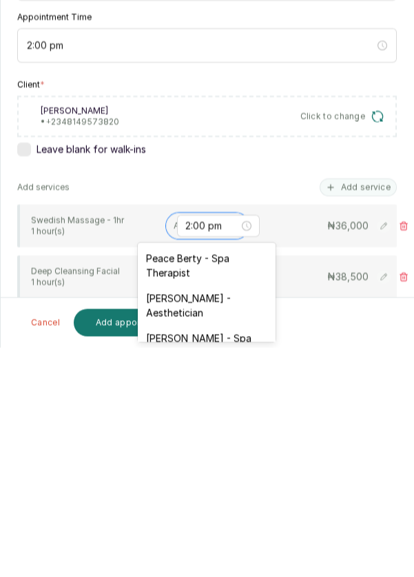
scroll to position [50, 0]
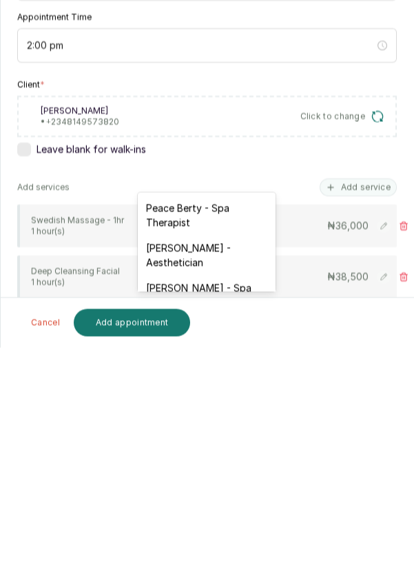
click at [215, 443] on div "Peace Berty - Spa Therapist" at bounding box center [207, 445] width 138 height 40
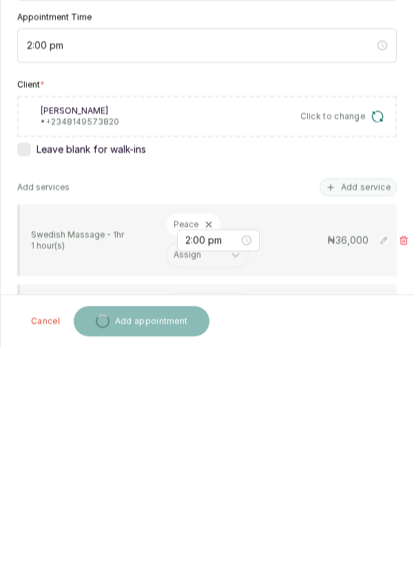
scroll to position [28, 0]
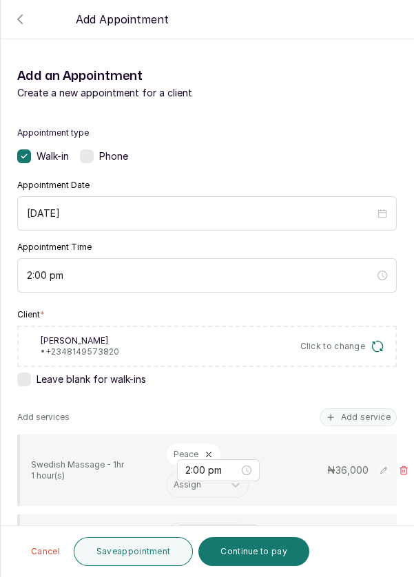
click at [174, 531] on input "text" at bounding box center [175, 536] width 2 height 10
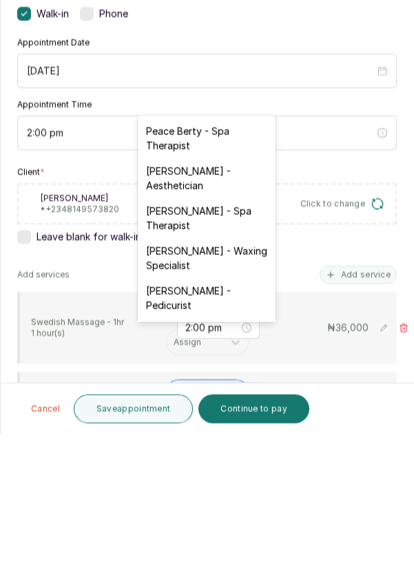
scroll to position [66, 0]
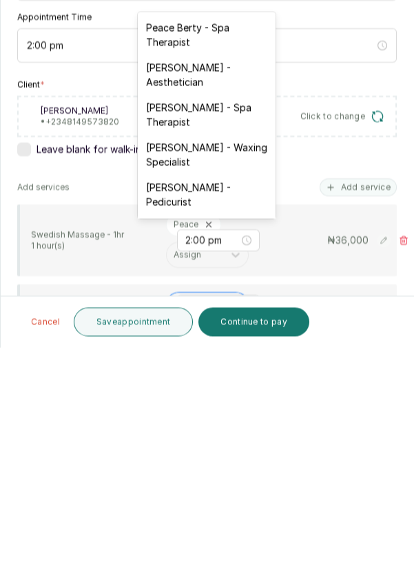
click at [214, 309] on div "[PERSON_NAME] - Aesthetician" at bounding box center [207, 304] width 138 height 40
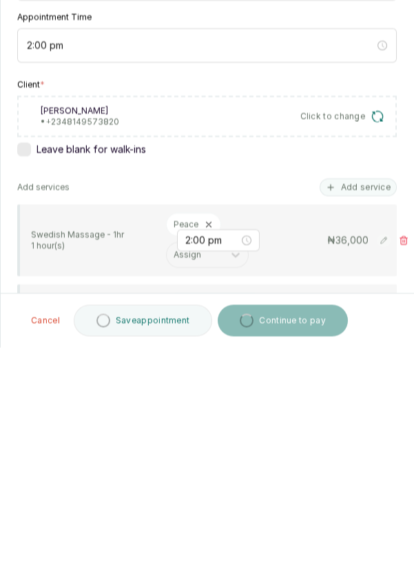
scroll to position [28, 0]
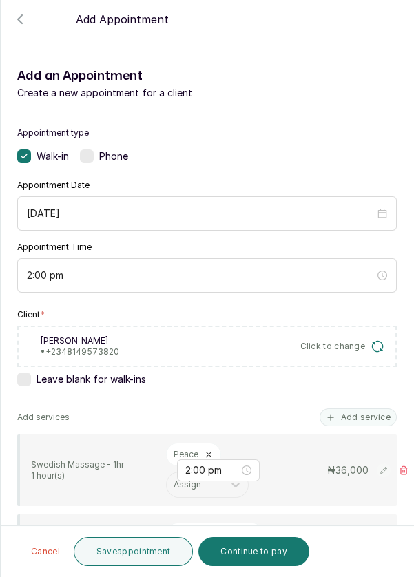
click at [99, 555] on button "Save appointment" at bounding box center [134, 551] width 120 height 29
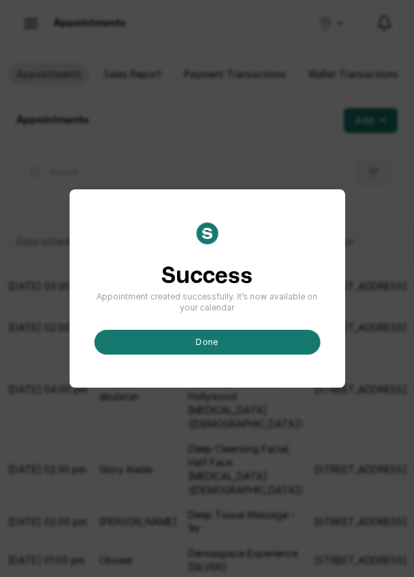
click at [270, 355] on button "done" at bounding box center [207, 342] width 226 height 25
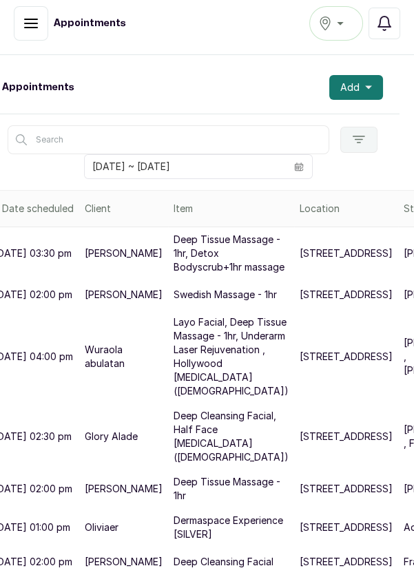
scroll to position [80, 10]
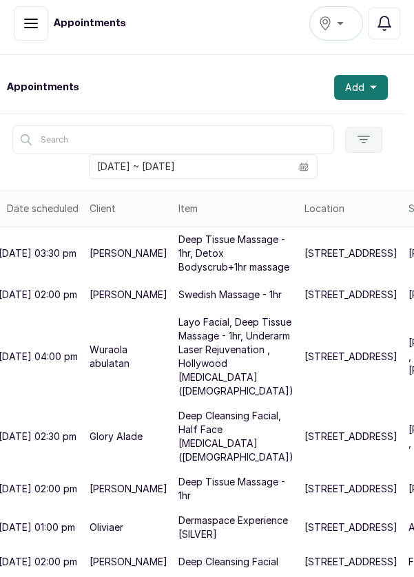
click at [367, 133] on icon "button" at bounding box center [364, 140] width 14 height 14
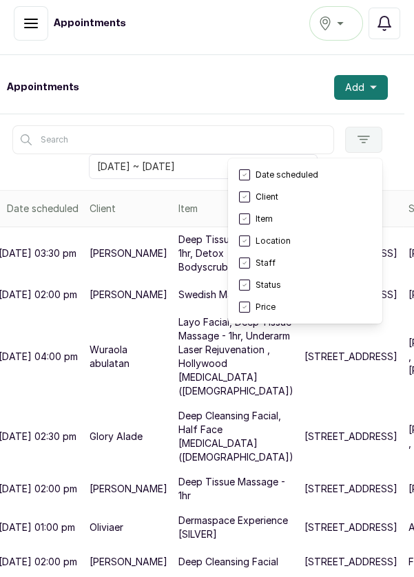
click at [301, 125] on input "text" at bounding box center [173, 139] width 322 height 29
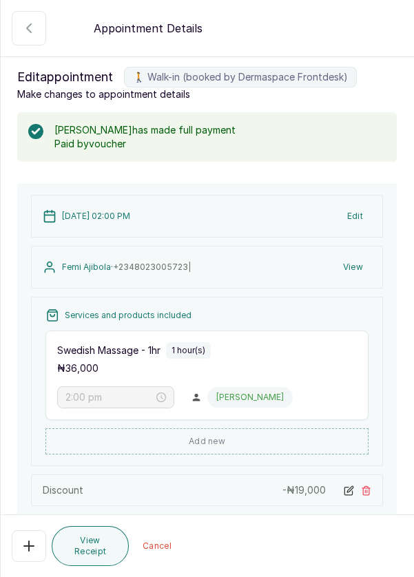
click at [23, 22] on icon "button" at bounding box center [29, 28] width 17 height 17
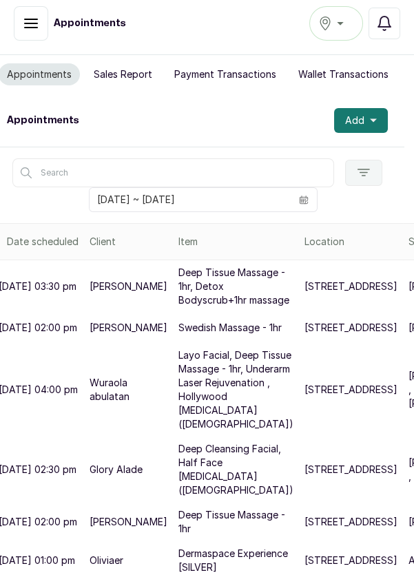
scroll to position [0, 10]
click at [364, 108] on button "Add" at bounding box center [361, 120] width 54 height 25
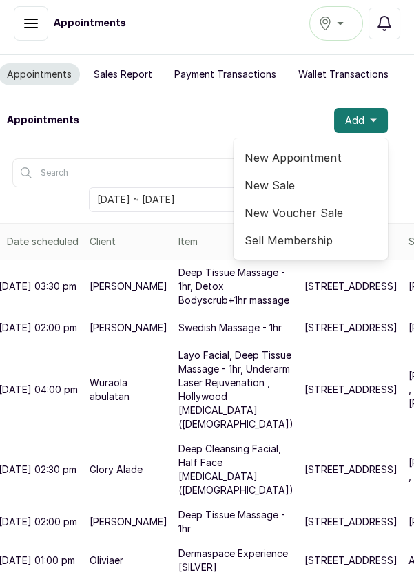
click at [293, 149] on span "New Appointment" at bounding box center [311, 157] width 132 height 17
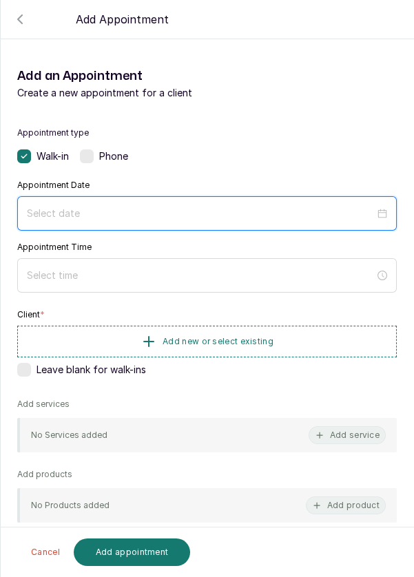
click at [189, 216] on input at bounding box center [201, 213] width 348 height 15
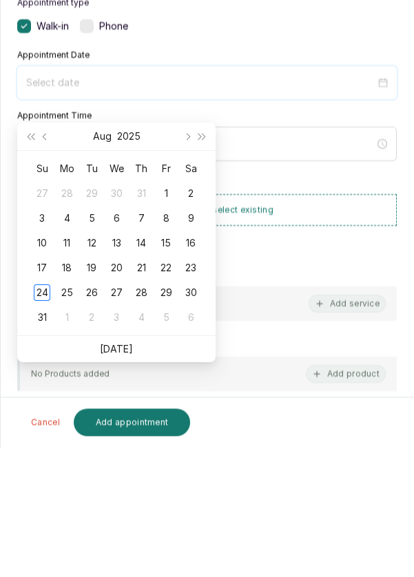
scroll to position [28, 0]
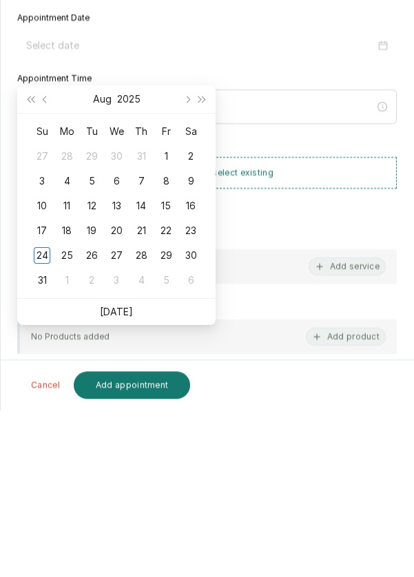
click at [76, 410] on td "25" at bounding box center [66, 422] width 25 height 25
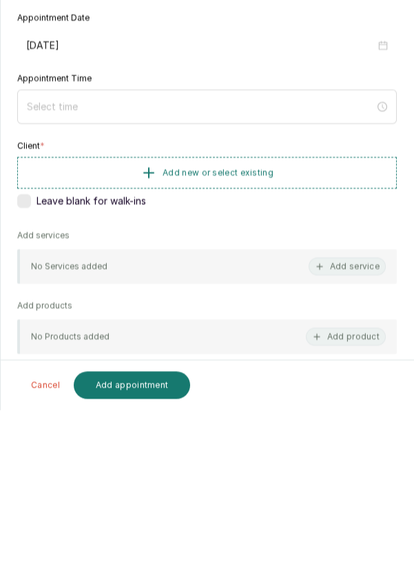
type input "[DATE]"
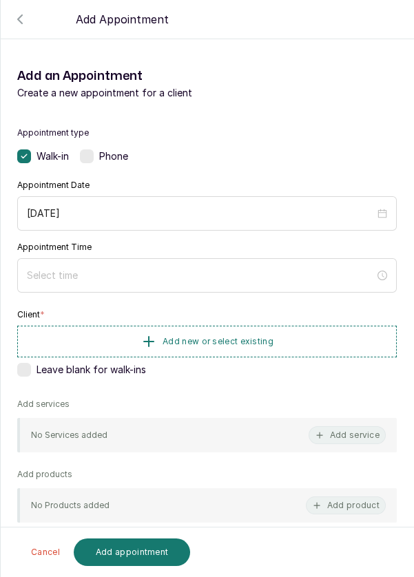
click at [207, 258] on div at bounding box center [207, 275] width 380 height 34
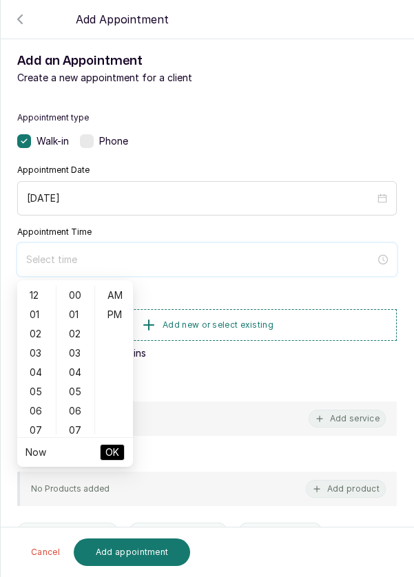
scroll to position [112, 0]
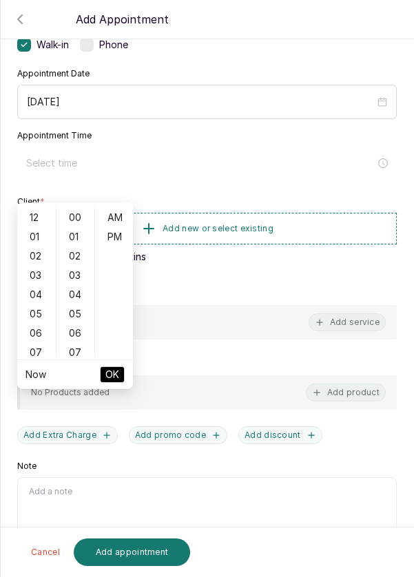
click at [30, 266] on div "03" at bounding box center [36, 275] width 33 height 19
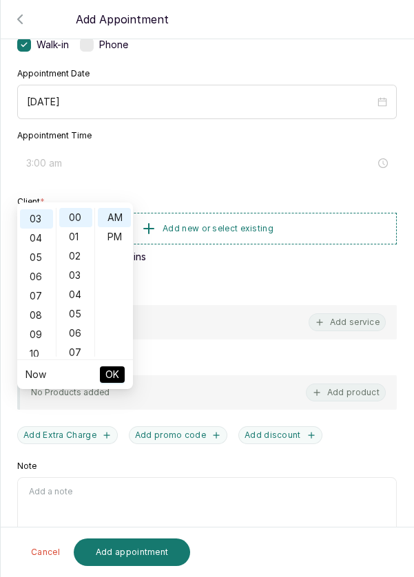
scroll to position [58, 0]
click at [116, 227] on div "PM" at bounding box center [114, 236] width 33 height 19
type input "3:00 pm"
click at [114, 362] on span "OK" at bounding box center [112, 375] width 14 height 26
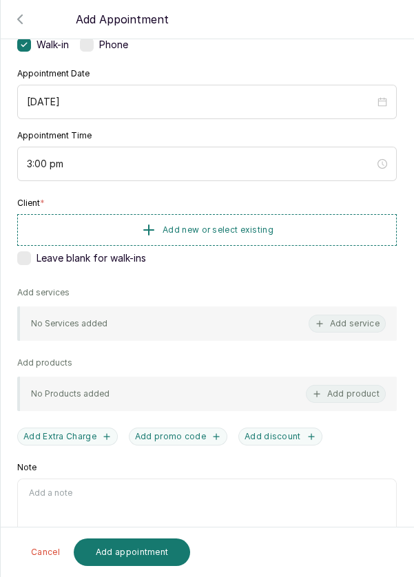
click at [267, 231] on span "Add new or select existing" at bounding box center [218, 230] width 111 height 11
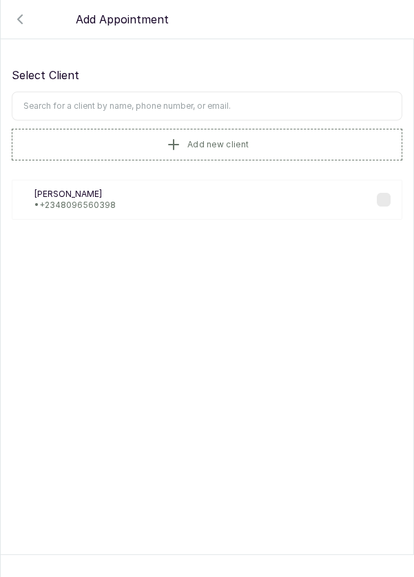
scroll to position [0, 0]
click at [267, 107] on input "text" at bounding box center [207, 106] width 391 height 29
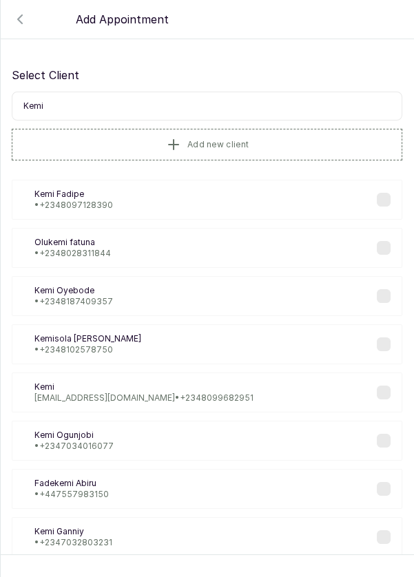
type input "Kemi"
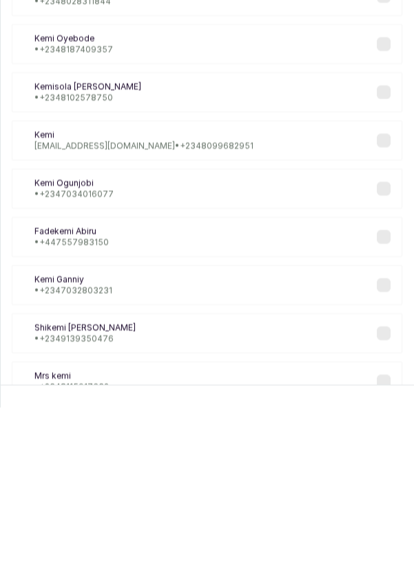
scroll to position [28, 0]
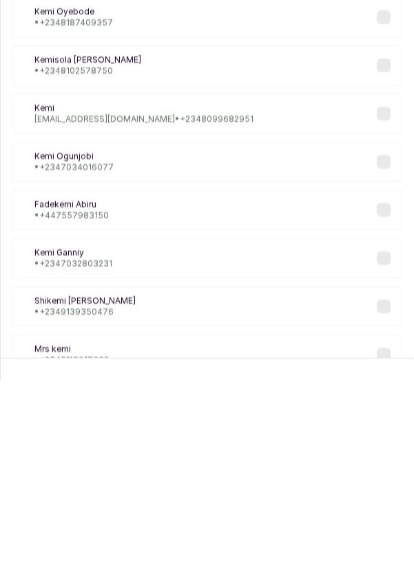
click at [391, 531] on div "Mk Mrs kemi • +234 8115917632" at bounding box center [207, 551] width 391 height 40
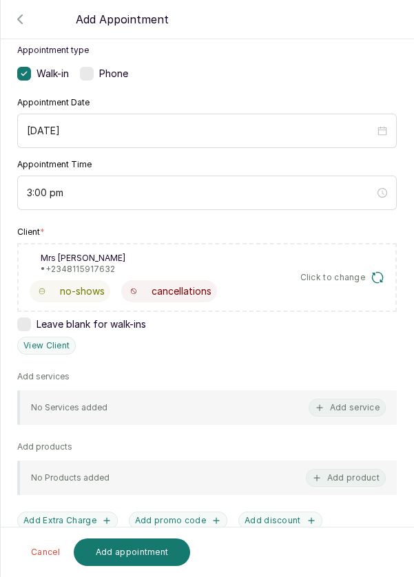
click at [355, 399] on button "Add service" at bounding box center [347, 408] width 77 height 18
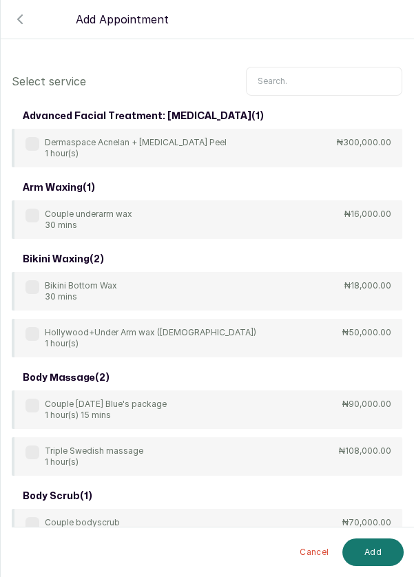
scroll to position [0, 0]
click at [299, 82] on input "text" at bounding box center [324, 81] width 156 height 29
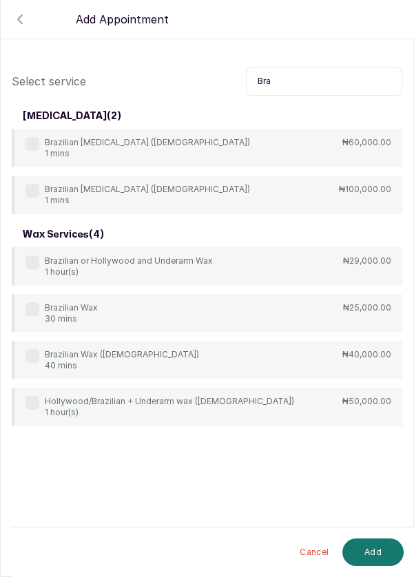
scroll to position [28, 0]
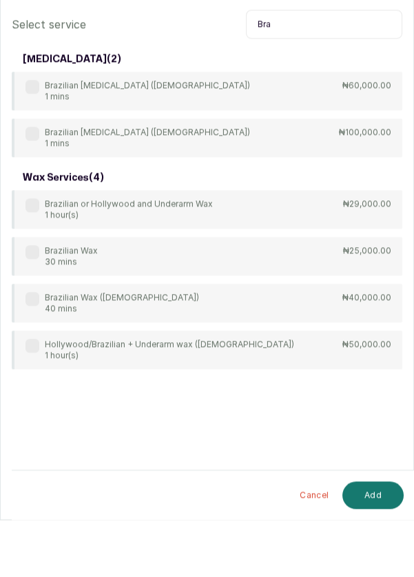
click at [22, 308] on div "Brazilian Wax 30 mins ₦25,000.00" at bounding box center [207, 313] width 391 height 39
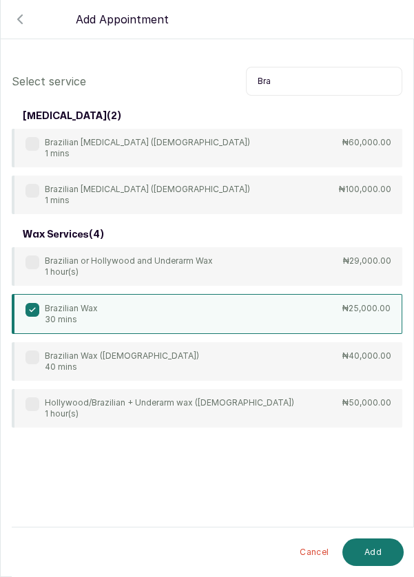
click at [329, 76] on input "Bra" at bounding box center [324, 81] width 156 height 29
type input "B"
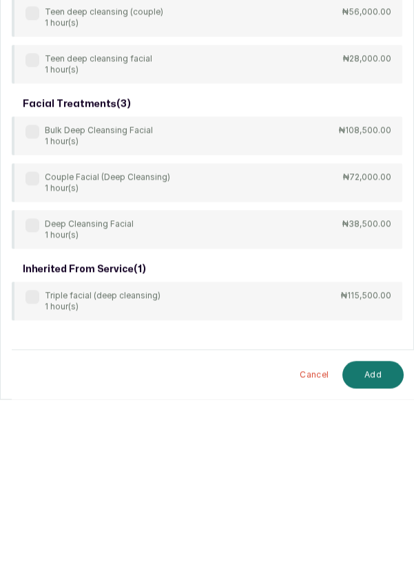
type input "Clea"
click at [24, 407] on div "Deep Cleansing Facial 1 hour(s) ₦38,500.00" at bounding box center [207, 407] width 391 height 39
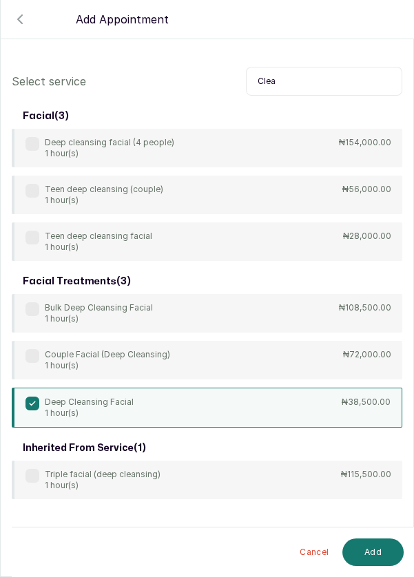
click at [373, 556] on button "Add" at bounding box center [372, 553] width 61 height 28
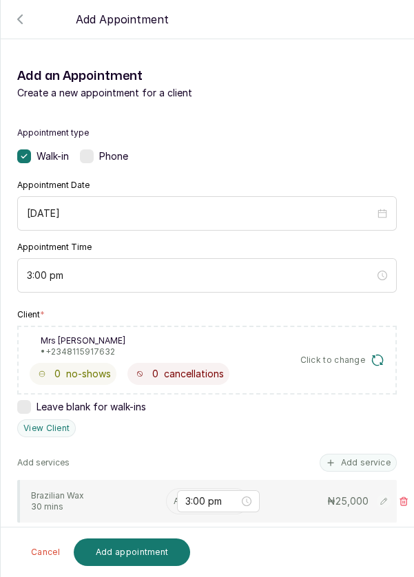
click at [174, 499] on input "text" at bounding box center [175, 502] width 2 height 10
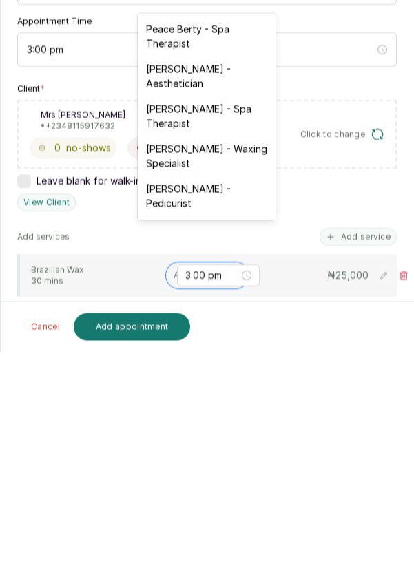
scroll to position [66, 0]
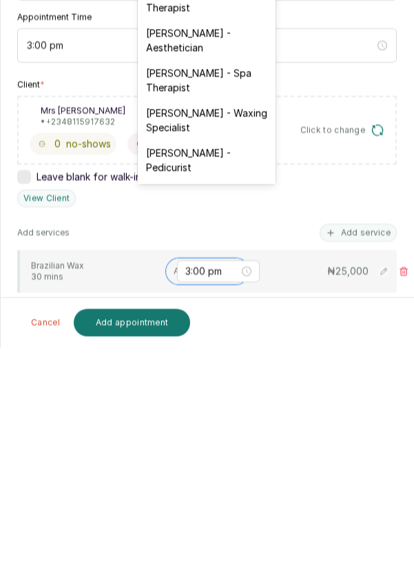
click at [210, 355] on div "[PERSON_NAME] - Waxing Specialist" at bounding box center [207, 350] width 138 height 40
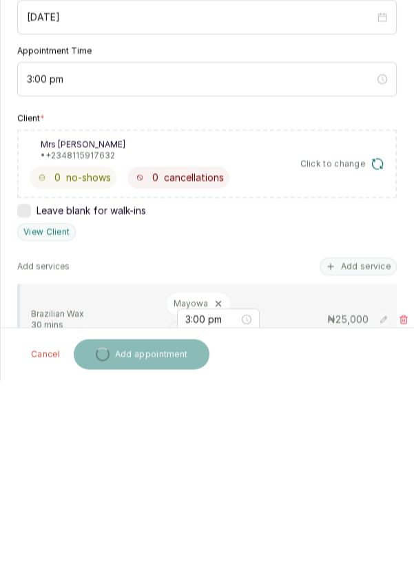
scroll to position [28, 0]
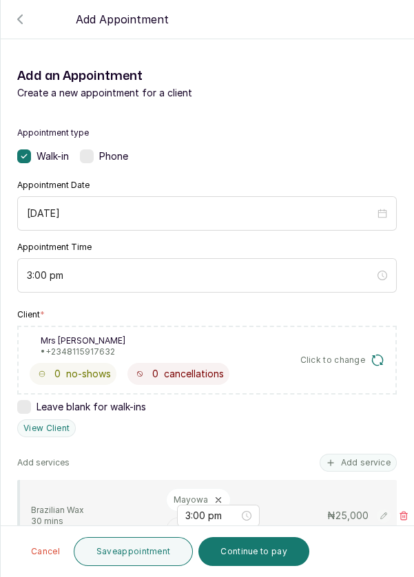
click at [174, 576] on input "text" at bounding box center [175, 581] width 2 height 10
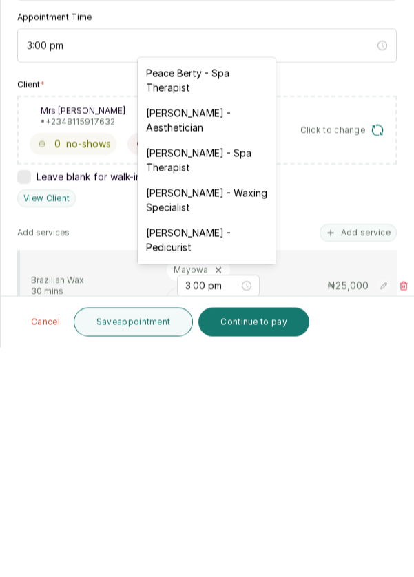
click at [163, 430] on div "[PERSON_NAME] - Waxing Specialist" at bounding box center [207, 430] width 138 height 40
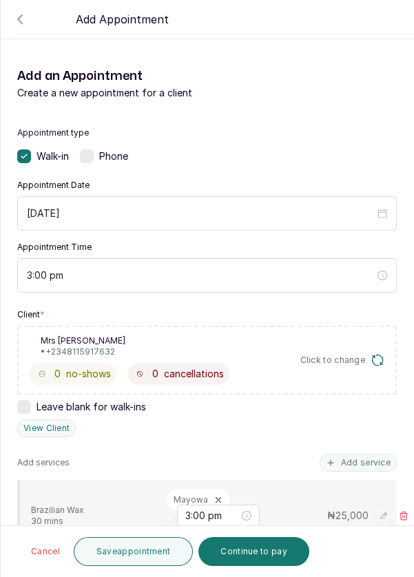
click at [114, 557] on button "Save appointment" at bounding box center [134, 551] width 120 height 29
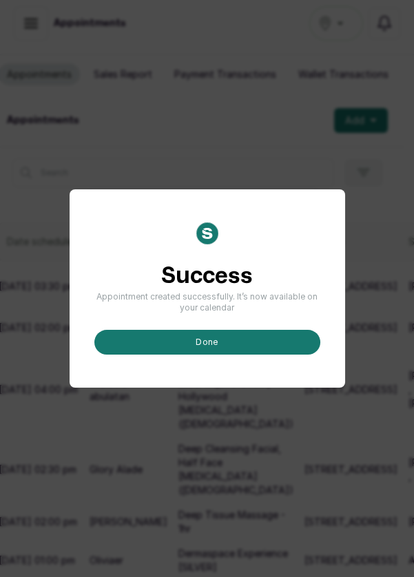
click at [264, 355] on button "done" at bounding box center [207, 342] width 226 height 25
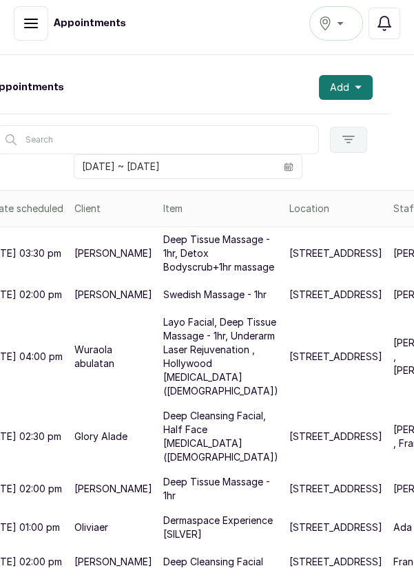
scroll to position [198, 68]
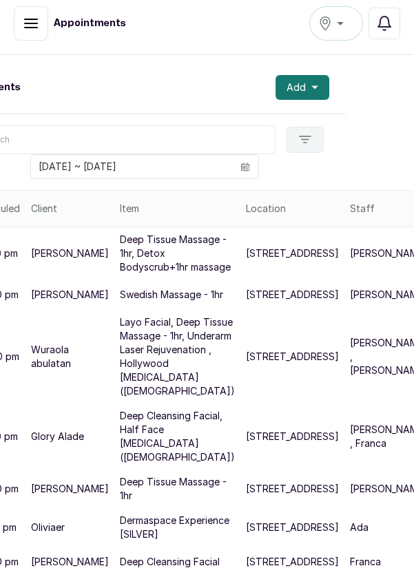
click at [350, 482] on p "[PERSON_NAME]" at bounding box center [389, 489] width 78 height 14
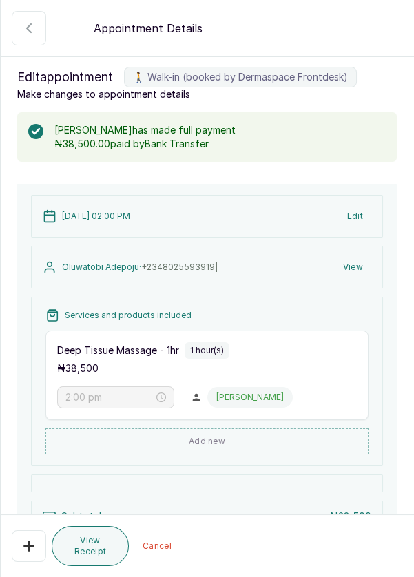
click at [33, 29] on icon "button" at bounding box center [29, 28] width 17 height 17
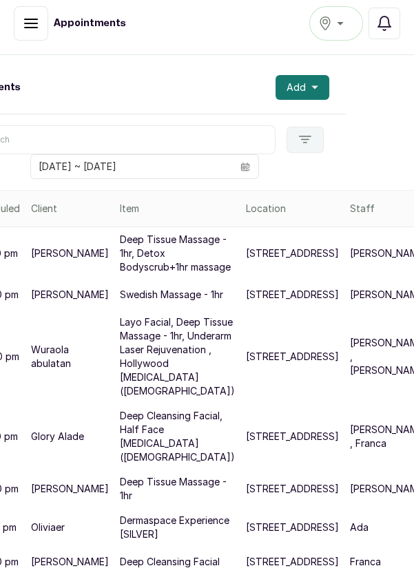
scroll to position [0, 68]
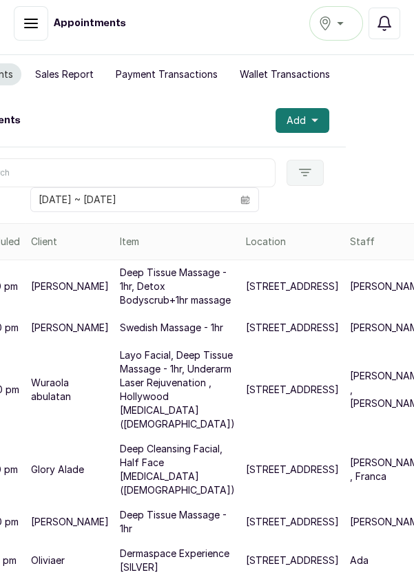
click at [307, 108] on button "Add" at bounding box center [302, 120] width 54 height 25
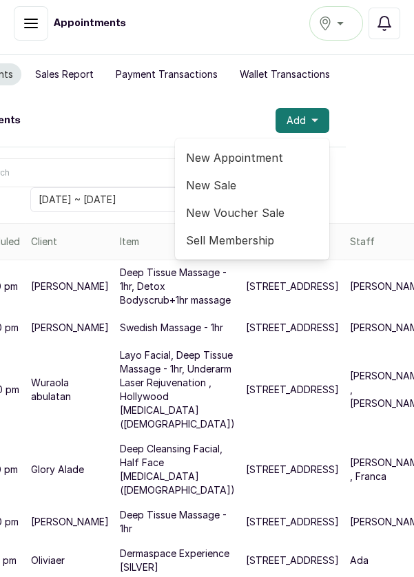
click at [263, 149] on span "New Appointment" at bounding box center [252, 157] width 132 height 17
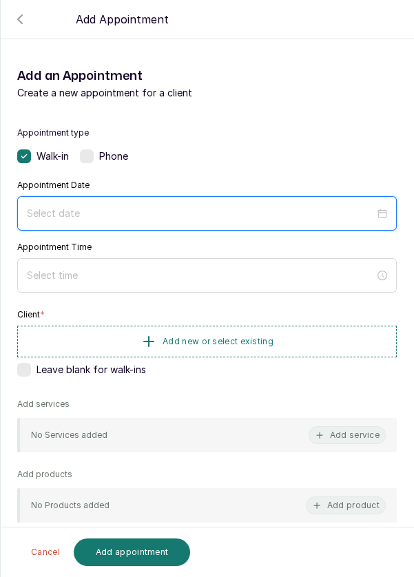
click at [249, 219] on input at bounding box center [201, 213] width 348 height 15
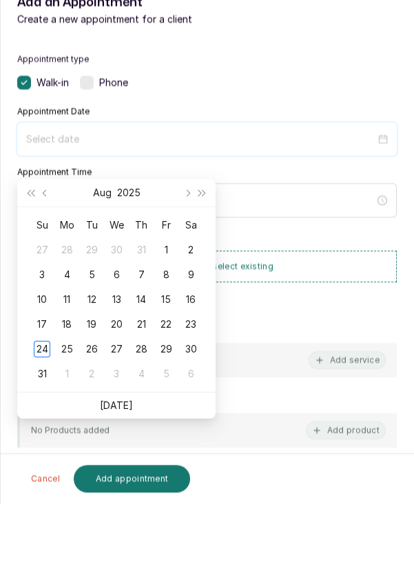
scroll to position [28, 0]
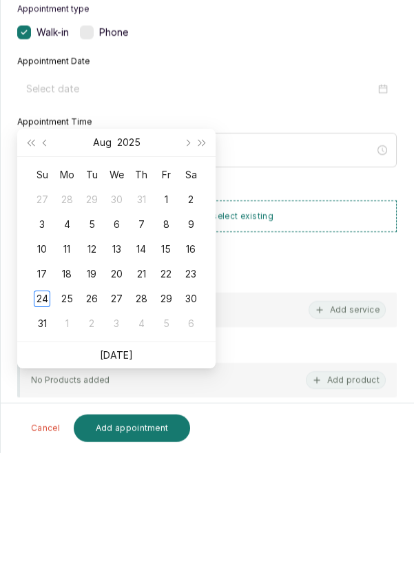
click at [68, 415] on div "25" at bounding box center [67, 423] width 17 height 17
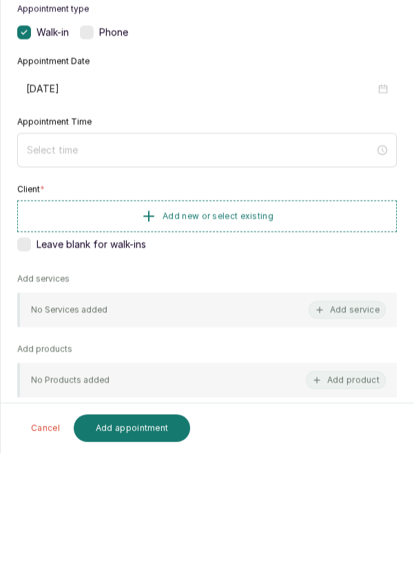
type input "[DATE]"
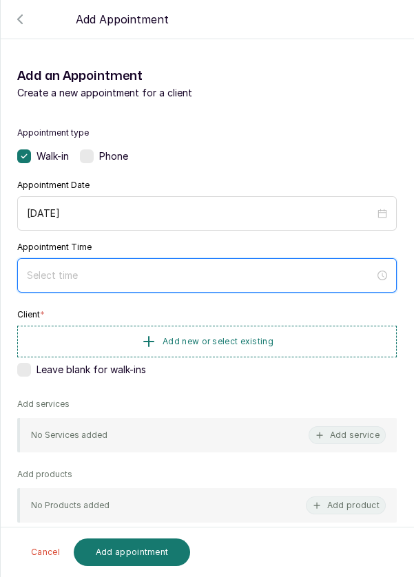
click at [195, 280] on input at bounding box center [201, 275] width 348 height 15
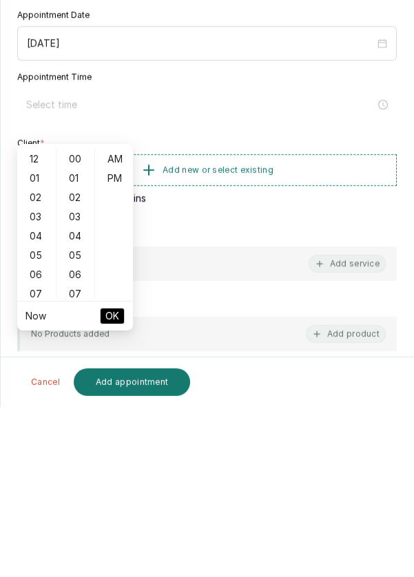
click at [33, 416] on div "05" at bounding box center [36, 425] width 33 height 19
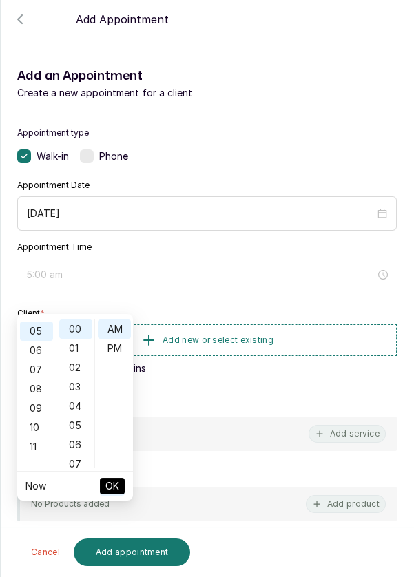
scroll to position [96, 0]
click at [121, 339] on div "PM" at bounding box center [114, 348] width 33 height 19
type input "5:00 pm"
click at [117, 473] on span "OK" at bounding box center [112, 486] width 14 height 26
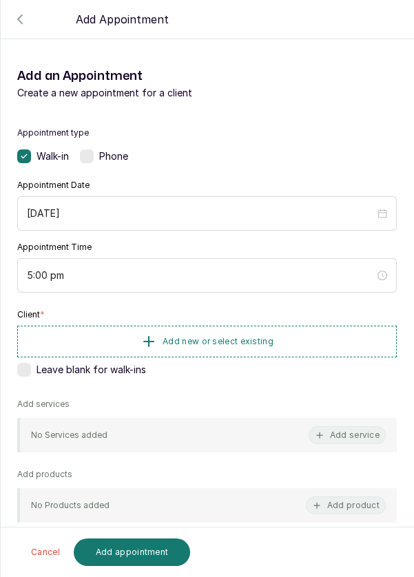
click at [222, 354] on button "Add new or select existing" at bounding box center [207, 342] width 380 height 32
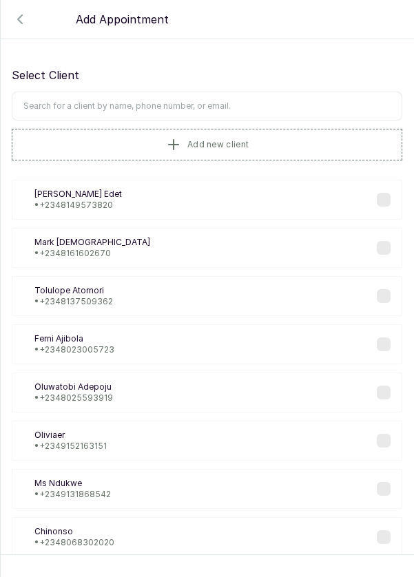
click at [291, 107] on input "text" at bounding box center [207, 106] width 391 height 29
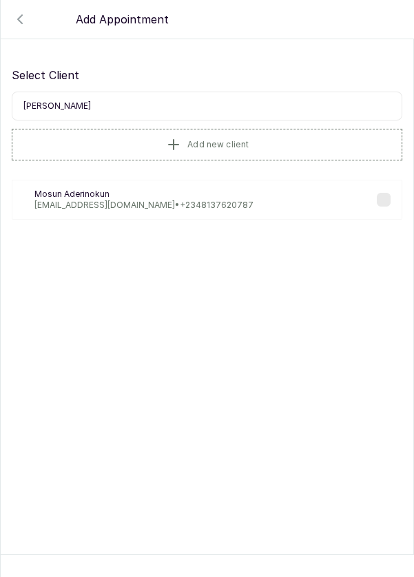
type input "Mosun Aderinokun"
click at [393, 199] on div "MA Mosun Aderinokun gifthergoods@gmail.com • +234 8137620787" at bounding box center [207, 200] width 391 height 40
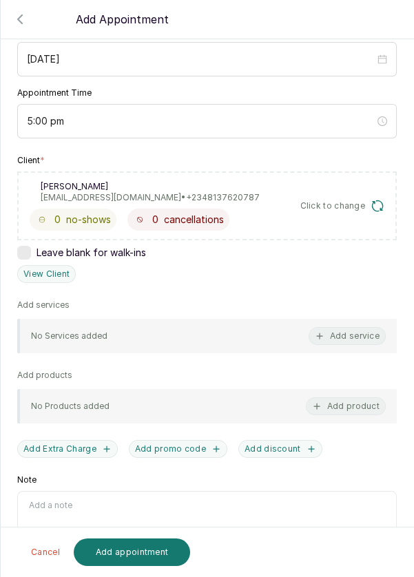
scroll to position [167, 0]
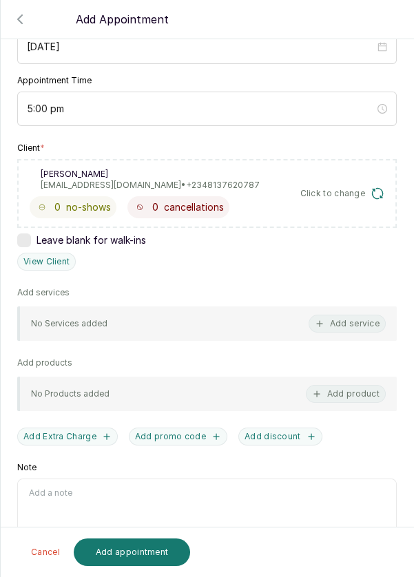
click at [343, 326] on button "Add service" at bounding box center [347, 324] width 77 height 18
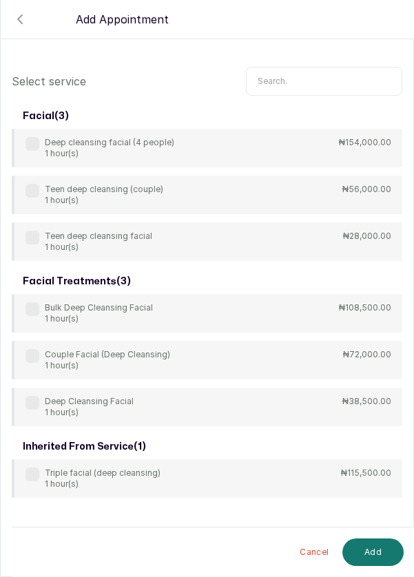
scroll to position [0, 0]
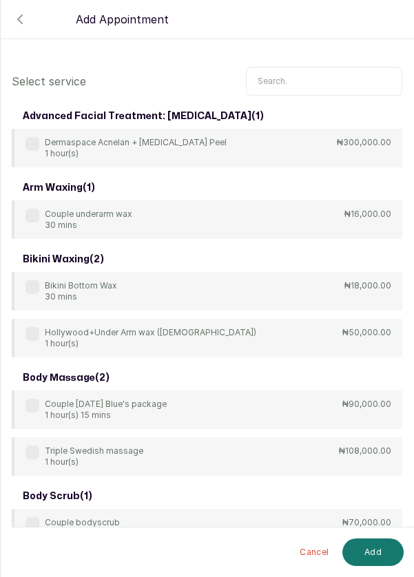
click at [330, 84] on input "text" at bounding box center [324, 81] width 156 height 29
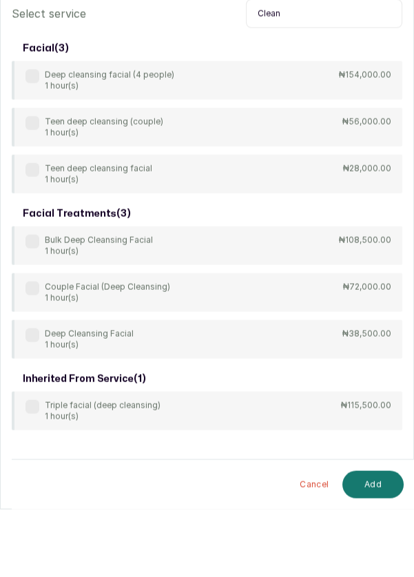
scroll to position [28, 0]
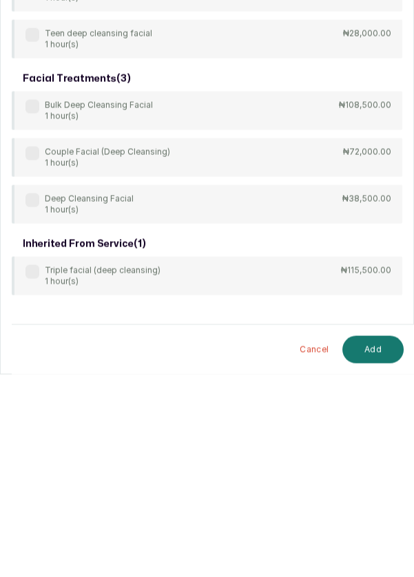
click at [34, 406] on label at bounding box center [32, 403] width 14 height 14
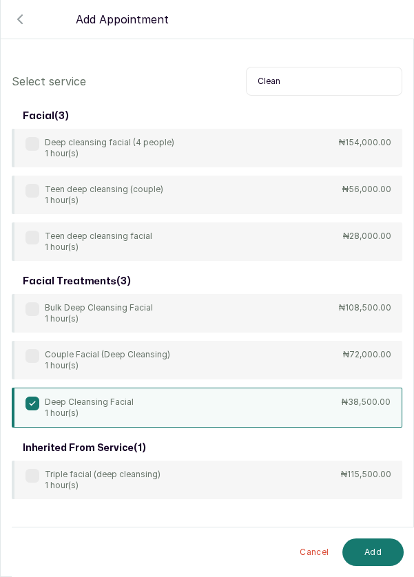
click at [320, 85] on input "Clean" at bounding box center [324, 81] width 156 height 29
type input "C"
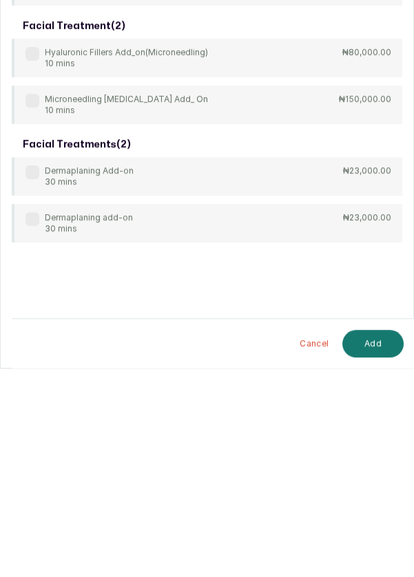
type input "Add"
click at [21, 436] on div "Dermaplaning add-on 30 mins ₦23,000.00" at bounding box center [207, 432] width 391 height 39
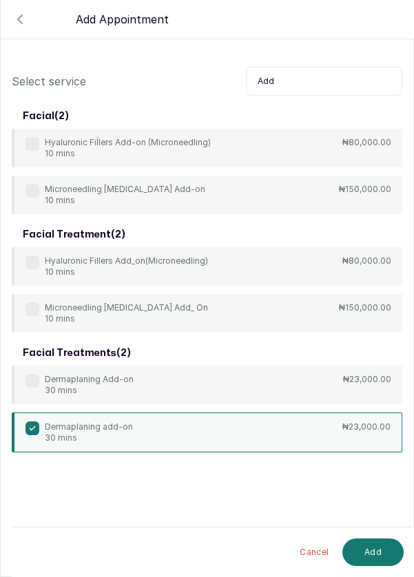
click at [377, 560] on button "Add" at bounding box center [372, 553] width 61 height 28
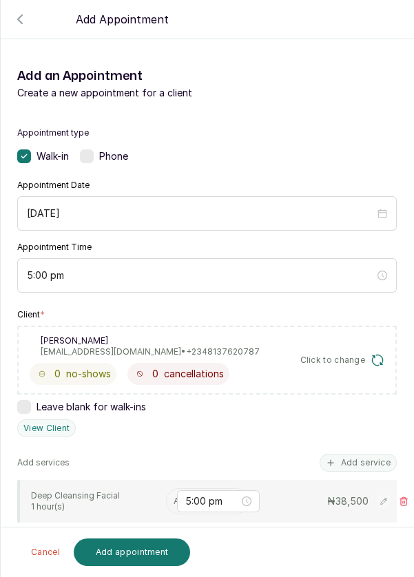
click at [174, 502] on input "text" at bounding box center [175, 502] width 2 height 10
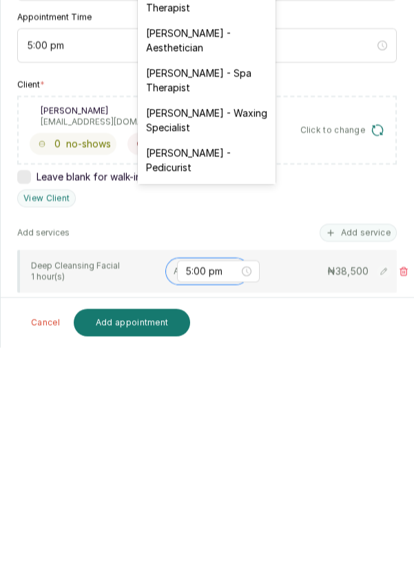
scroll to position [66, 0]
click at [221, 278] on div "[PERSON_NAME] - Aesthetician" at bounding box center [207, 270] width 138 height 40
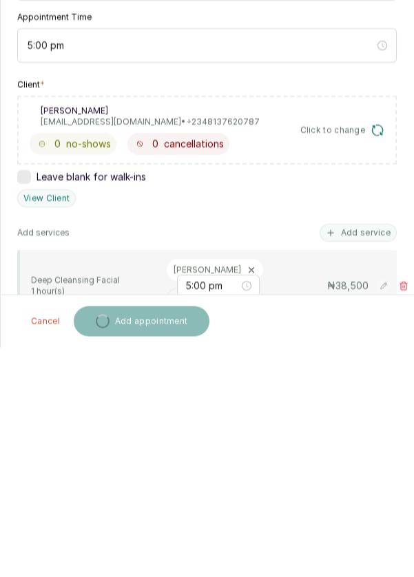
scroll to position [28, 0]
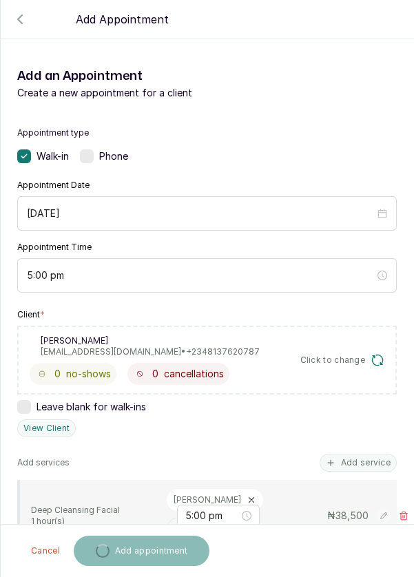
click at [174, 576] on input "text" at bounding box center [175, 581] width 2 height 10
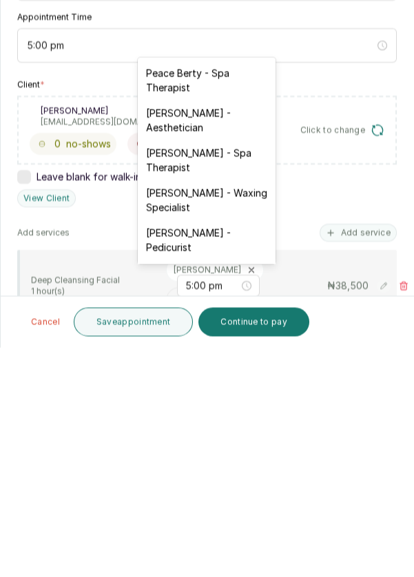
click at [227, 356] on div "[PERSON_NAME] - Aesthetician" at bounding box center [207, 350] width 138 height 40
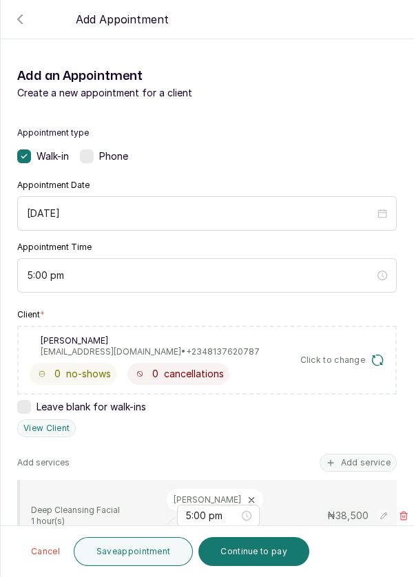
click at [259, 550] on button "Continue to pay" at bounding box center [253, 551] width 111 height 29
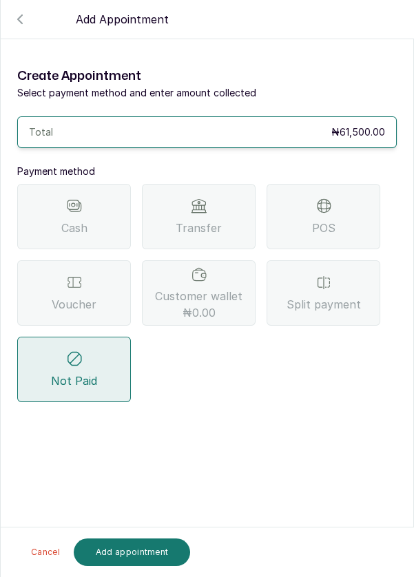
click at [333, 184] on div "POS" at bounding box center [324, 216] width 114 height 65
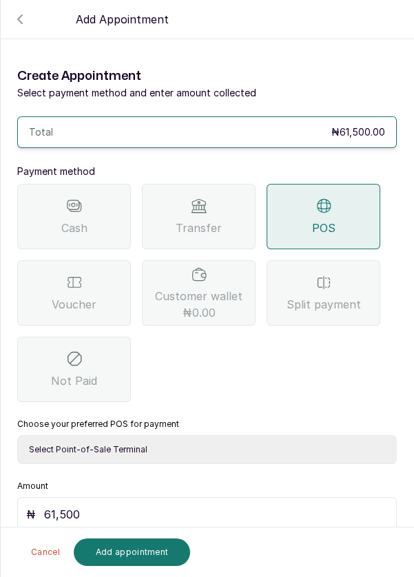
click at [276, 435] on select "Select Point-of-Sale Terminal Pos- Flutterwave Zenith Bank POS - Paga Paga POS …" at bounding box center [207, 449] width 380 height 29
select select "ea021b39-a6bc-4e4d-b5d1-02cb72451b32"
click at [129, 565] on button "Add appointment" at bounding box center [132, 553] width 117 height 28
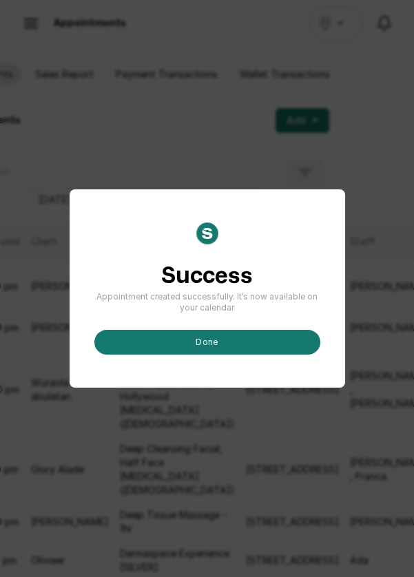
click at [156, 355] on button "done" at bounding box center [207, 342] width 226 height 25
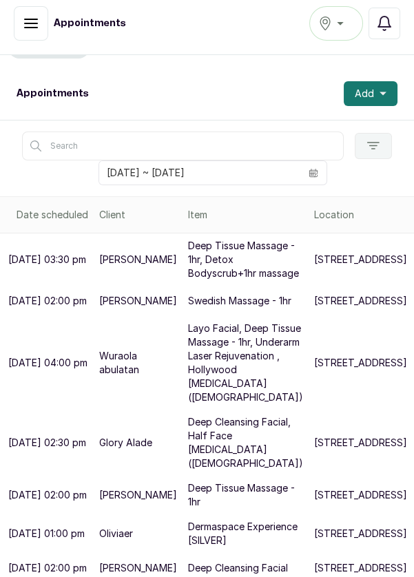
scroll to position [0, 0]
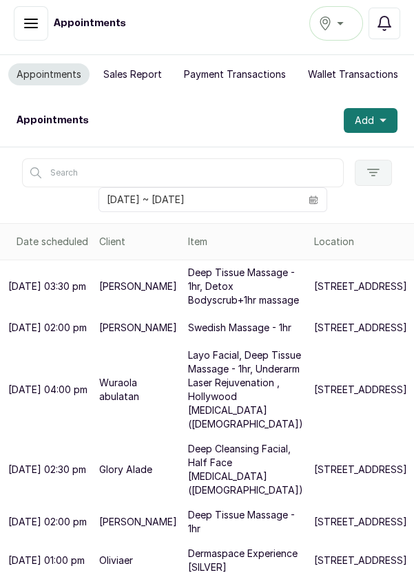
click at [318, 188] on span at bounding box center [313, 199] width 26 height 23
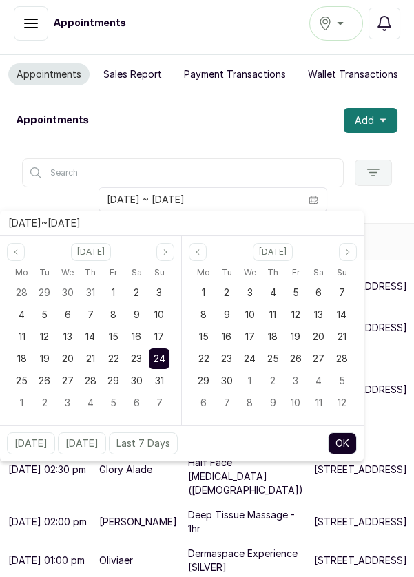
click at [21, 375] on span "25" at bounding box center [22, 381] width 12 height 12
click at [19, 375] on span "25" at bounding box center [22, 381] width 12 height 12
click at [340, 433] on button "OK" at bounding box center [342, 444] width 29 height 22
type input "25/08/2025 ~ 25/08/2025"
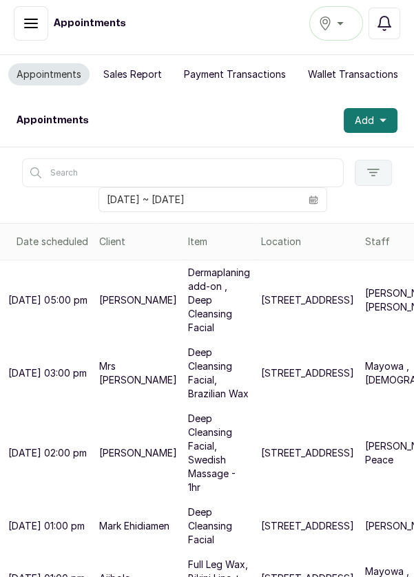
click at [365, 287] on p "Rosemary , Rosemary" at bounding box center [418, 301] width 107 height 28
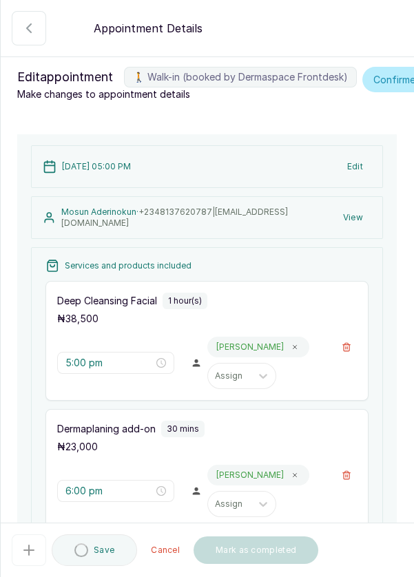
type input "5:00 pm"
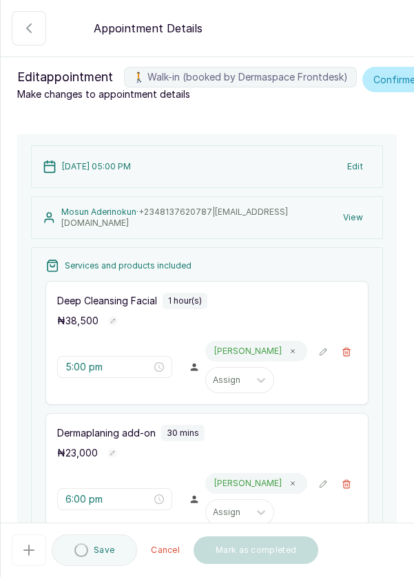
click at [360, 179] on button "Edit" at bounding box center [355, 166] width 32 height 25
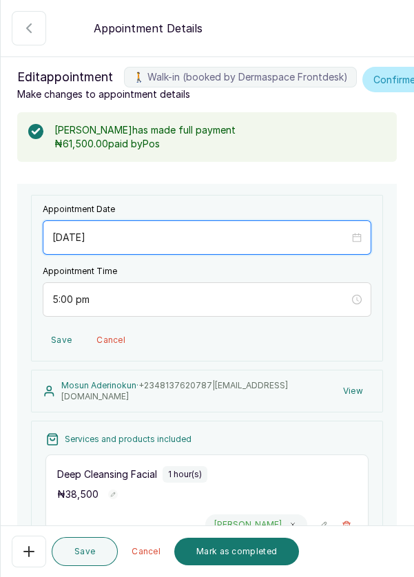
click at [119, 245] on input "[DATE]" at bounding box center [200, 237] width 297 height 15
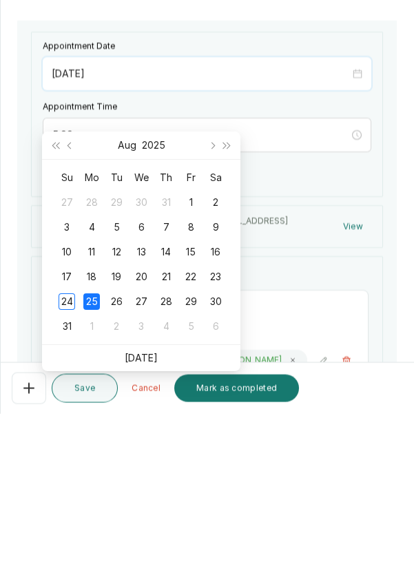
scroll to position [28, 0]
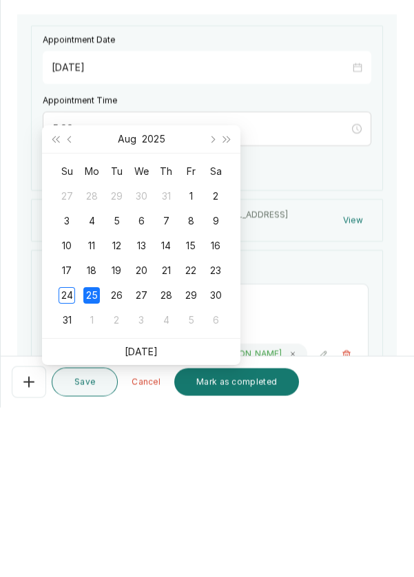
click at [61, 457] on div "24" at bounding box center [67, 465] width 17 height 17
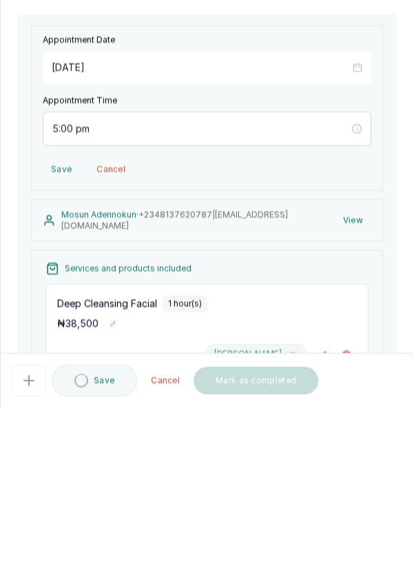
type input "[DATE]"
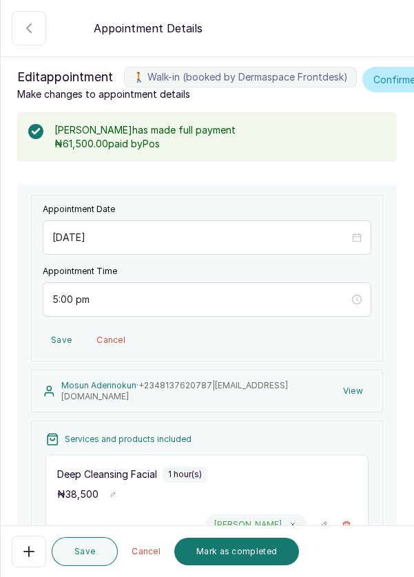
click at [85, 559] on button "Save" at bounding box center [85, 551] width 66 height 29
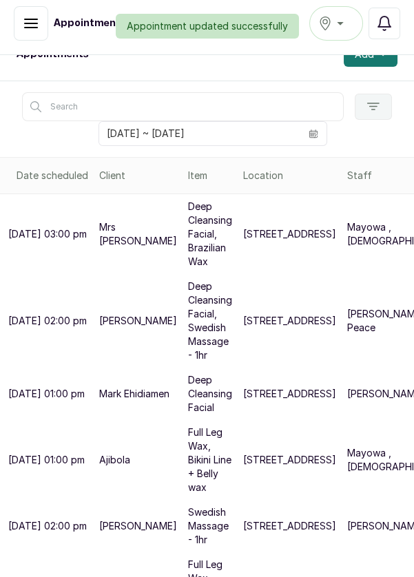
scroll to position [81, 0]
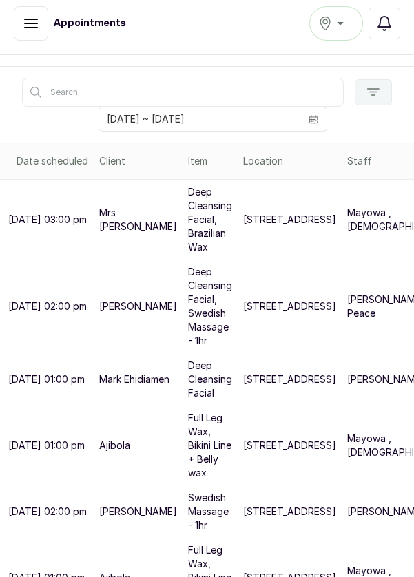
click at [342, 524] on td "[PERSON_NAME]" at bounding box center [401, 512] width 118 height 52
click at [243, 509] on p "[STREET_ADDRESS]" at bounding box center [289, 512] width 93 height 14
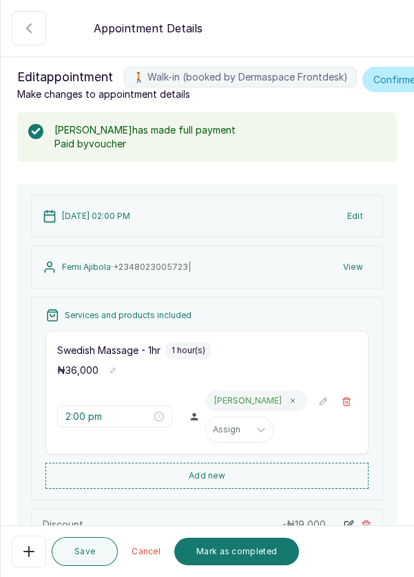
click at [23, 553] on icon "button" at bounding box center [29, 551] width 17 height 17
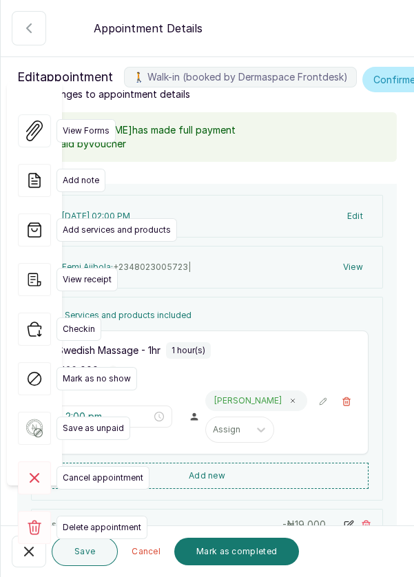
click at [92, 516] on span "Delete appointment" at bounding box center [101, 527] width 91 height 23
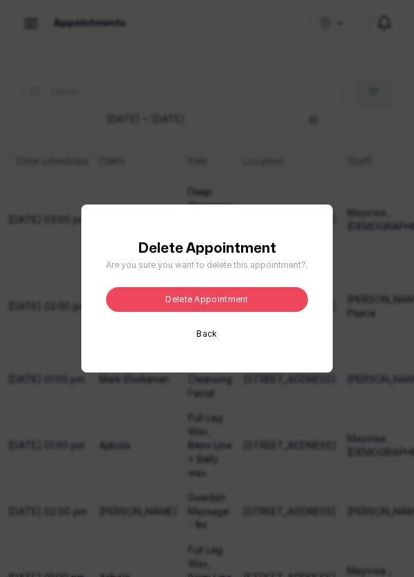
click at [272, 312] on button "Delete appointment" at bounding box center [207, 299] width 202 height 25
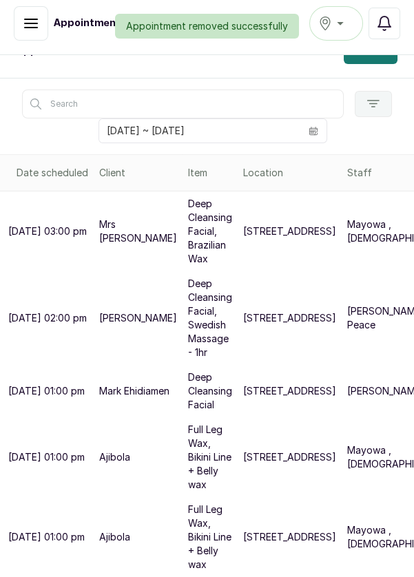
scroll to position [14, 0]
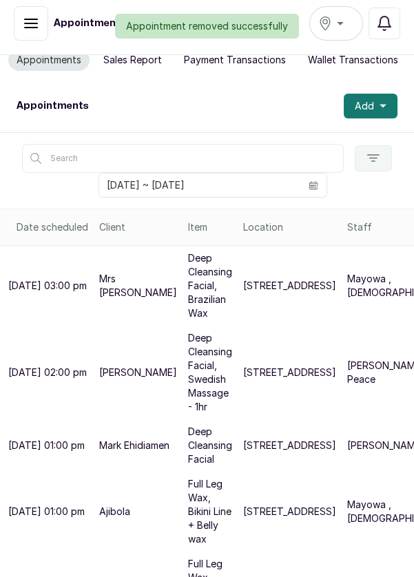
click at [317, 180] on icon "calendar" at bounding box center [314, 185] width 10 height 10
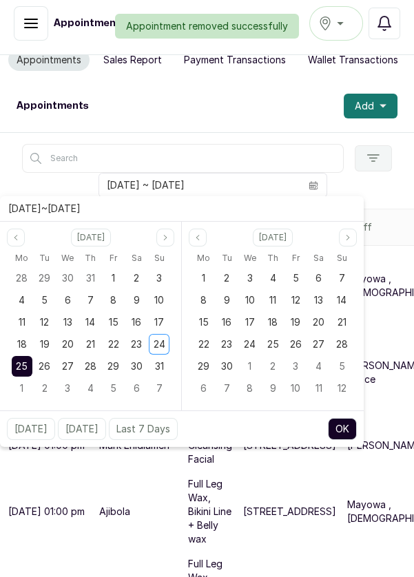
click at [168, 334] on div "24" at bounding box center [159, 344] width 21 height 21
click at [162, 338] on span "24" at bounding box center [160, 344] width 12 height 12
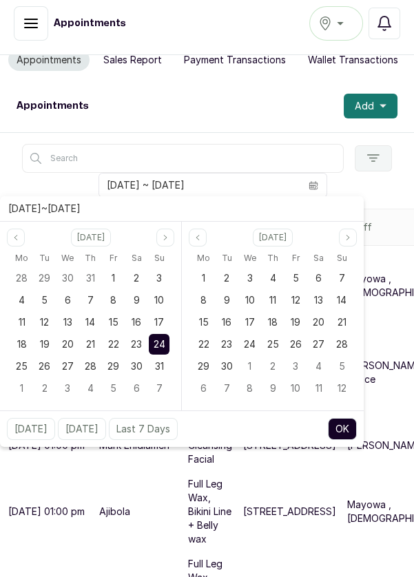
click at [340, 418] on button "OK" at bounding box center [342, 429] width 29 height 22
type input "[DATE] ~ [DATE]"
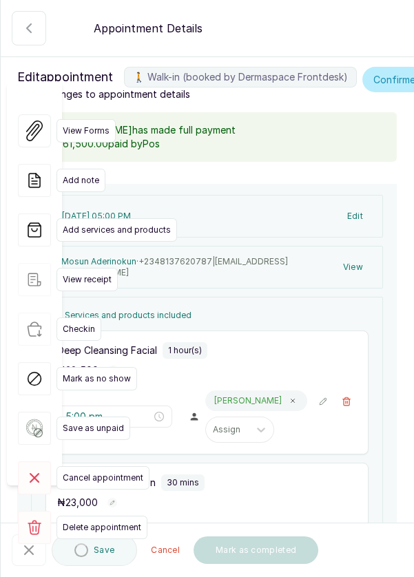
type input "5:00 pm"
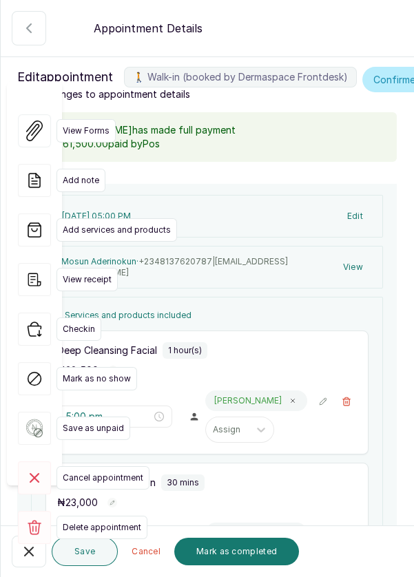
click at [27, 552] on icon "button" at bounding box center [29, 551] width 17 height 17
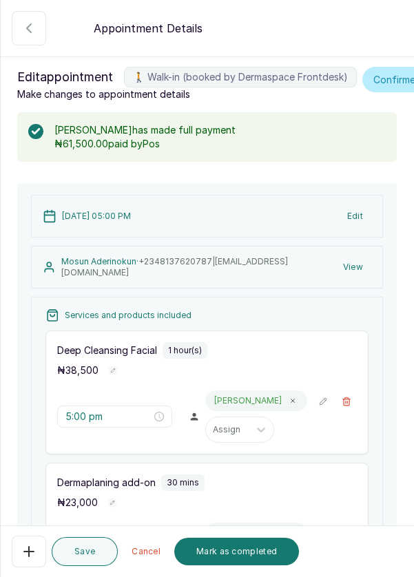
click at [228, 557] on button "Mark as completed" at bounding box center [236, 552] width 125 height 28
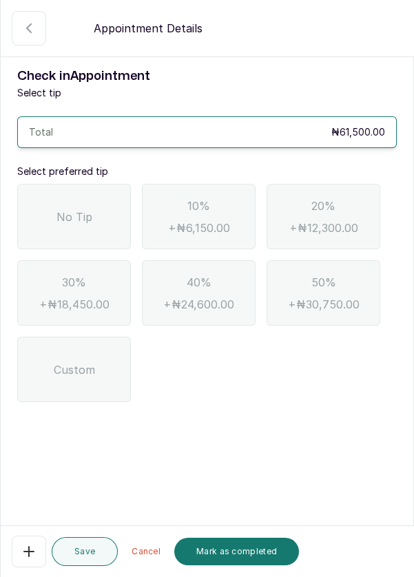
click at [52, 229] on div "No Tip" at bounding box center [74, 216] width 114 height 65
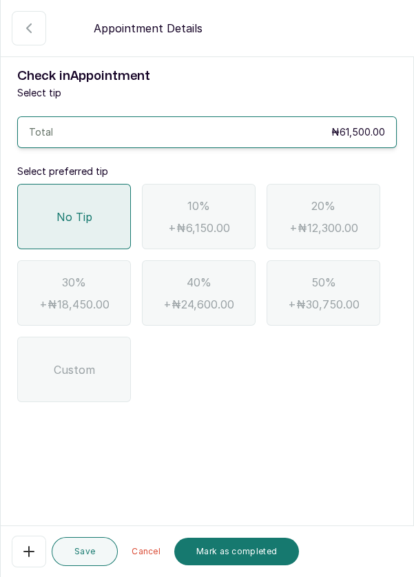
click at [220, 557] on button "Mark as completed" at bounding box center [236, 552] width 125 height 28
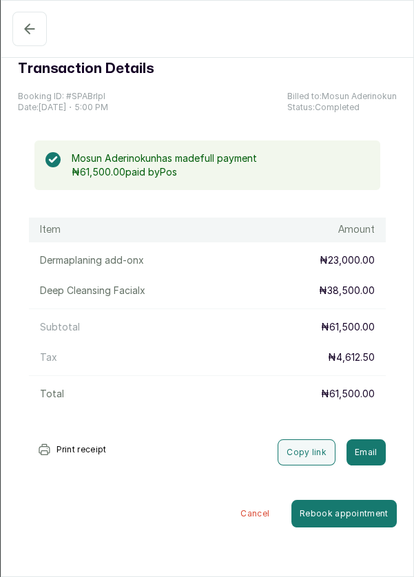
click at [22, 37] on button "Completed" at bounding box center [29, 29] width 34 height 34
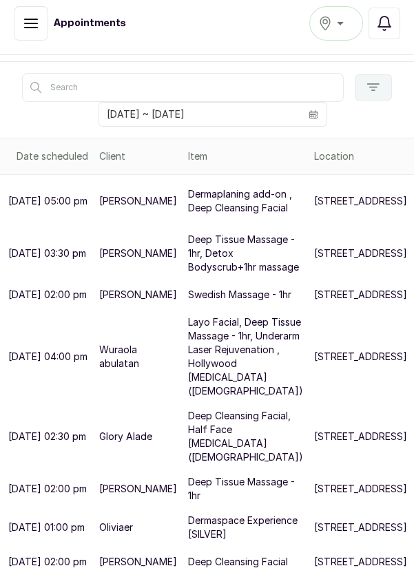
scroll to position [0, 0]
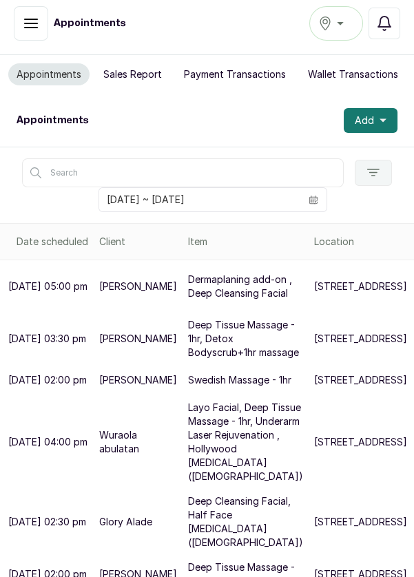
click at [150, 63] on button "Sales Report" at bounding box center [132, 74] width 75 height 22
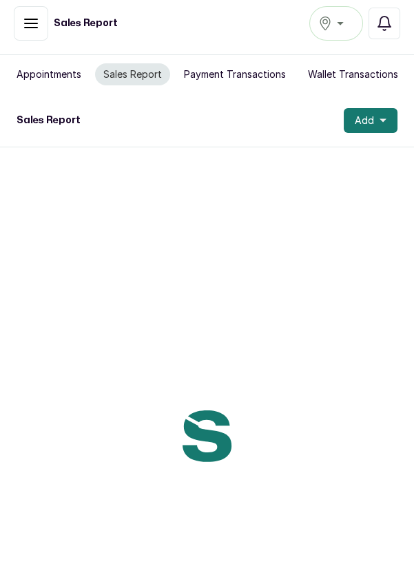
click at [131, 63] on button "Sales Report" at bounding box center [132, 74] width 75 height 22
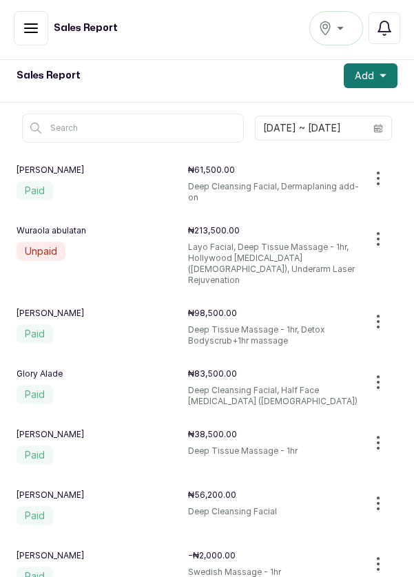
scroll to position [7, 0]
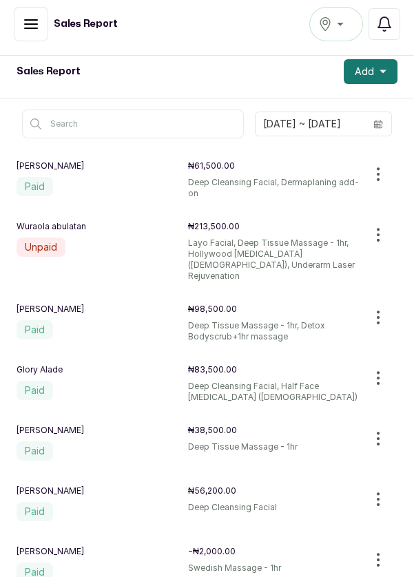
click at [195, 563] on p "Swedish Massage - 1hr" at bounding box center [273, 574] width 171 height 22
click at [45, 547] on div "Femi Ajibola −₦2,000.00 Paid Swedish Massage - 1hr" at bounding box center [188, 565] width 342 height 39
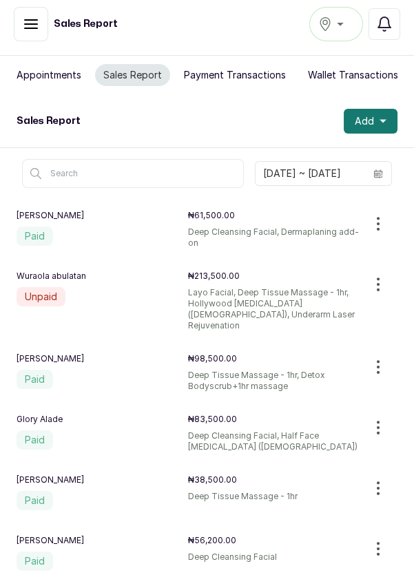
click at [44, 81] on button "Appointments" at bounding box center [48, 75] width 81 height 22
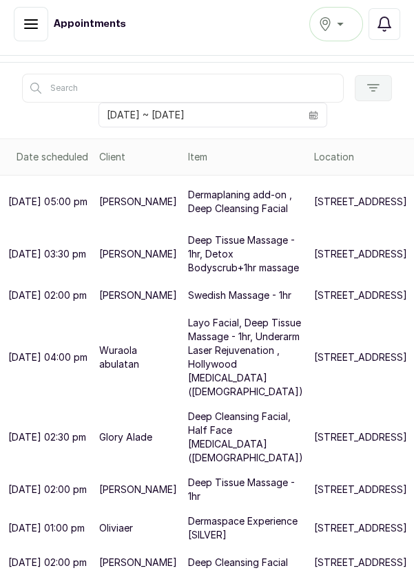
scroll to position [245, 0]
click at [188, 289] on p "Swedish Massage - 1hr" at bounding box center [239, 296] width 103 height 14
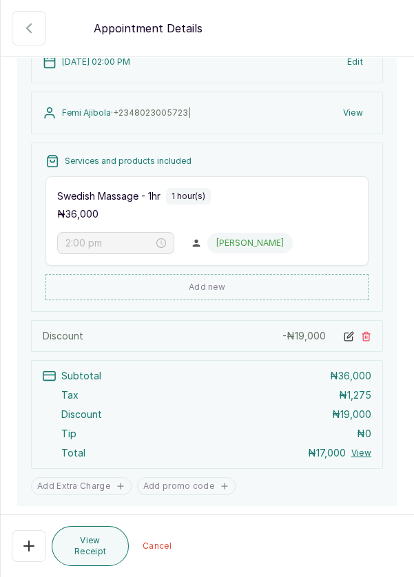
scroll to position [187, 0]
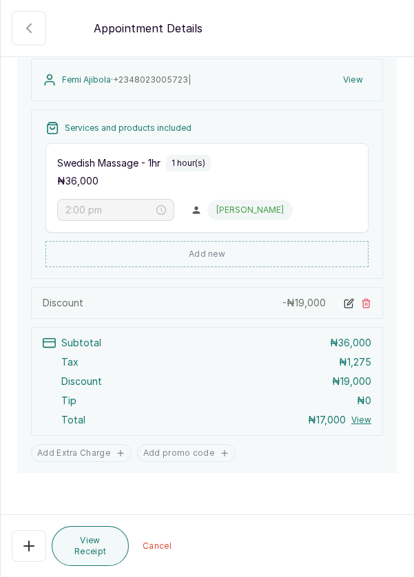
click at [92, 566] on button "View Receipt" at bounding box center [90, 546] width 77 height 40
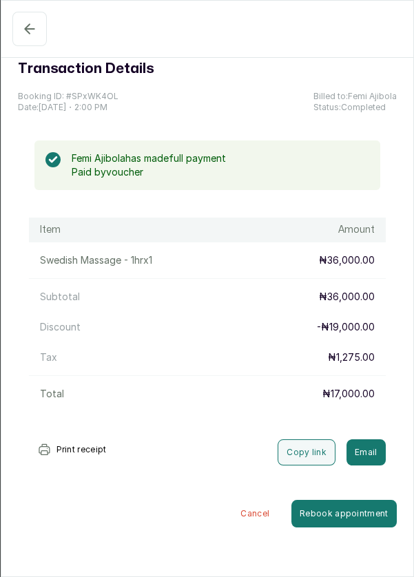
click at [21, 32] on icon "button" at bounding box center [29, 29] width 17 height 17
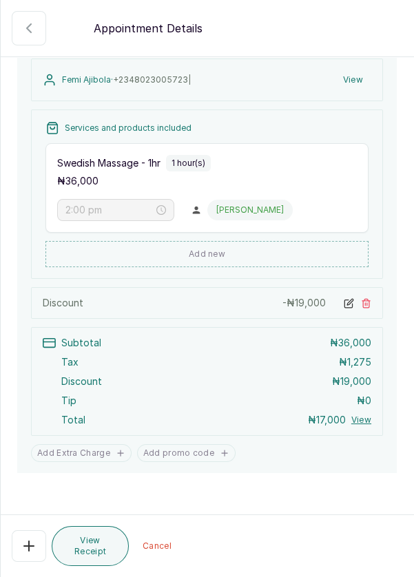
click at [26, 43] on button "🚶 Walk-in (booked by Dermaspace Frontdesk)" at bounding box center [29, 28] width 34 height 34
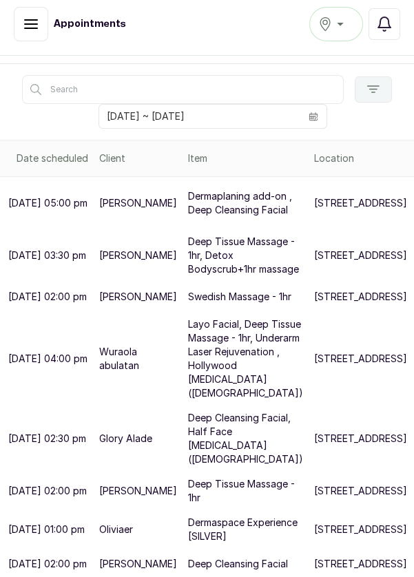
scroll to position [0, 0]
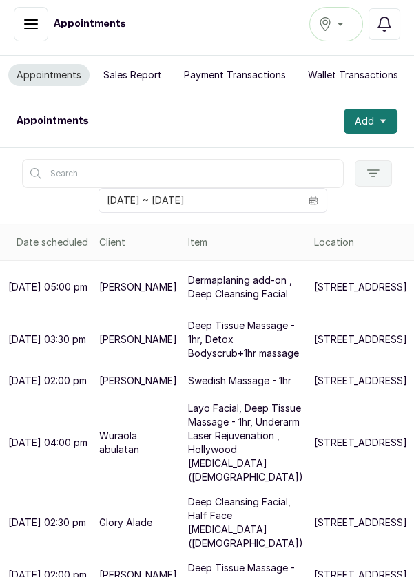
click at [116, 74] on button "Sales Report" at bounding box center [132, 75] width 75 height 22
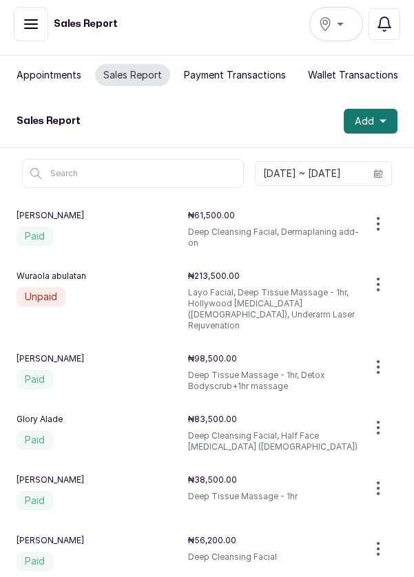
scroll to position [50, 0]
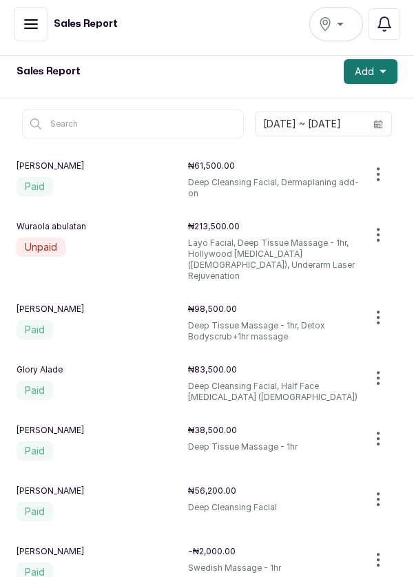
click at [205, 563] on p "Swedish Massage - 1hr" at bounding box center [273, 574] width 171 height 22
click at [227, 546] on div "Femi Ajibola −₦2,000.00 Paid Swedish Massage - 1hr" at bounding box center [188, 565] width 342 height 39
click at [375, 552] on icon "button" at bounding box center [378, 560] width 17 height 17
click at [378, 554] on icon "button" at bounding box center [378, 560] width 17 height 17
click at [376, 552] on icon "button" at bounding box center [378, 560] width 17 height 17
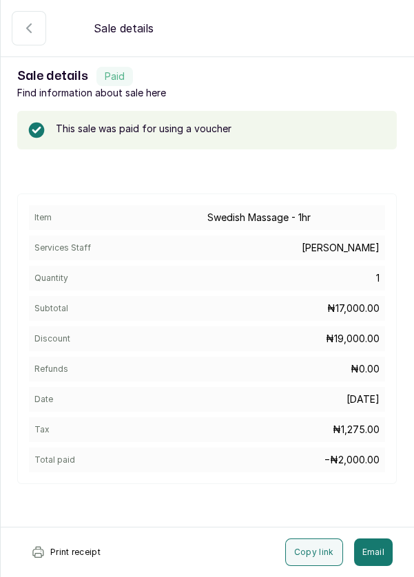
click at [23, 41] on button "Paid" at bounding box center [29, 28] width 34 height 34
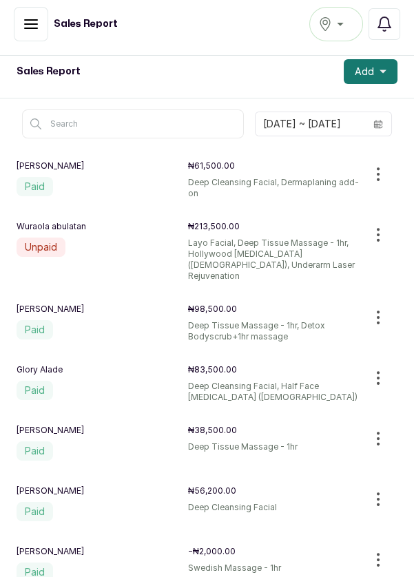
scroll to position [0, 0]
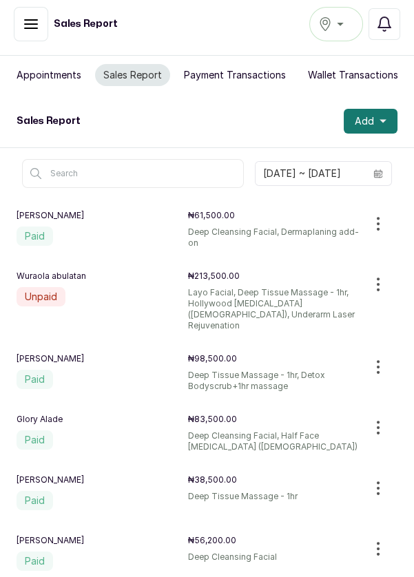
click at [57, 79] on button "Appointments" at bounding box center [48, 75] width 81 height 22
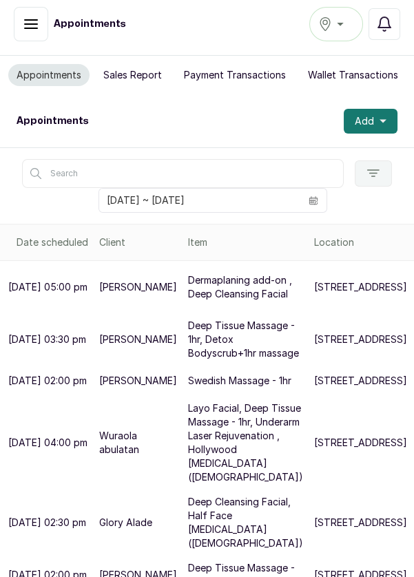
click at [372, 125] on span "Add" at bounding box center [364, 121] width 19 height 14
click at [373, 121] on span "Add" at bounding box center [364, 121] width 19 height 14
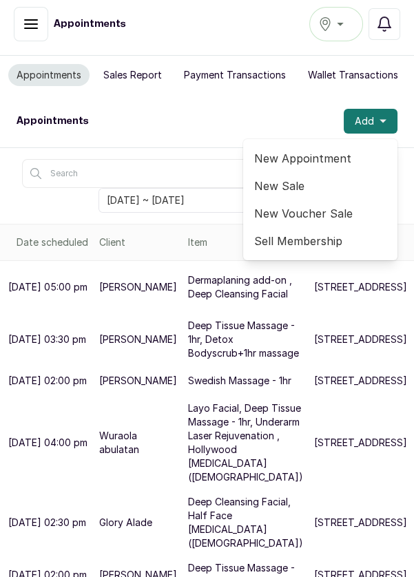
click at [320, 164] on span "New Appointment" at bounding box center [320, 158] width 132 height 17
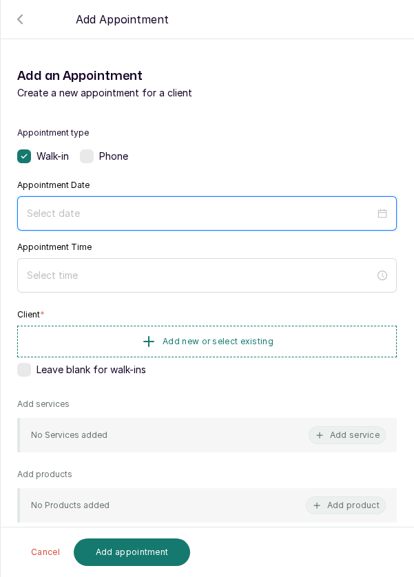
click at [340, 211] on input at bounding box center [201, 213] width 348 height 15
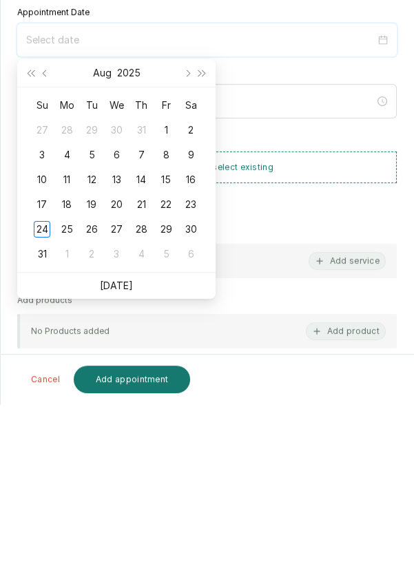
scroll to position [7, 0]
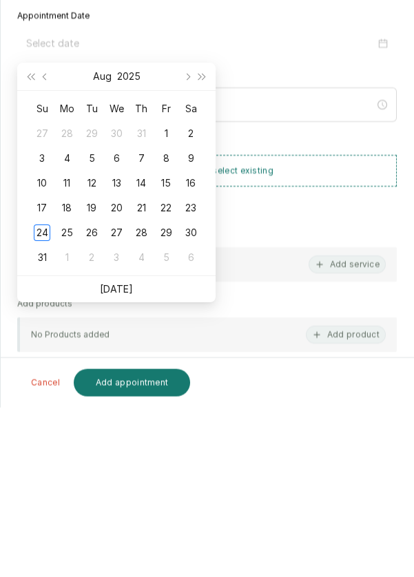
click at [45, 409] on div "24" at bounding box center [42, 402] width 17 height 17
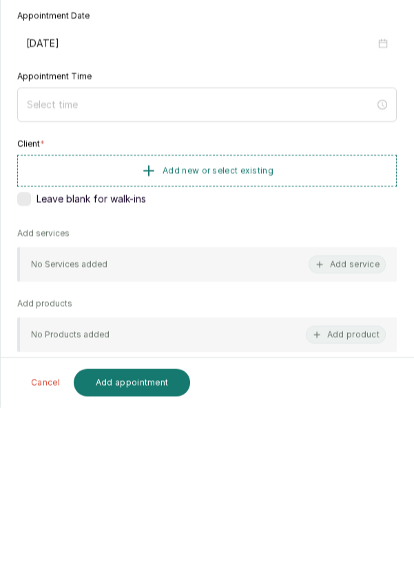
type input "[DATE]"
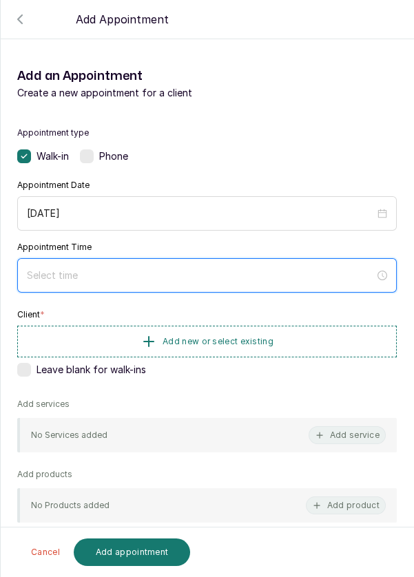
click at [278, 280] on input at bounding box center [201, 275] width 348 height 15
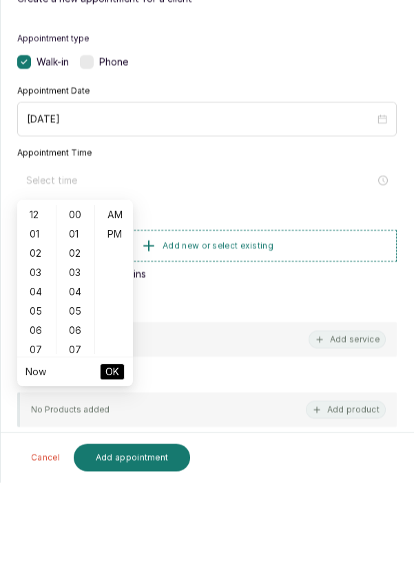
click at [41, 351] on div "02" at bounding box center [36, 347] width 33 height 19
type input "2:00 am"
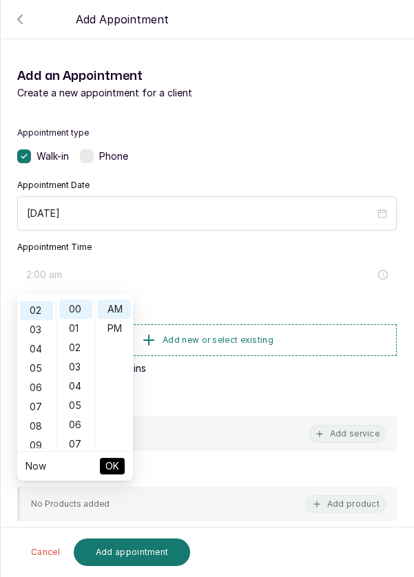
scroll to position [39, 0]
click at [121, 245] on div "Appointment Time 2:00 am" at bounding box center [207, 267] width 380 height 50
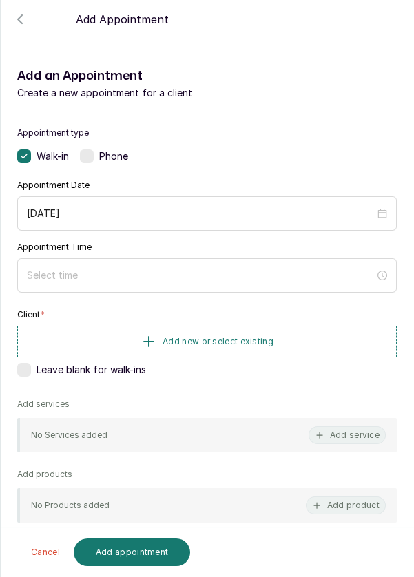
click at [118, 333] on button "Add new or select existing" at bounding box center [207, 342] width 380 height 32
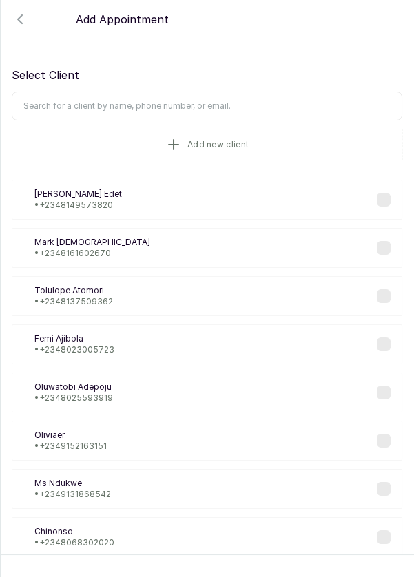
click at [250, 336] on div "FA [PERSON_NAME] • [PHONE_NUMBER]" at bounding box center [207, 344] width 391 height 40
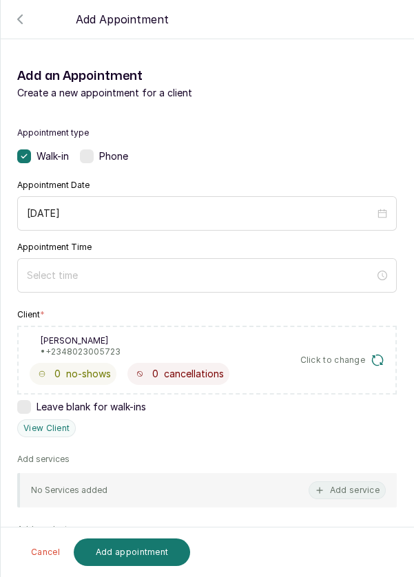
click at [125, 288] on div at bounding box center [207, 275] width 380 height 34
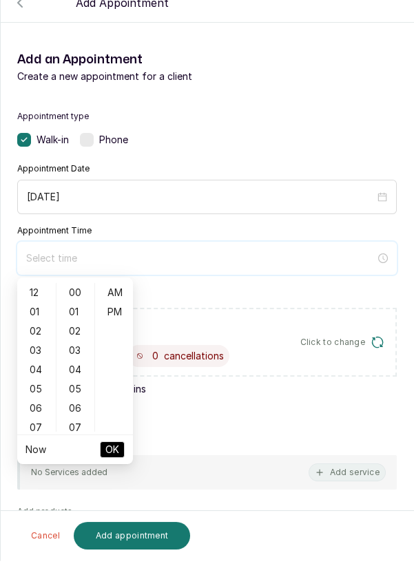
scroll to position [7, 0]
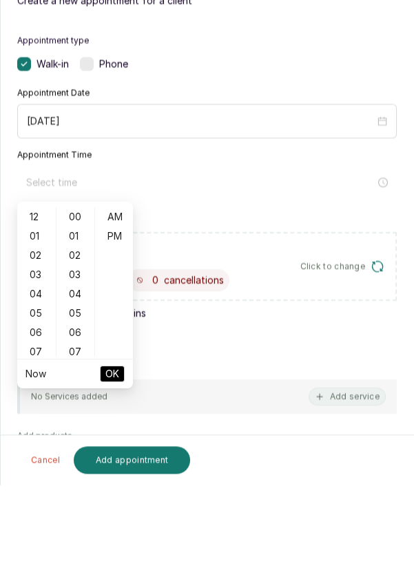
click at [39, 354] on div "02" at bounding box center [36, 347] width 33 height 19
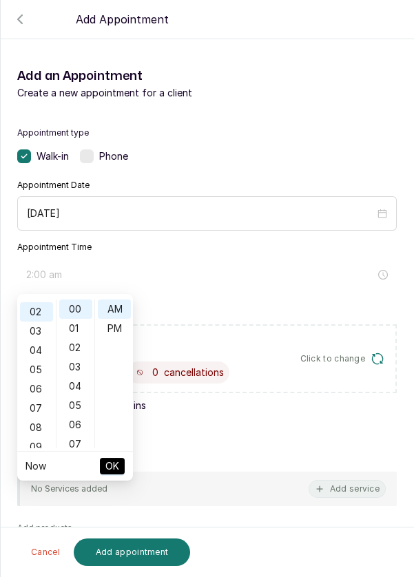
scroll to position [39, 0]
click at [121, 334] on div "PM" at bounding box center [114, 328] width 33 height 19
type input "2:00 pm"
click at [119, 472] on button "OK" at bounding box center [112, 466] width 25 height 17
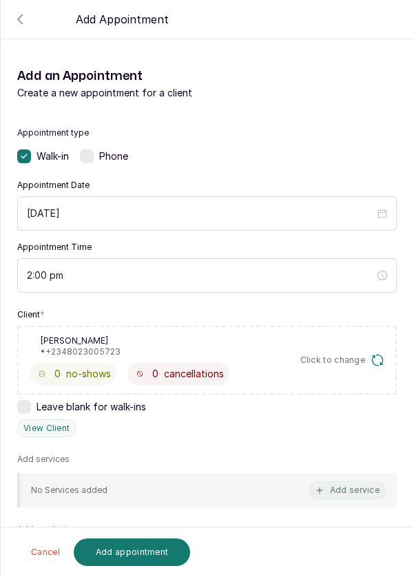
click at [357, 490] on button "Add service" at bounding box center [347, 490] width 77 height 18
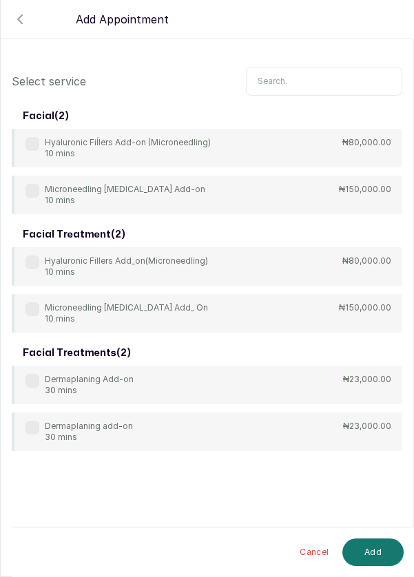
scroll to position [0, 0]
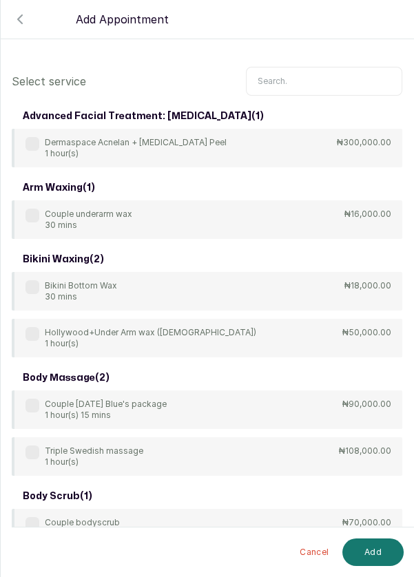
click at [342, 84] on input "text" at bounding box center [324, 81] width 156 height 29
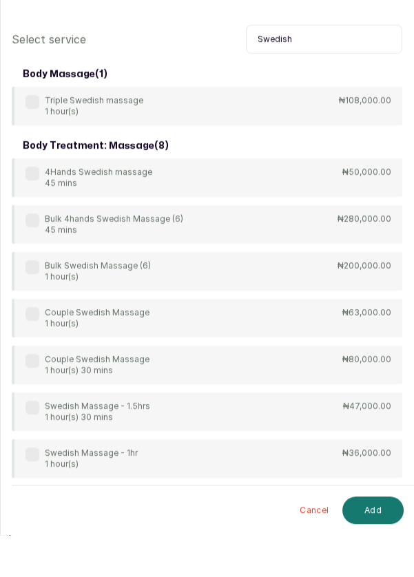
scroll to position [7, 0]
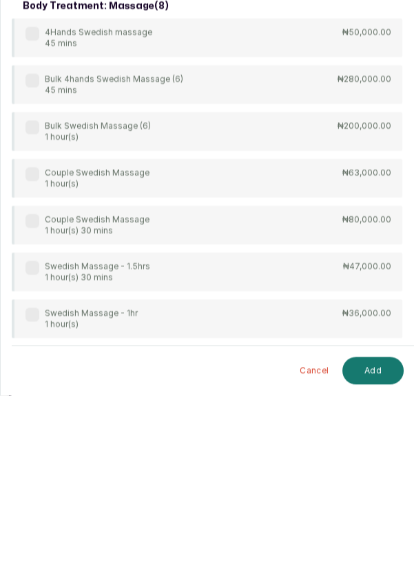
type input "Swedish"
click at [36, 451] on label at bounding box center [32, 450] width 14 height 14
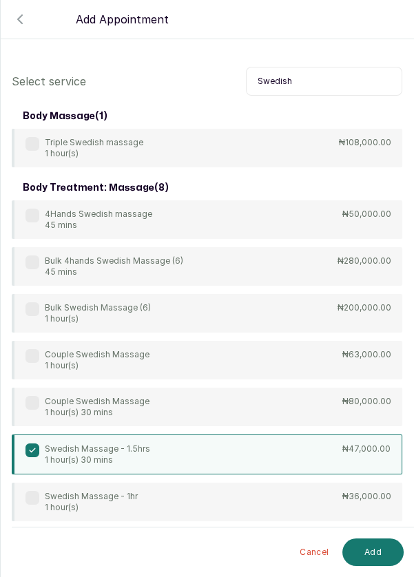
click at [27, 504] on div "Swedish Massage - 1hr 1 hour(s)" at bounding box center [81, 502] width 112 height 22
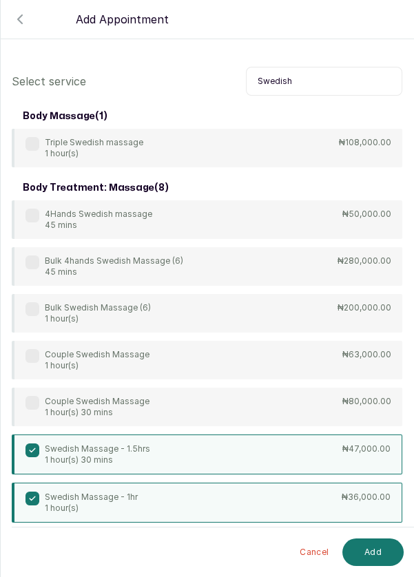
click at [37, 453] on label at bounding box center [32, 451] width 14 height 14
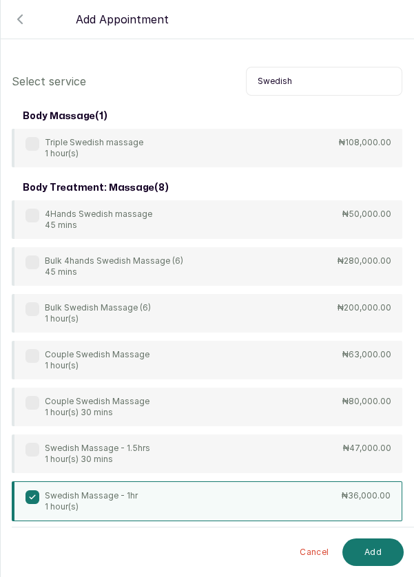
click at [377, 557] on button "Add" at bounding box center [372, 553] width 61 height 28
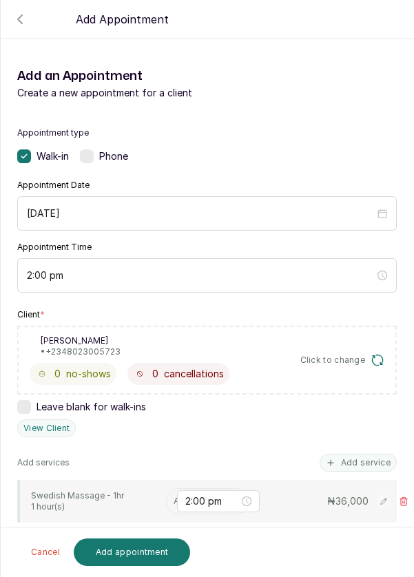
click at [174, 501] on input "text" at bounding box center [175, 502] width 2 height 10
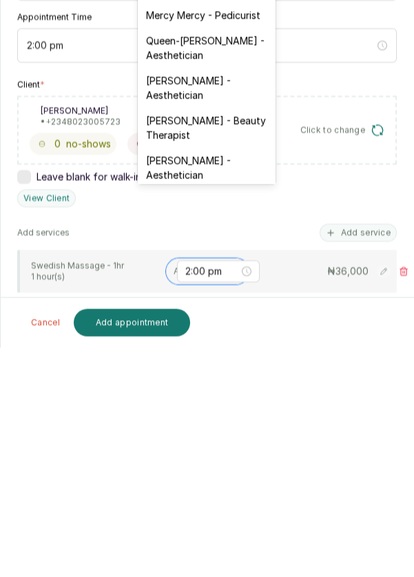
scroll to position [276, 0]
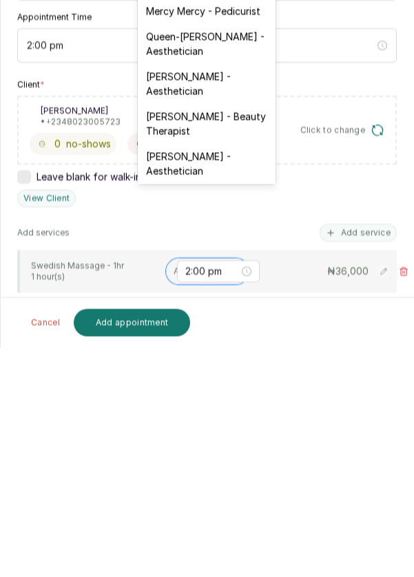
click at [211, 298] on div "[PERSON_NAME] - Aesthetician" at bounding box center [207, 313] width 138 height 40
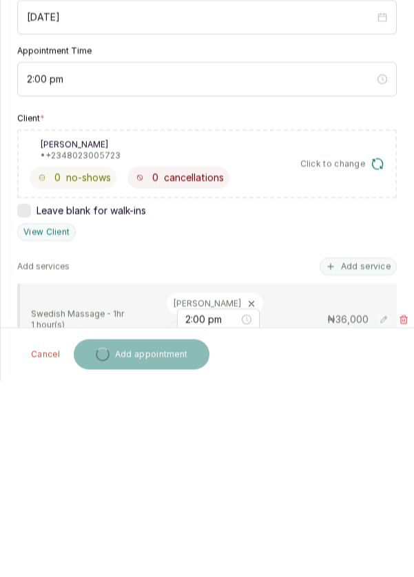
scroll to position [7, 0]
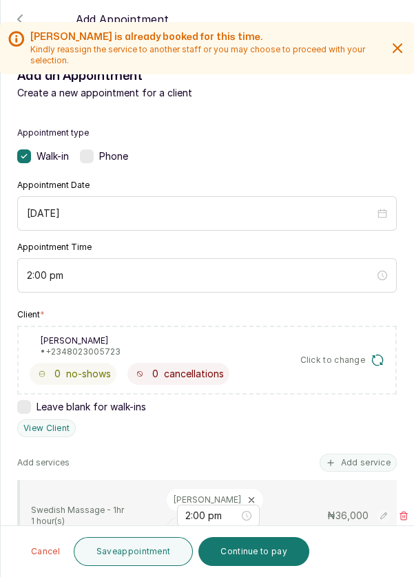
click at [247, 560] on button "Continue to pay" at bounding box center [253, 551] width 111 height 29
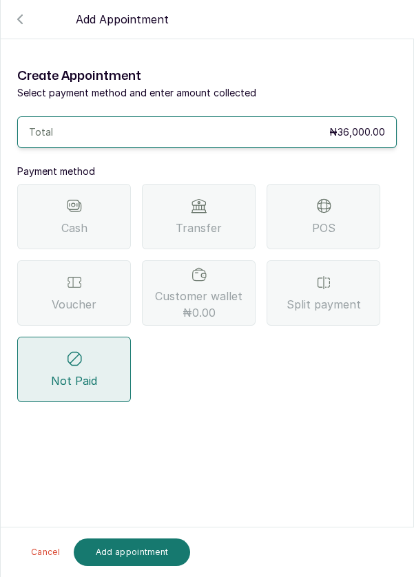
click at [48, 550] on button "Cancel" at bounding box center [45, 553] width 45 height 28
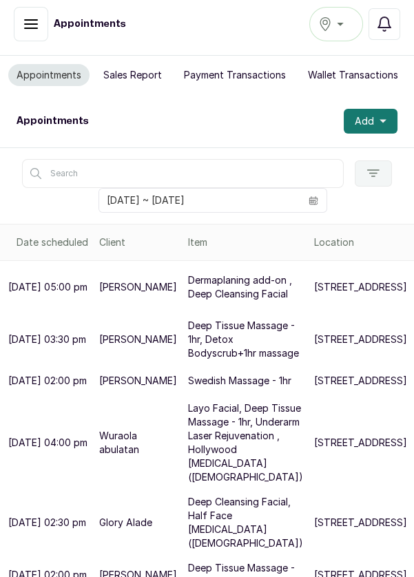
click at [374, 118] on button "Add" at bounding box center [371, 121] width 54 height 25
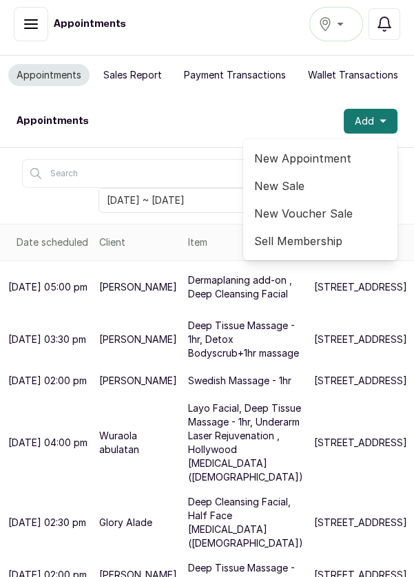
click at [341, 154] on span "New Appointment" at bounding box center [320, 158] width 132 height 17
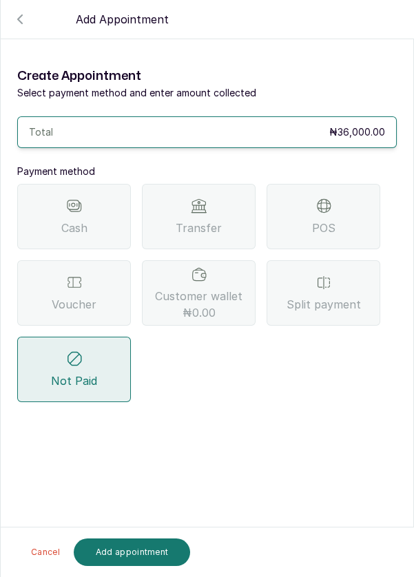
click at [21, 26] on icon "button" at bounding box center [20, 19] width 17 height 17
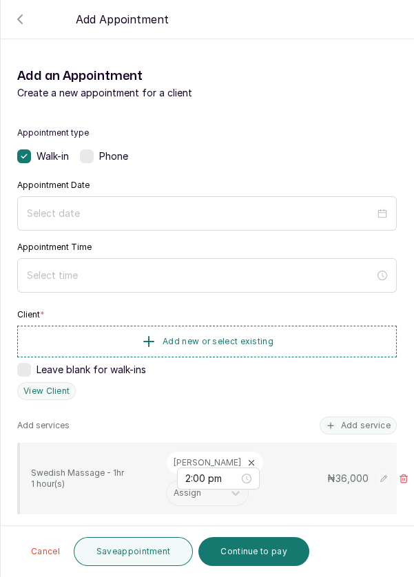
click at [307, 289] on div at bounding box center [207, 275] width 380 height 34
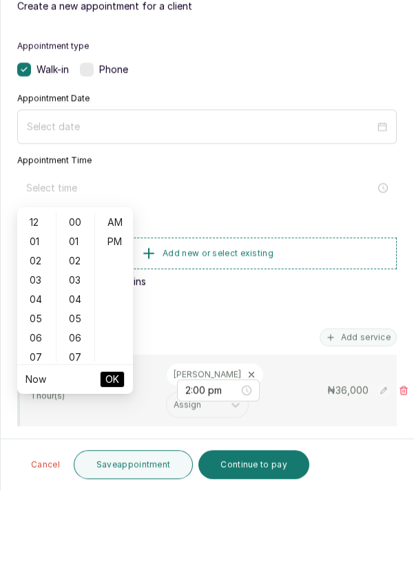
click at [37, 355] on div "02" at bounding box center [36, 347] width 33 height 19
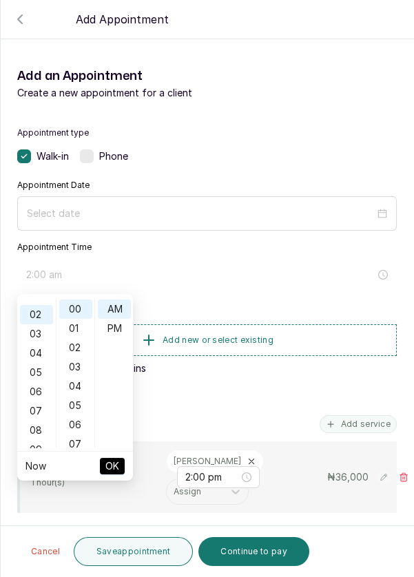
scroll to position [39, 0]
click at [125, 330] on div "PM" at bounding box center [114, 328] width 33 height 19
type input "2:00 pm"
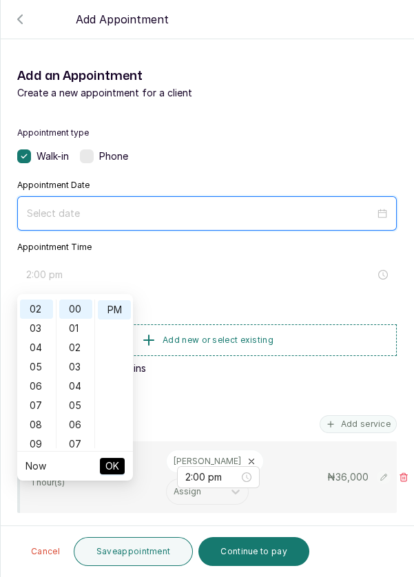
click at [148, 213] on input at bounding box center [201, 213] width 348 height 15
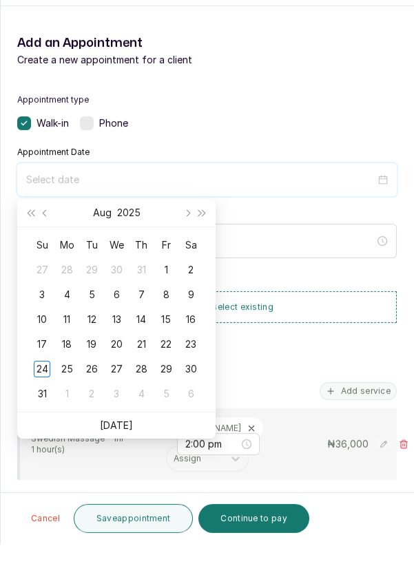
scroll to position [7, 0]
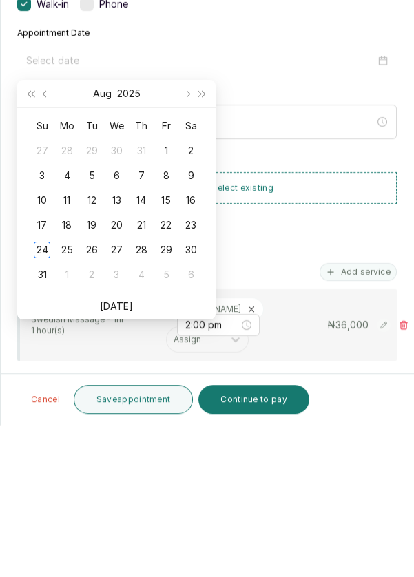
click at [37, 392] on td "24" at bounding box center [42, 402] width 25 height 25
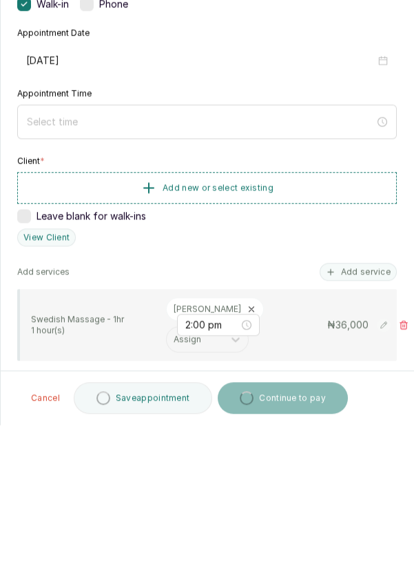
type input "[DATE]"
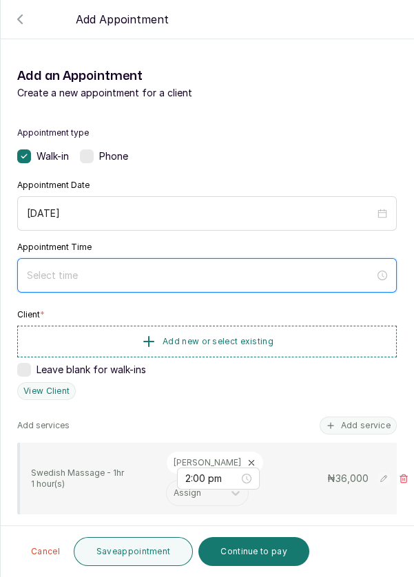
click at [267, 278] on input at bounding box center [201, 275] width 348 height 15
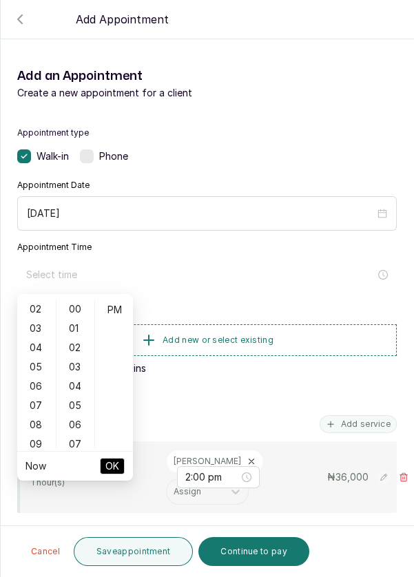
click at [34, 312] on div "02" at bounding box center [36, 309] width 33 height 19
click at [117, 329] on div "PM" at bounding box center [114, 328] width 33 height 19
type input "2:00 pm"
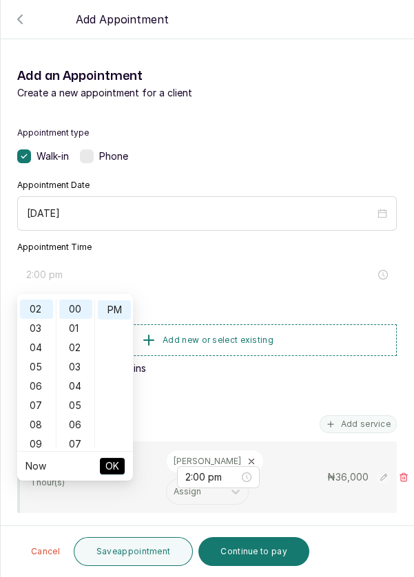
click at [120, 471] on button "OK" at bounding box center [112, 466] width 25 height 17
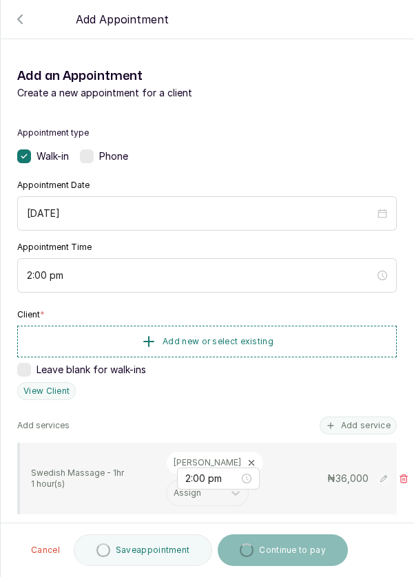
click at [258, 344] on span "Add new or select existing" at bounding box center [218, 341] width 111 height 11
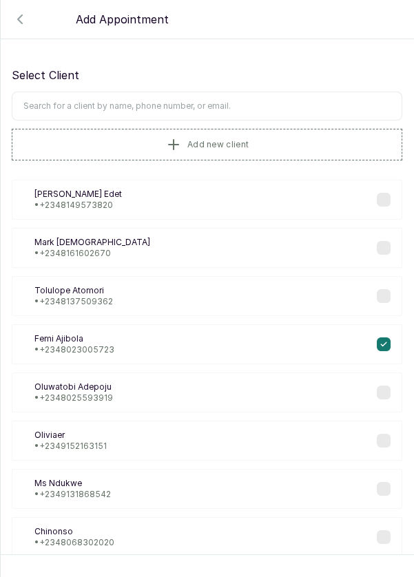
click at [310, 355] on div "FA [PERSON_NAME] • [PHONE_NUMBER]" at bounding box center [207, 344] width 391 height 40
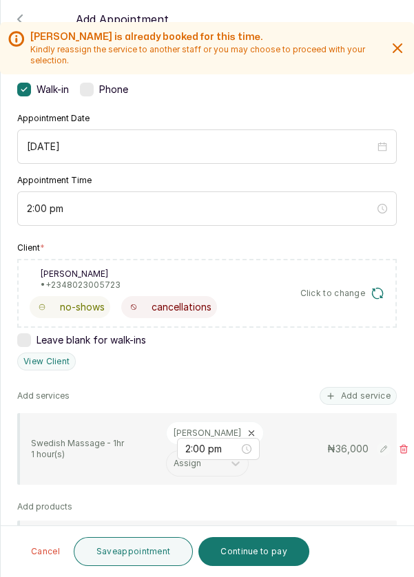
scroll to position [211, 0]
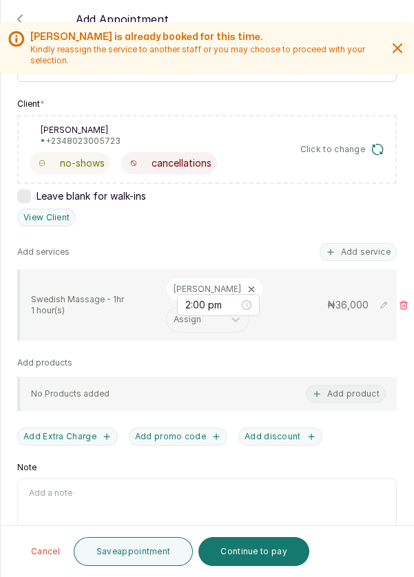
click at [269, 438] on button "Add discount" at bounding box center [280, 437] width 84 height 18
click at [118, 566] on button "Save appointment" at bounding box center [134, 551] width 120 height 29
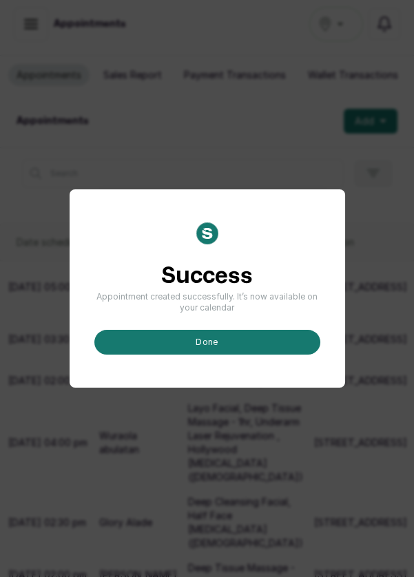
click at [243, 355] on button "done" at bounding box center [207, 342] width 226 height 25
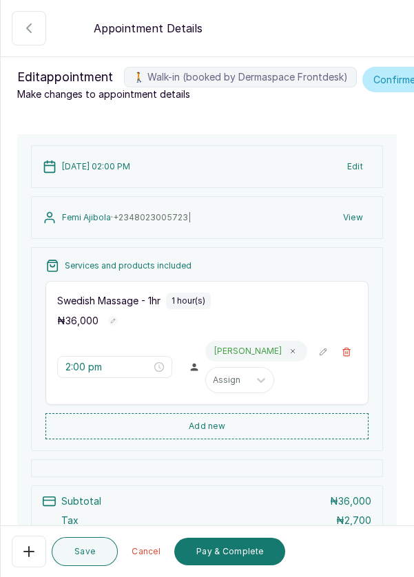
scroll to position [0, 17]
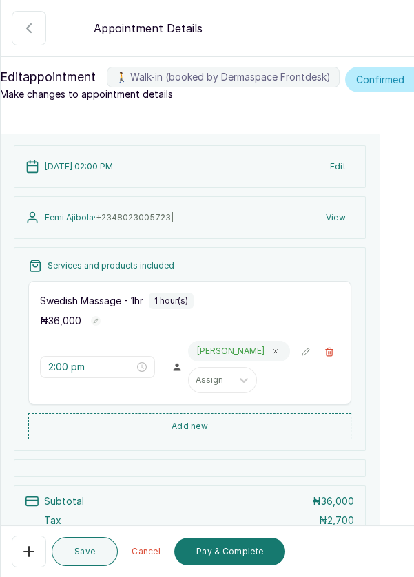
click at [413, 78] on icon "button" at bounding box center [420, 79] width 11 height 11
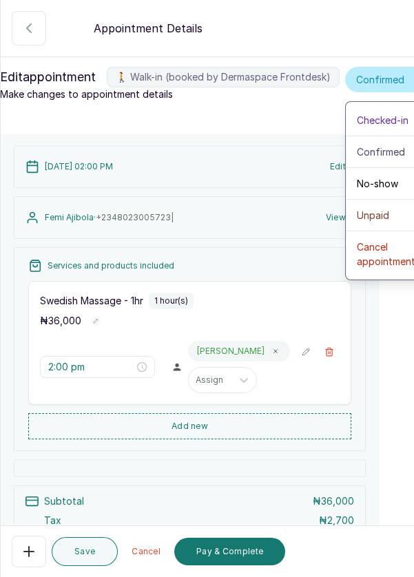
click at [413, 75] on icon "button" at bounding box center [420, 79] width 11 height 11
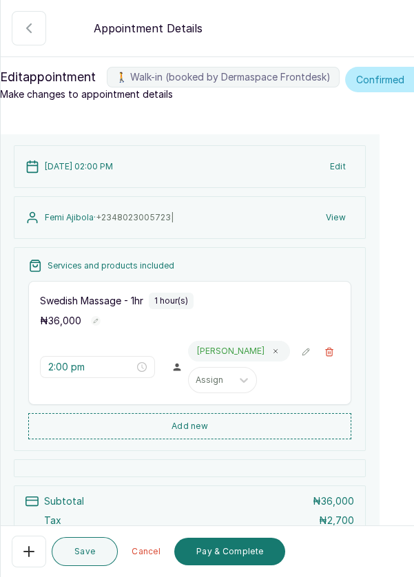
click at [413, 76] on icon "button" at bounding box center [420, 79] width 11 height 11
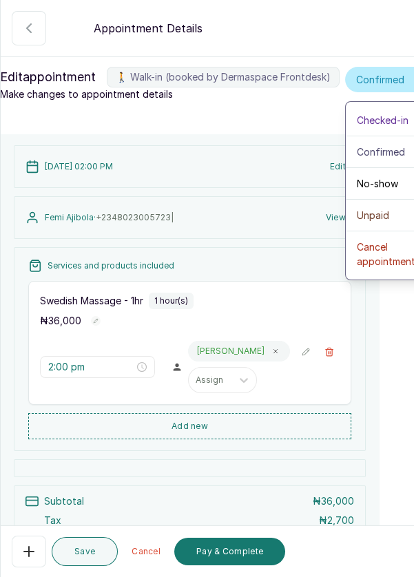
click at [413, 80] on icon "button" at bounding box center [421, 79] width 10 height 5
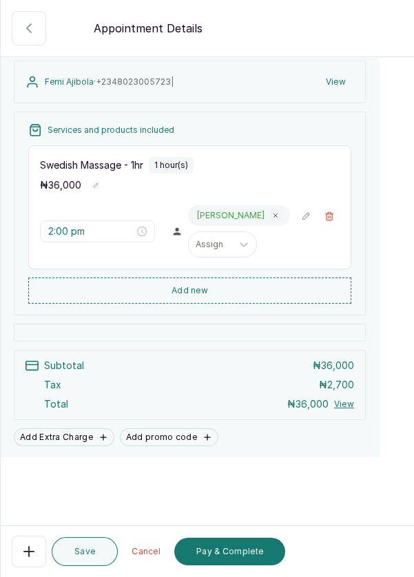
scroll to position [138, 17]
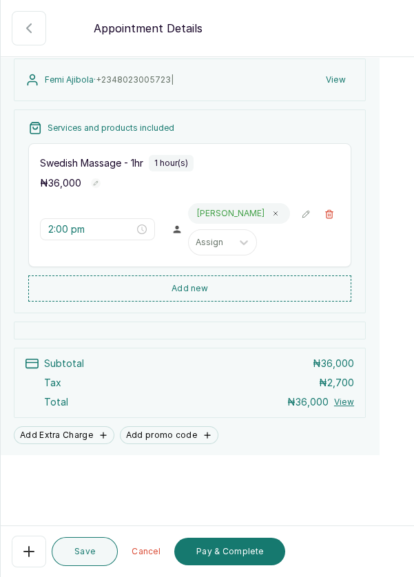
click at [344, 408] on button "View" at bounding box center [344, 402] width 20 height 11
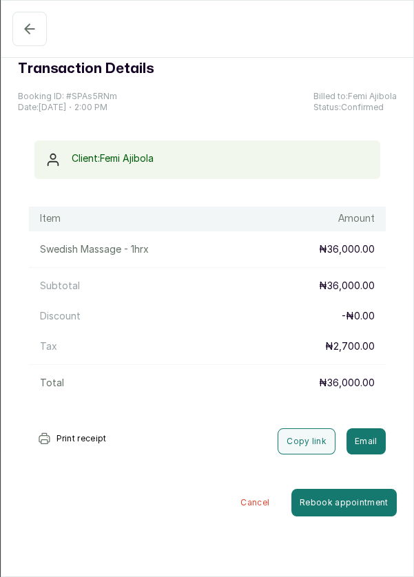
click at [355, 498] on button "Rebook appointment" at bounding box center [343, 503] width 105 height 28
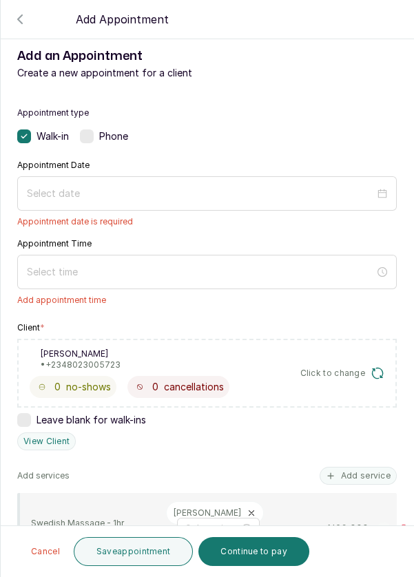
scroll to position [0, 0]
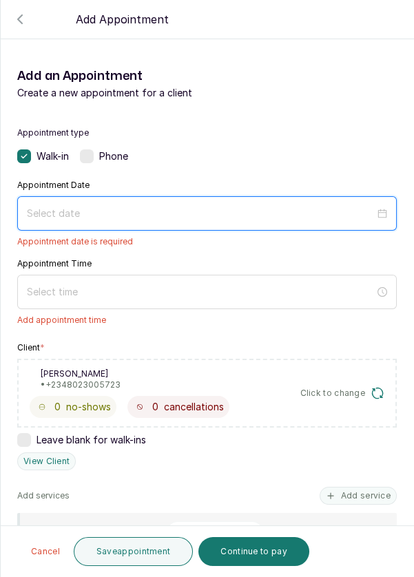
click at [322, 211] on input at bounding box center [201, 213] width 348 height 15
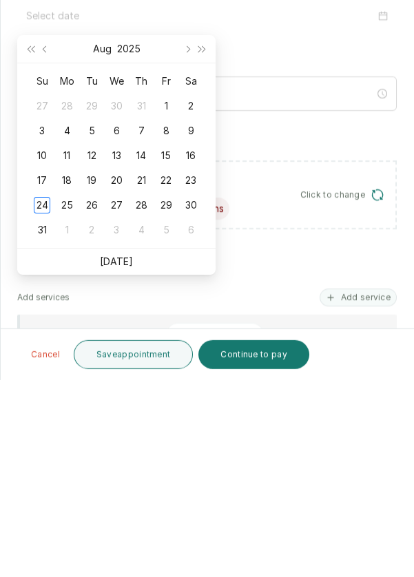
click at [39, 408] on div "24" at bounding box center [42, 402] width 17 height 17
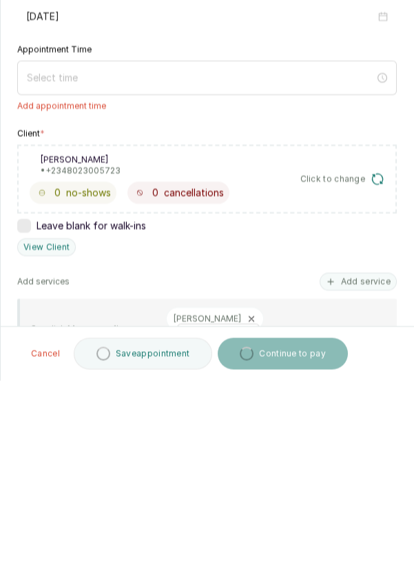
type input "[DATE]"
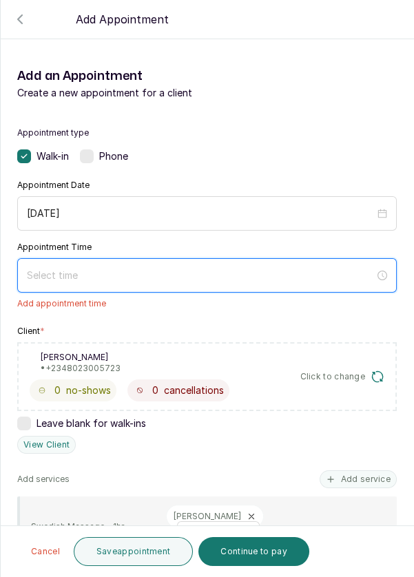
click at [212, 277] on input at bounding box center [201, 275] width 348 height 15
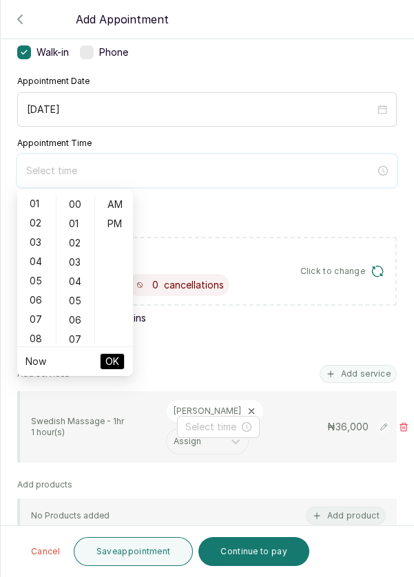
scroll to position [0, 0]
click at [38, 243] on div "02" at bounding box center [36, 242] width 33 height 19
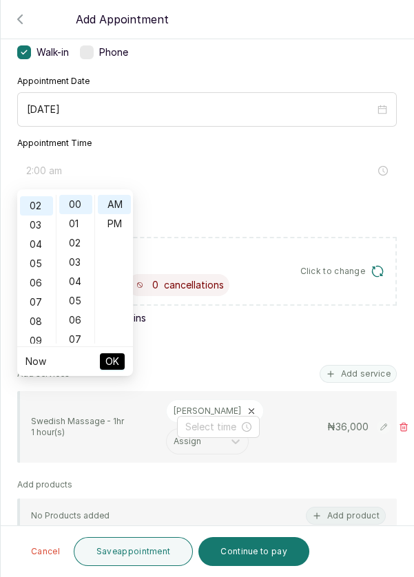
scroll to position [39, 0]
click at [110, 226] on div "PM" at bounding box center [114, 223] width 33 height 19
type input "2:00 pm"
click at [117, 362] on span "OK" at bounding box center [112, 362] width 14 height 26
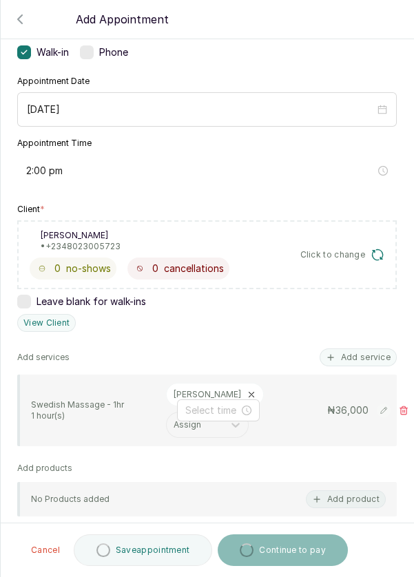
type input "2:00 pm"
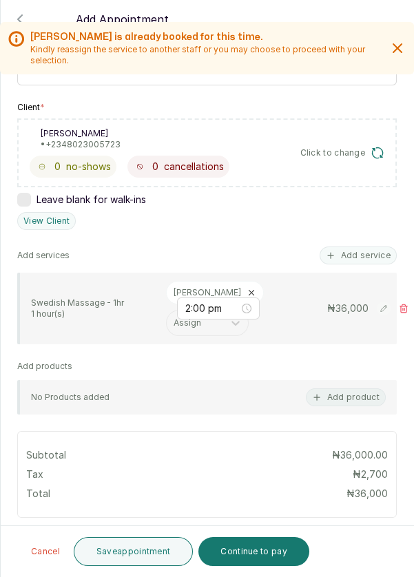
scroll to position [313, 0]
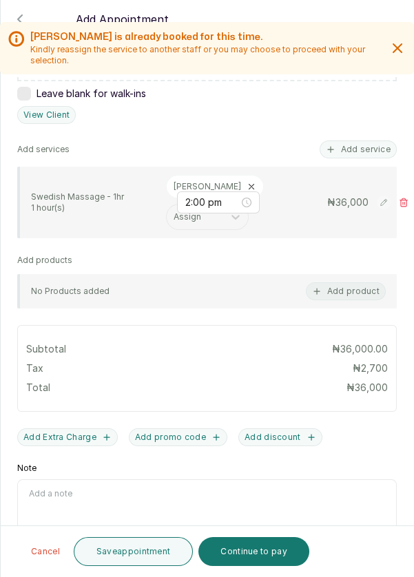
click at [272, 438] on button "Add discount" at bounding box center [280, 437] width 84 height 18
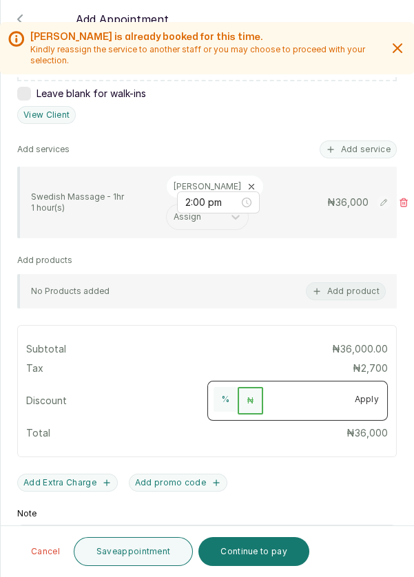
click at [304, 397] on input "number" at bounding box center [304, 398] width 83 height 22
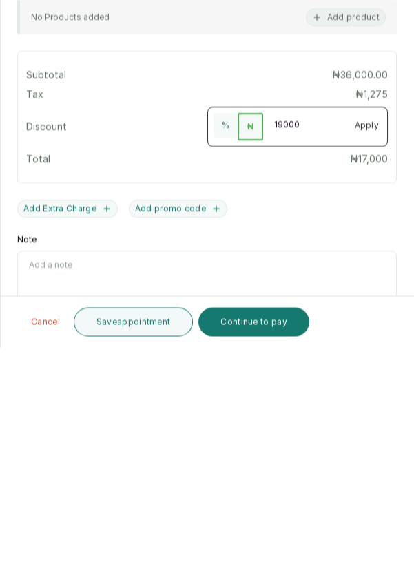
scroll to position [66, 0]
type input "19000"
click at [135, 557] on button "Save appointment" at bounding box center [134, 551] width 120 height 29
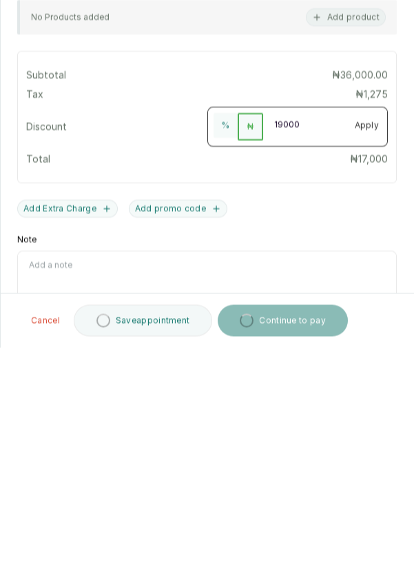
scroll to position [7, 0]
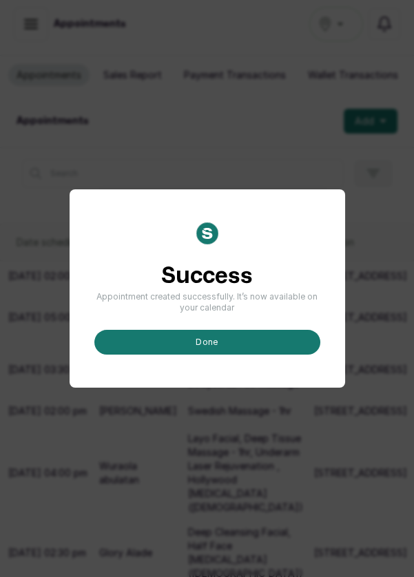
click at [234, 355] on button "done" at bounding box center [207, 342] width 226 height 25
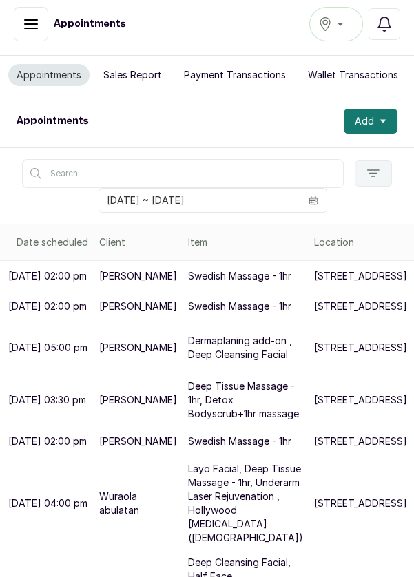
click at [227, 283] on p "Swedish Massage - 1hr" at bounding box center [239, 276] width 103 height 14
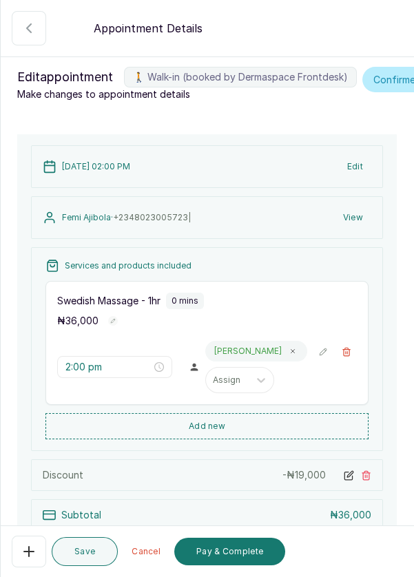
scroll to position [171, 0]
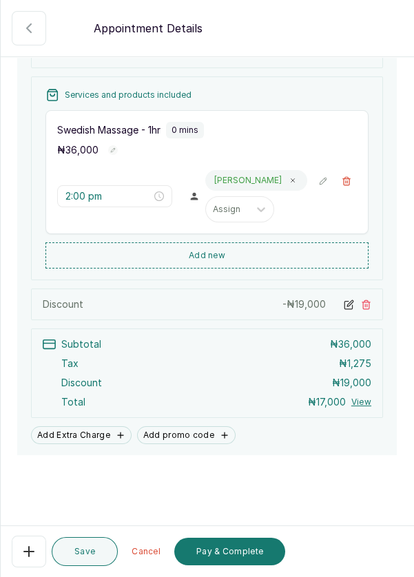
click at [224, 555] on button "Pay & Complete" at bounding box center [229, 552] width 111 height 28
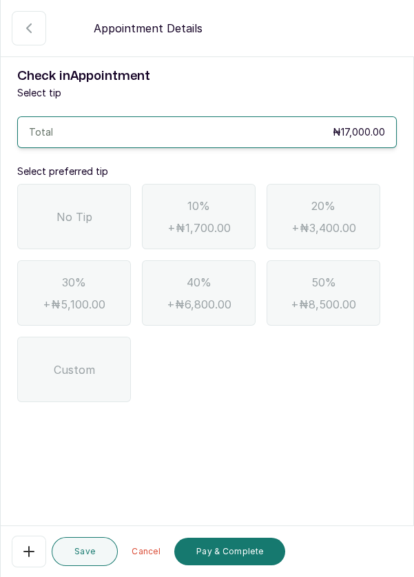
scroll to position [0, 0]
click at [97, 220] on div "No Tip" at bounding box center [74, 216] width 114 height 65
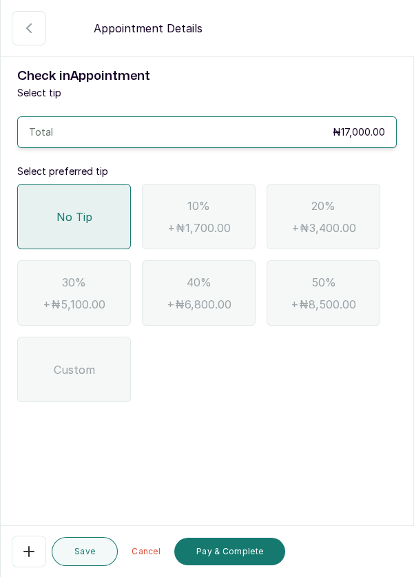
click at [219, 548] on button "Pay & Complete" at bounding box center [229, 552] width 111 height 28
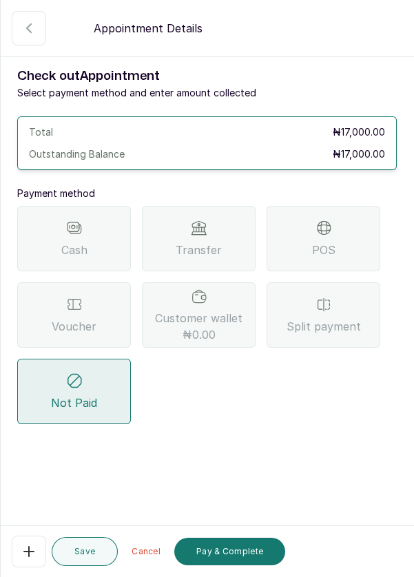
click at [94, 313] on div "Voucher" at bounding box center [74, 314] width 114 height 65
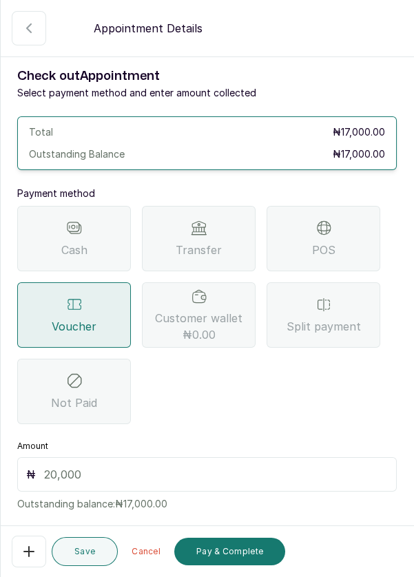
scroll to position [29, 0]
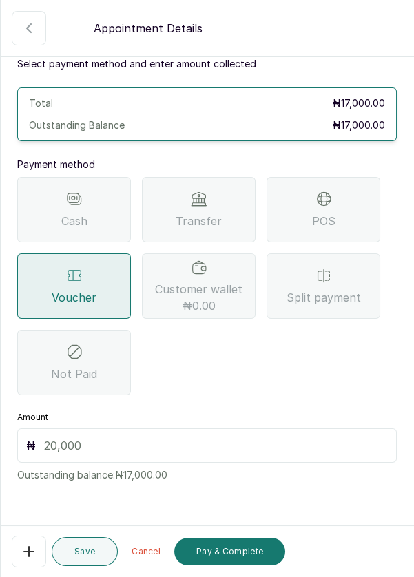
click at [211, 450] on input "text" at bounding box center [216, 445] width 344 height 17
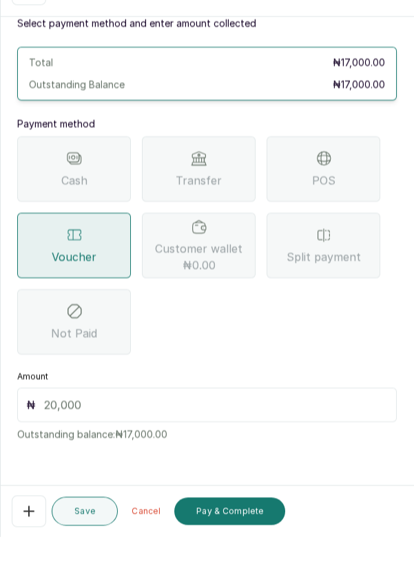
scroll to position [56, 0]
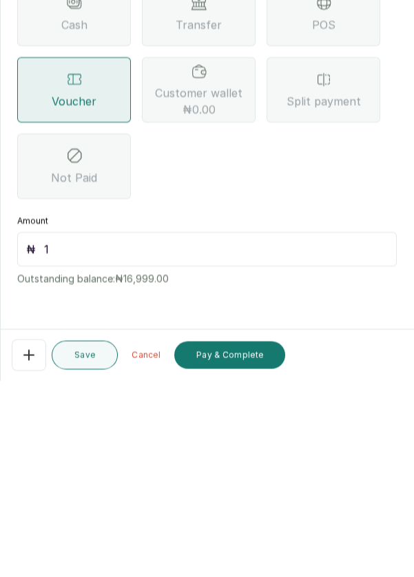
type input "17"
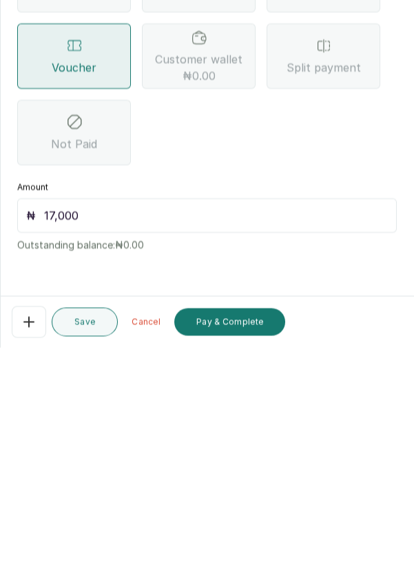
scroll to position [66, 0]
type input "17,000"
click at [241, 552] on button "Pay & Complete" at bounding box center [229, 552] width 111 height 28
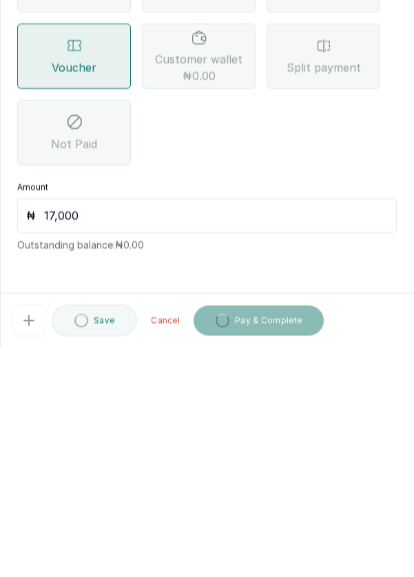
scroll to position [7, 0]
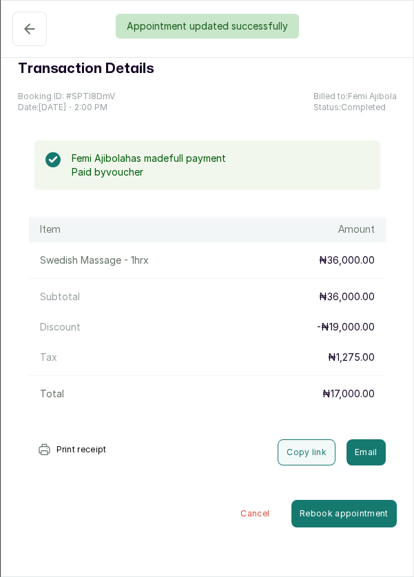
click at [27, 39] on button "Completed" at bounding box center [29, 29] width 34 height 34
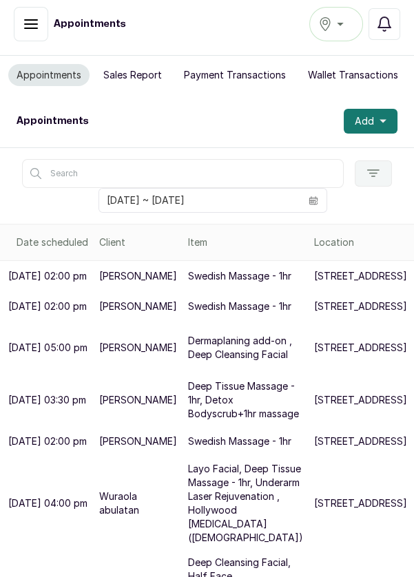
click at [141, 83] on button "Sales Report" at bounding box center [132, 75] width 75 height 22
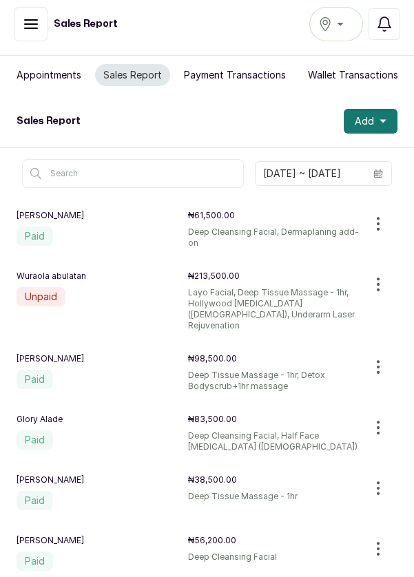
click at [48, 79] on button "Appointments" at bounding box center [48, 75] width 81 height 22
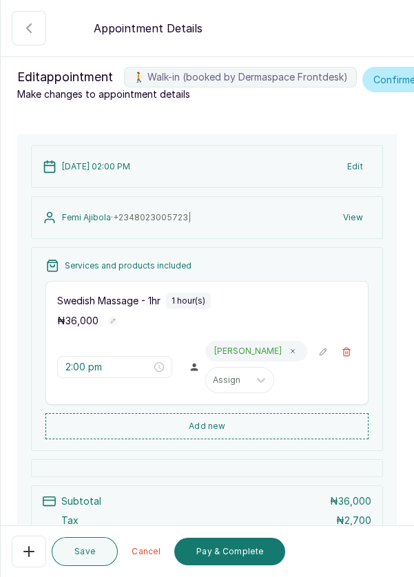
click at [30, 545] on icon "button" at bounding box center [29, 551] width 17 height 17
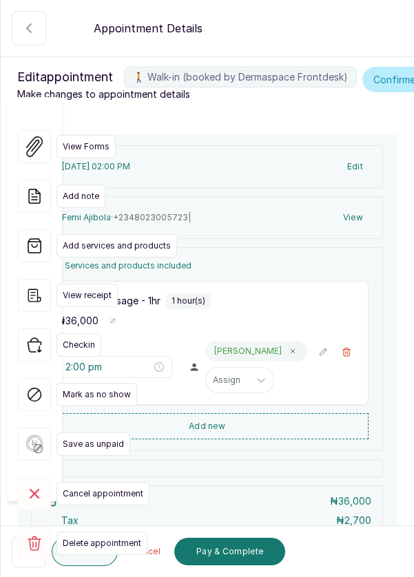
click at [37, 527] on rect at bounding box center [34, 543] width 33 height 33
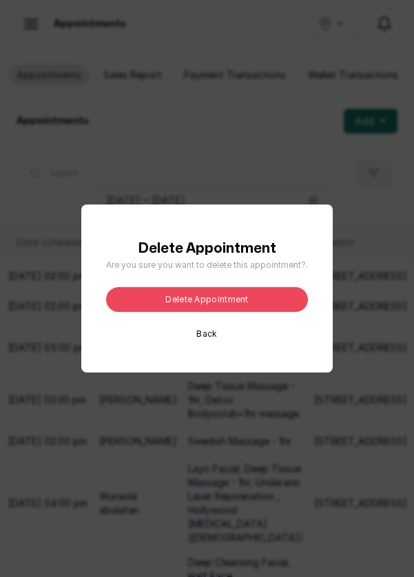
click at [263, 312] on button "Delete appointment" at bounding box center [207, 299] width 202 height 25
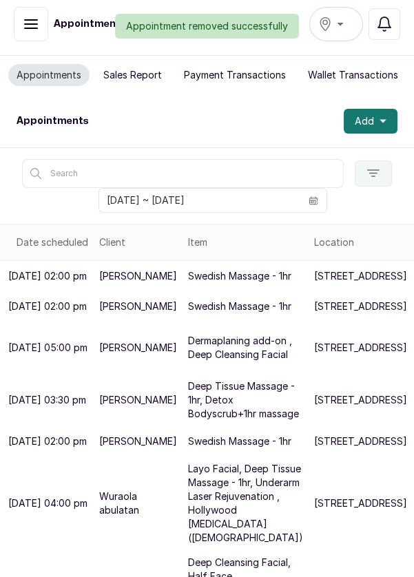
click at [131, 74] on button "Sales Report" at bounding box center [132, 75] width 75 height 22
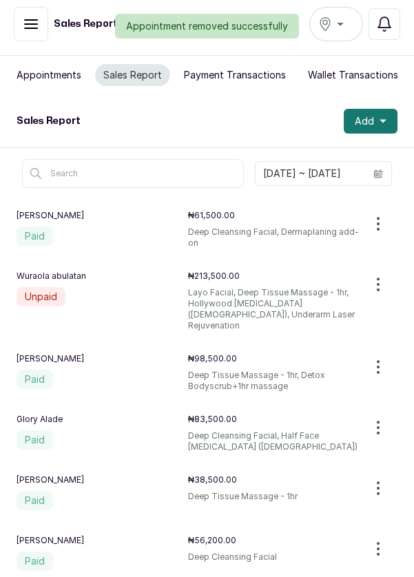
scroll to position [110, 0]
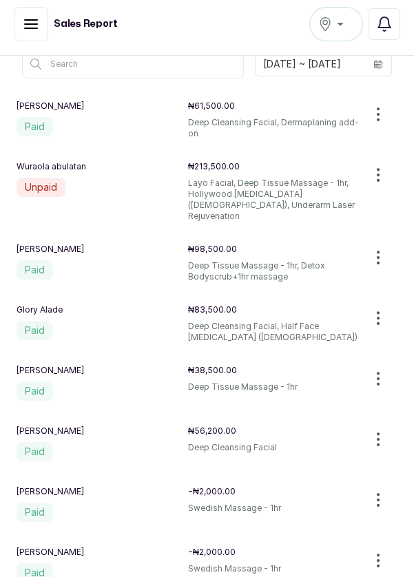
click at [380, 492] on icon "button" at bounding box center [378, 500] width 17 height 17
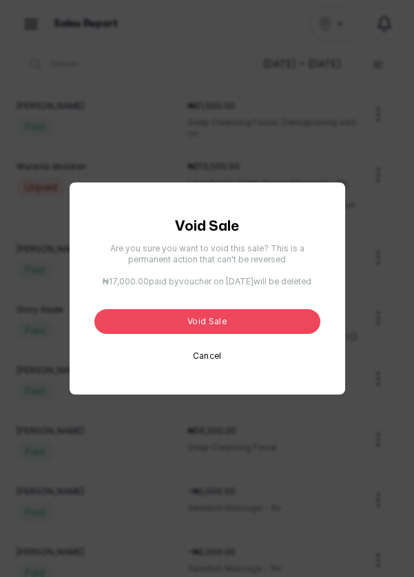
click at [287, 340] on div "Void Sale Are you sure you want to void this sale? This is a permanent action t…" at bounding box center [207, 289] width 226 height 146
click at [249, 334] on button "Void sale" at bounding box center [207, 321] width 226 height 25
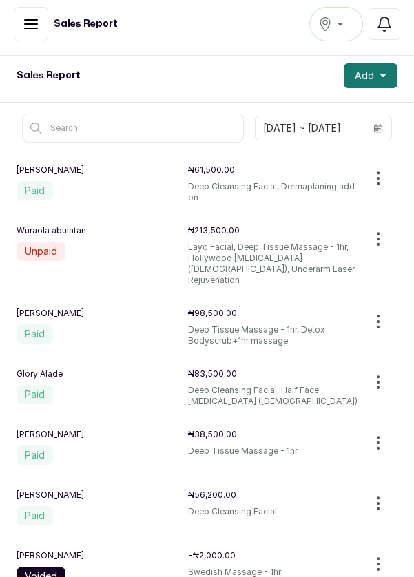
scroll to position [0, 0]
